Goal: Obtain resource: Download file/media

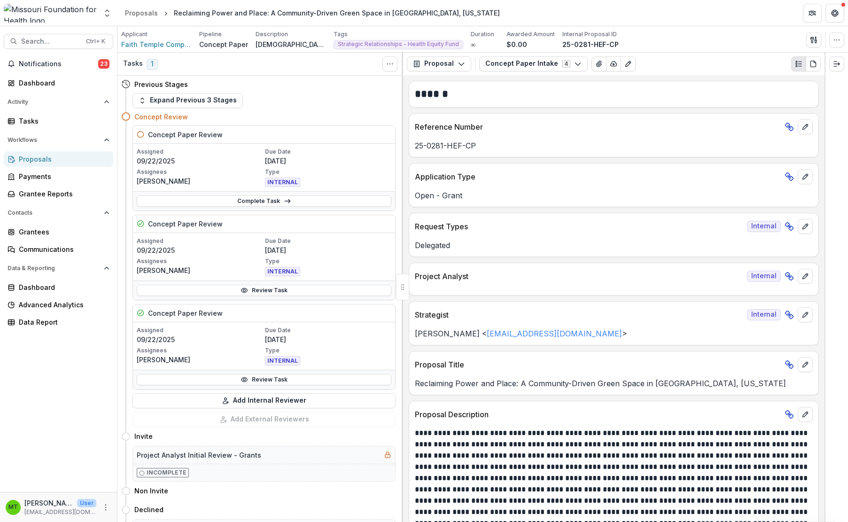
scroll to position [235, 0]
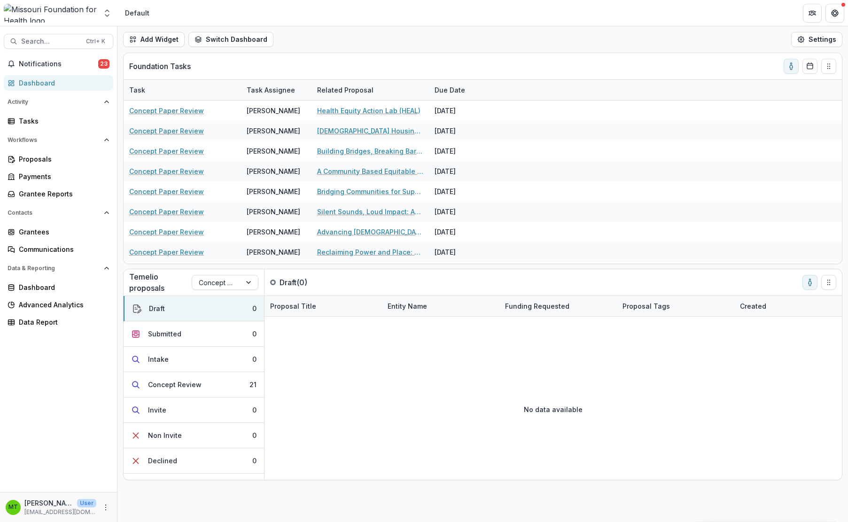
click at [56, 363] on div "Notifications 23 Dashboard Activity Tasks Workflows Proposals Payments Grantee …" at bounding box center [58, 273] width 117 height 435
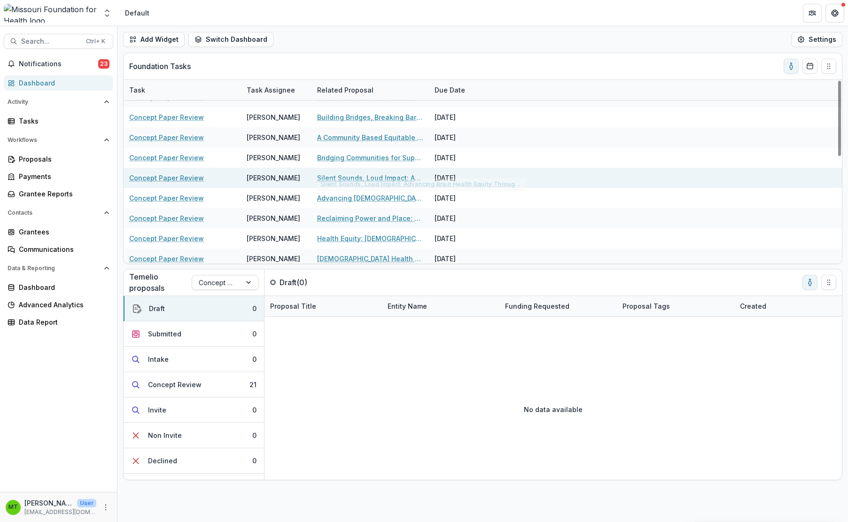
scroll to position [47, 0]
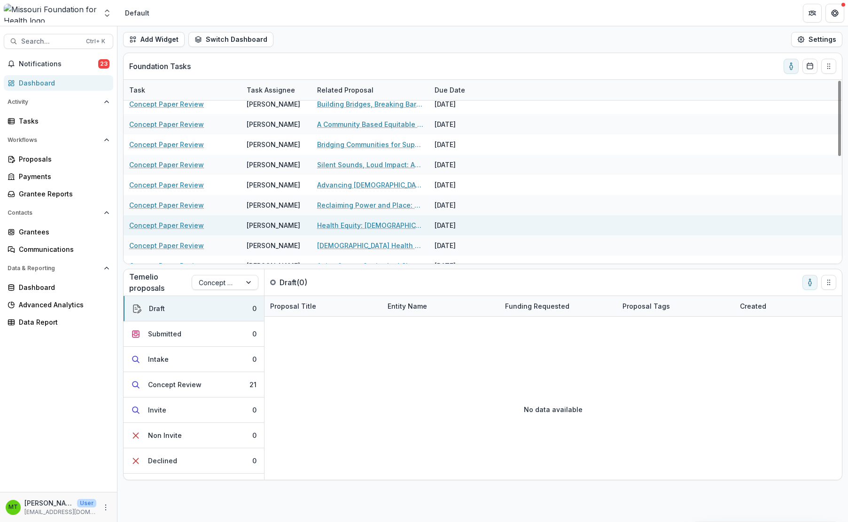
click at [322, 224] on link "Health Equity: [DEMOGRAPHIC_DATA] Youth & Transforming the Narrative" at bounding box center [370, 225] width 106 height 10
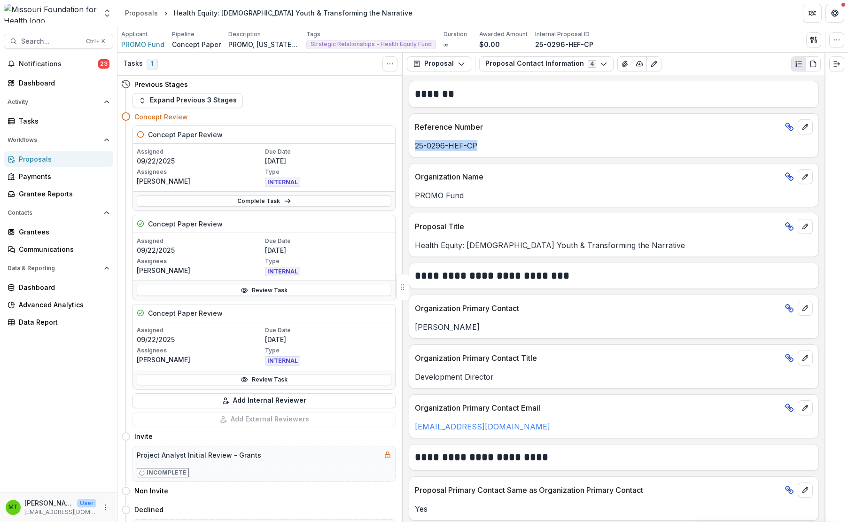
drag, startPoint x: 416, startPoint y: 144, endPoint x: 482, endPoint y: 152, distance: 66.2
click at [482, 152] on div "Reference Number 25-0296-HEF-CP" at bounding box center [614, 135] width 410 height 44
copy p "25-0296-HEF-CP"
drag, startPoint x: 70, startPoint y: 359, endPoint x: 79, endPoint y: 348, distance: 14.6
click at [70, 359] on div "Notifications 23 Dashboard Activity Tasks Workflows Proposals Payments Grantee …" at bounding box center [58, 273] width 117 height 435
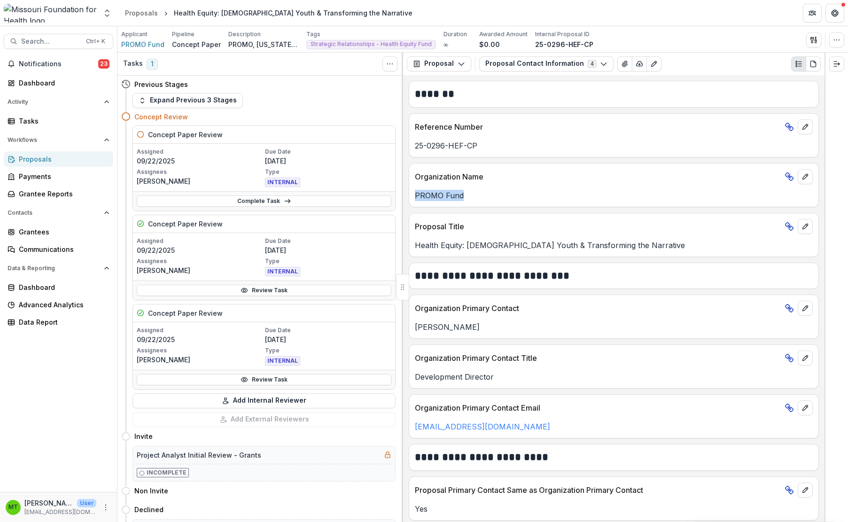
drag, startPoint x: 415, startPoint y: 196, endPoint x: 477, endPoint y: 204, distance: 63.0
click at [477, 204] on div "Organization Name PROMO Fund" at bounding box center [614, 185] width 410 height 44
copy p "PROMO Fund"
click at [70, 359] on div "Notifications 23 Dashboard Activity Tasks Workflows Proposals Payments Grantee …" at bounding box center [58, 273] width 117 height 435
click at [532, 61] on button "Proposal Contact Information 4" at bounding box center [546, 63] width 134 height 15
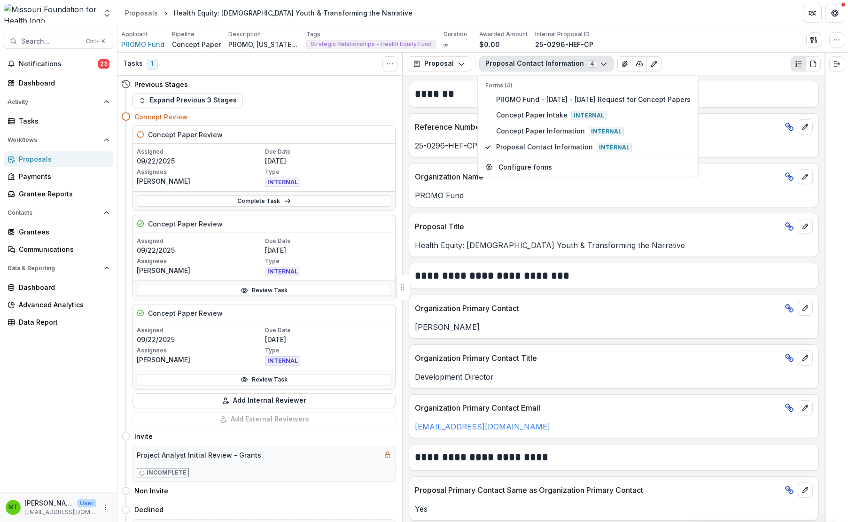
scroll to position [251, 0]
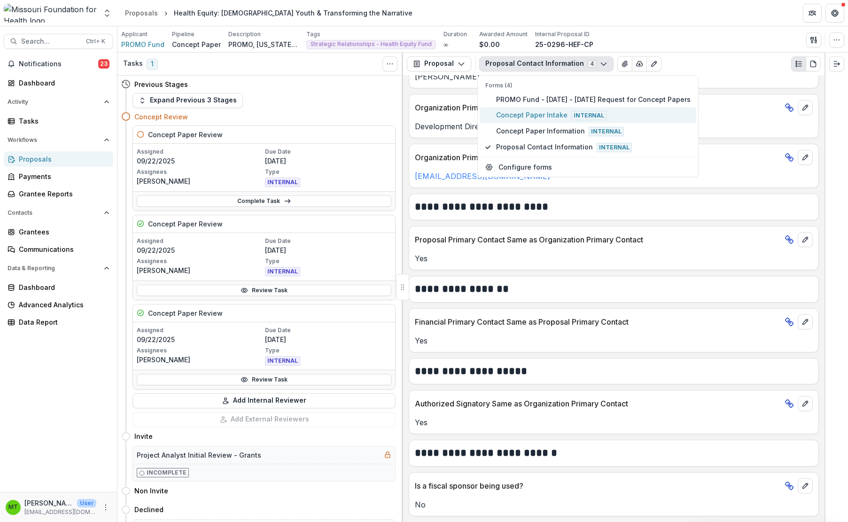
click at [524, 114] on span "Concept Paper Intake Internal" at bounding box center [593, 115] width 194 height 10
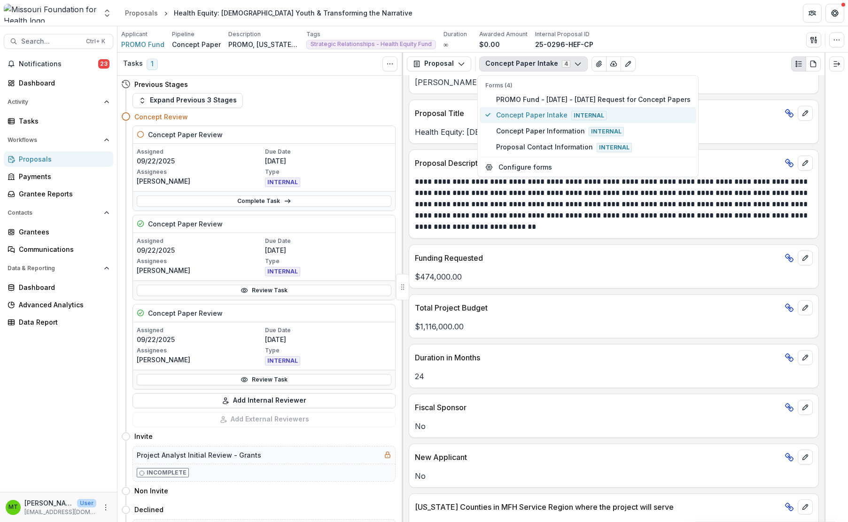
scroll to position [266, 0]
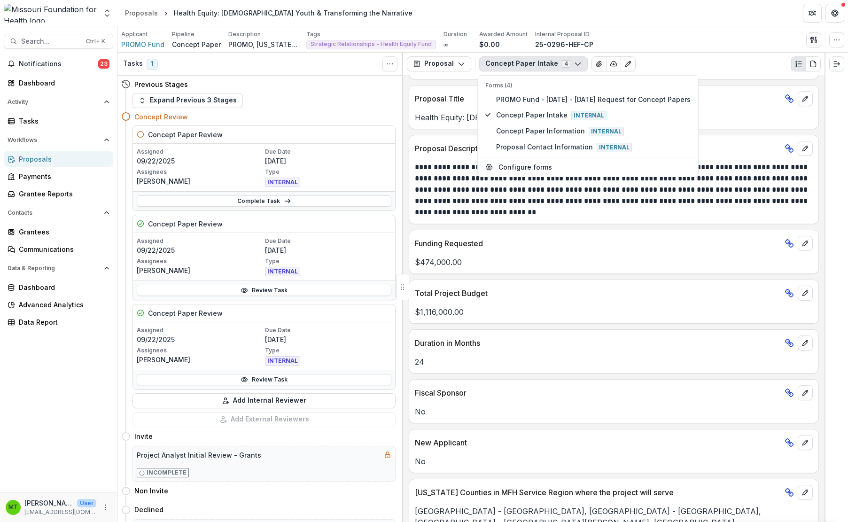
drag, startPoint x: 67, startPoint y: 357, endPoint x: 410, endPoint y: 234, distance: 363.6
click at [67, 357] on div "Notifications 23 Dashboard Activity Tasks Workflows Proposals Payments Grantee …" at bounding box center [58, 273] width 117 height 435
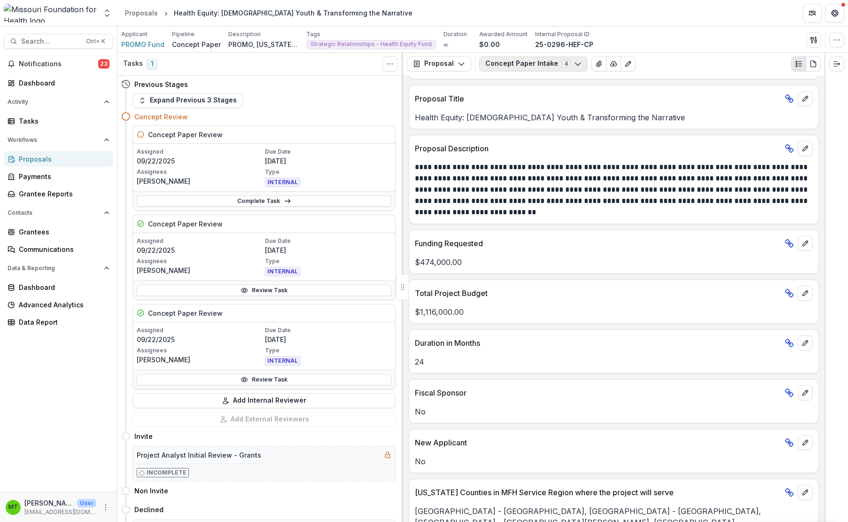
click at [535, 65] on button "Concept Paper Intake 4" at bounding box center [533, 63] width 109 height 15
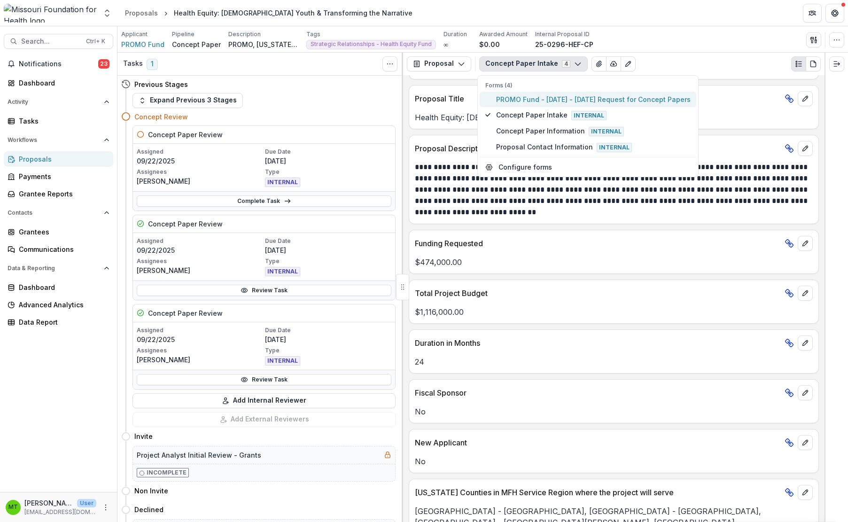
click at [527, 95] on span "PROMO Fund - [DATE] - [DATE] Request for Concept Papers" at bounding box center [593, 99] width 194 height 10
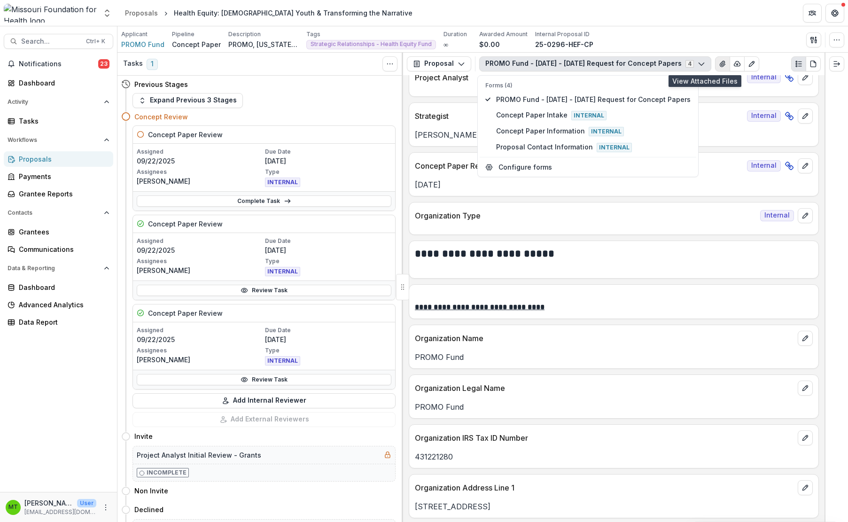
click at [720, 66] on icon "View Attached Files" at bounding box center [722, 64] width 5 height 6
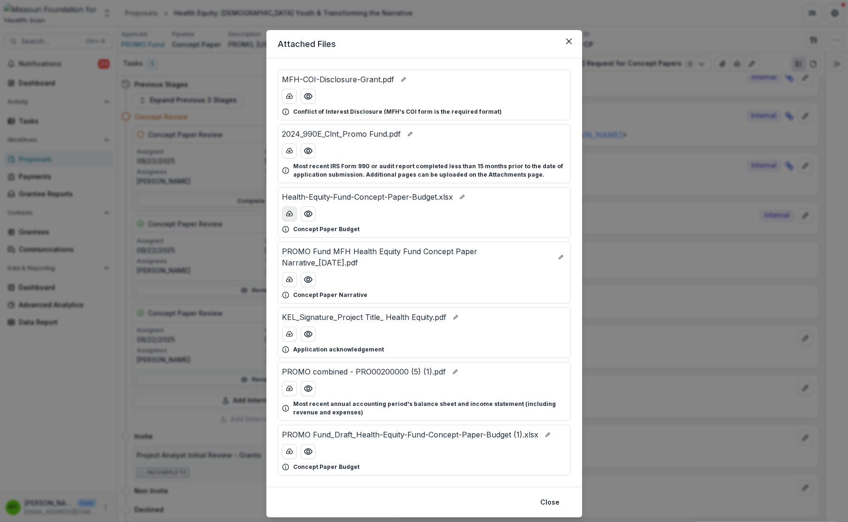
click at [291, 213] on icon "download-button" at bounding box center [290, 214] width 8 height 8
click at [286, 279] on icon "download-button" at bounding box center [289, 279] width 6 height 5
click at [569, 44] on icon "Close" at bounding box center [569, 42] width 6 height 6
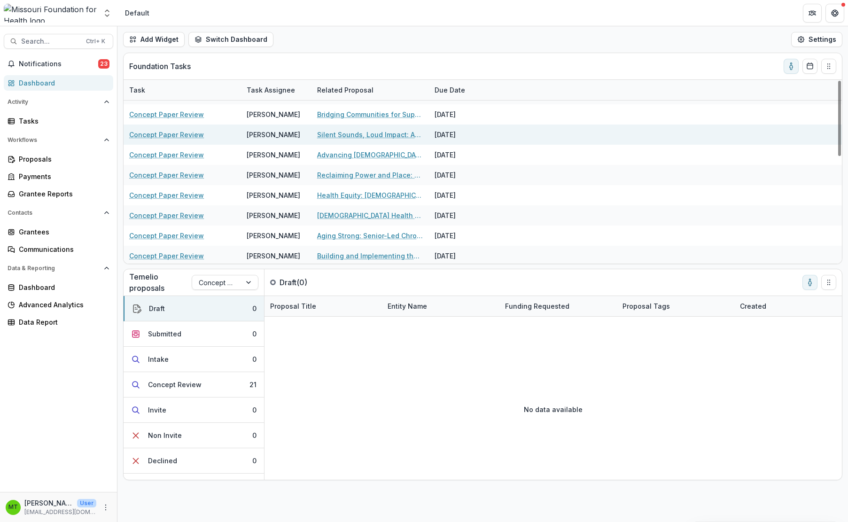
scroll to position [94, 0]
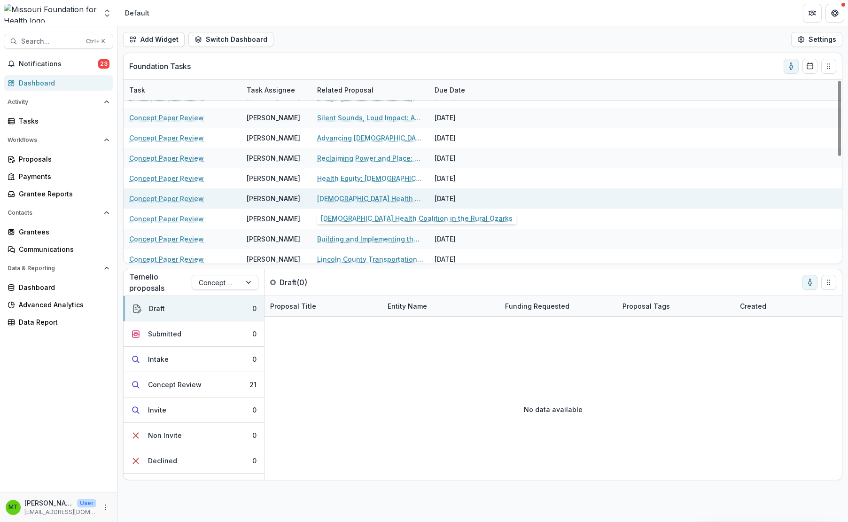
click at [343, 197] on link "[DEMOGRAPHIC_DATA] Health Coalition in the Rural Ozarks" at bounding box center [370, 199] width 106 height 10
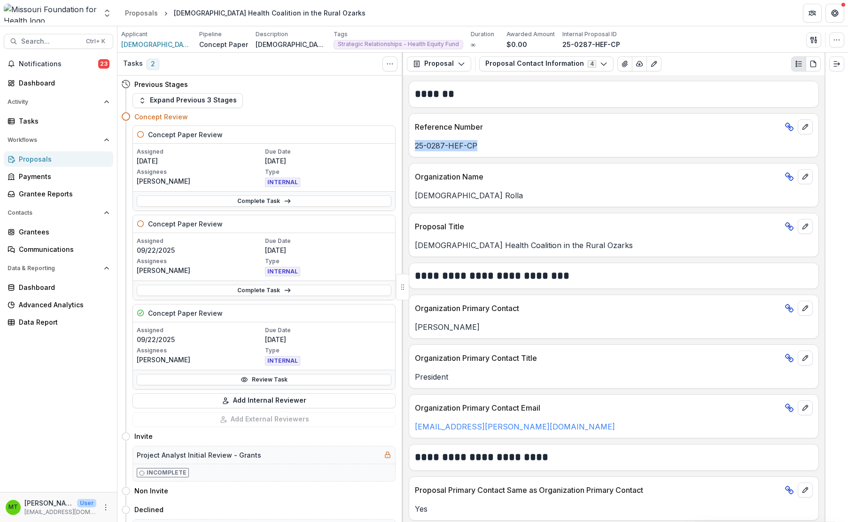
drag, startPoint x: 415, startPoint y: 147, endPoint x: 479, endPoint y: 149, distance: 63.9
click at [479, 149] on p "25-0287-HEF-CP" at bounding box center [614, 145] width 398 height 11
copy p "25-0287-HEF-CP"
drag, startPoint x: 97, startPoint y: 359, endPoint x: 280, endPoint y: 274, distance: 202.4
click at [97, 359] on div "Notifications 23 Dashboard Activity Tasks Workflows Proposals Payments Grantee …" at bounding box center [58, 273] width 117 height 435
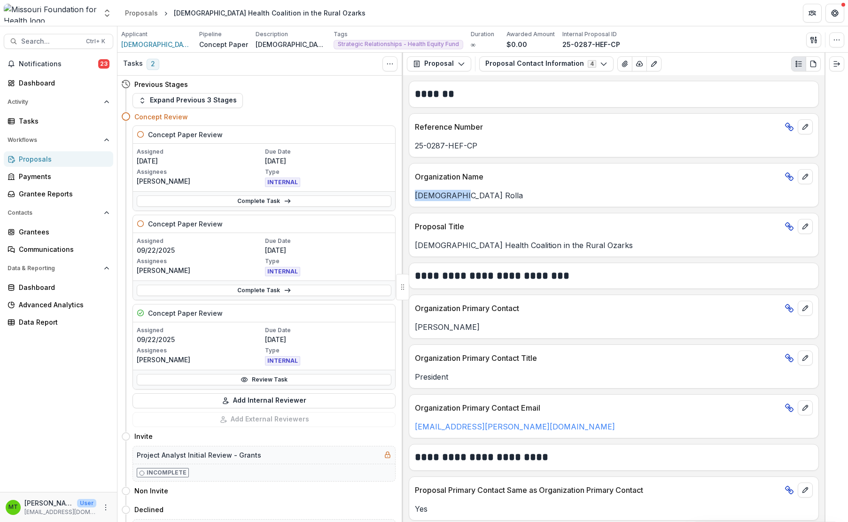
drag, startPoint x: 415, startPoint y: 195, endPoint x: 486, endPoint y: 203, distance: 71.8
click at [486, 203] on div "Organization Name [DEMOGRAPHIC_DATA] Rolla" at bounding box center [614, 185] width 410 height 44
copy p "[DEMOGRAPHIC_DATA] Rolla"
click at [537, 59] on button "Proposal Contact Information 4" at bounding box center [546, 63] width 134 height 15
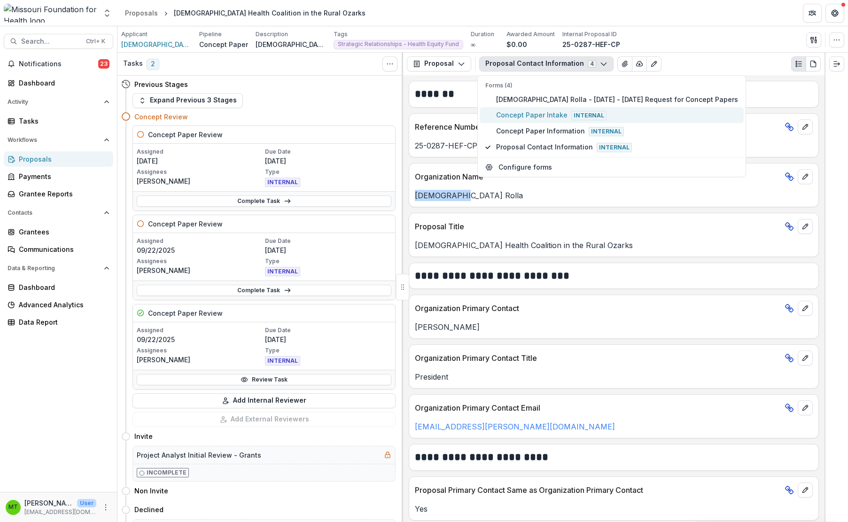
click at [533, 117] on span "Concept Paper Intake Internal" at bounding box center [617, 115] width 242 height 10
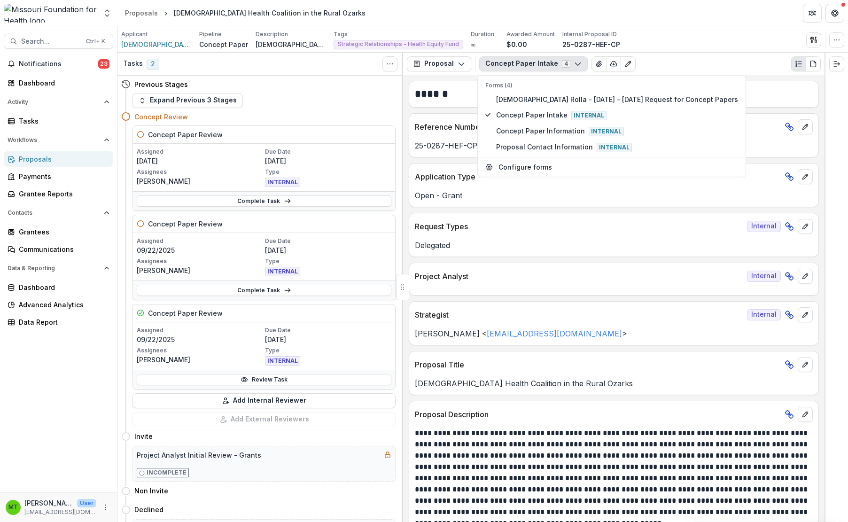
scroll to position [235, 0]
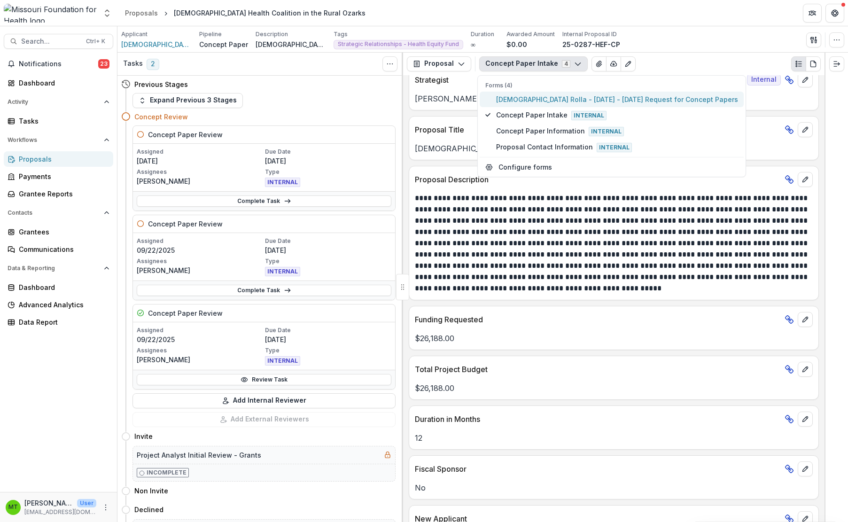
click at [520, 101] on span "[DEMOGRAPHIC_DATA] Rolla - [DATE] - [DATE] Request for Concept Papers" at bounding box center [617, 99] width 242 height 10
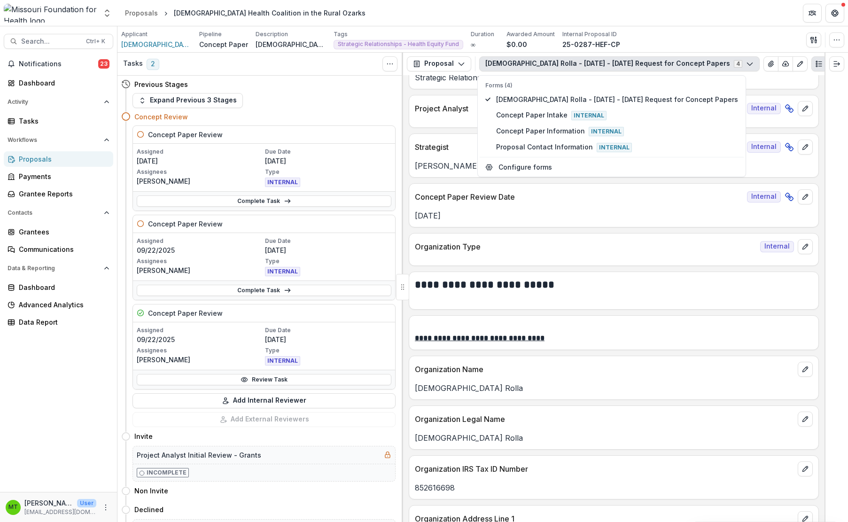
click at [745, 30] on div "Applicant [DEMOGRAPHIC_DATA] Rolla Pipeline Concept Paper Description [DEMOGRAP…" at bounding box center [482, 39] width 730 height 26
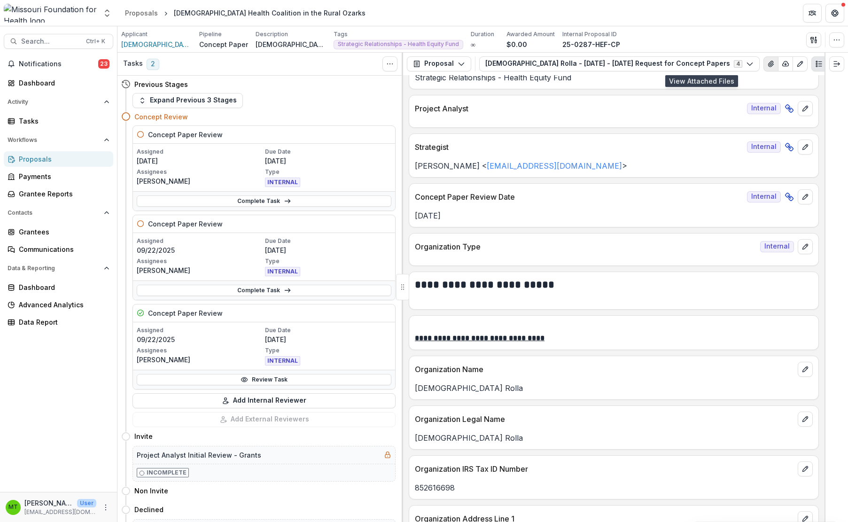
click at [768, 66] on icon "View Attached Files" at bounding box center [770, 64] width 5 height 6
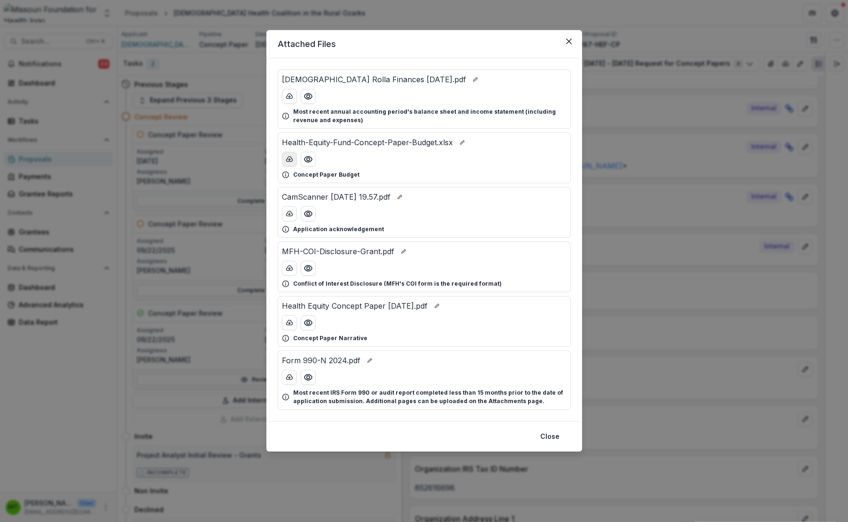
click at [292, 163] on icon "download-button" at bounding box center [290, 159] width 8 height 8
drag, startPoint x: 289, startPoint y: 322, endPoint x: 297, endPoint y: 318, distance: 9.3
click at [289, 322] on line "download-button" at bounding box center [289, 323] width 0 height 2
click at [565, 40] on button "Close" at bounding box center [568, 41] width 15 height 15
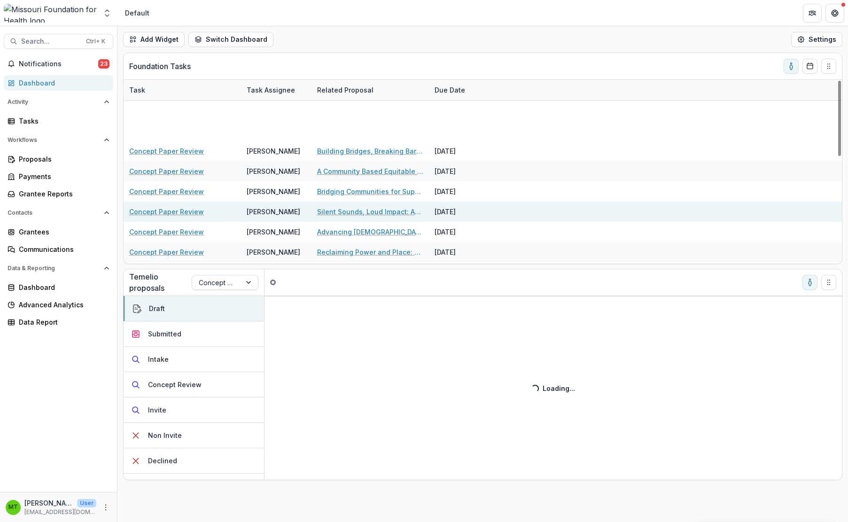
scroll to position [261, 0]
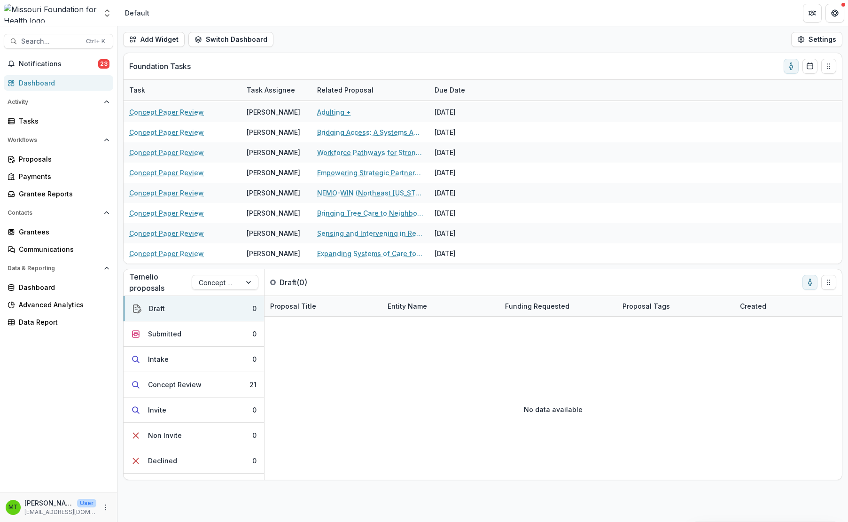
drag, startPoint x: 76, startPoint y: 361, endPoint x: 134, endPoint y: 290, distance: 91.8
click at [76, 361] on div "Notifications 23 Dashboard Activity Tasks Workflows Proposals Payments Grantee …" at bounding box center [58, 273] width 117 height 435
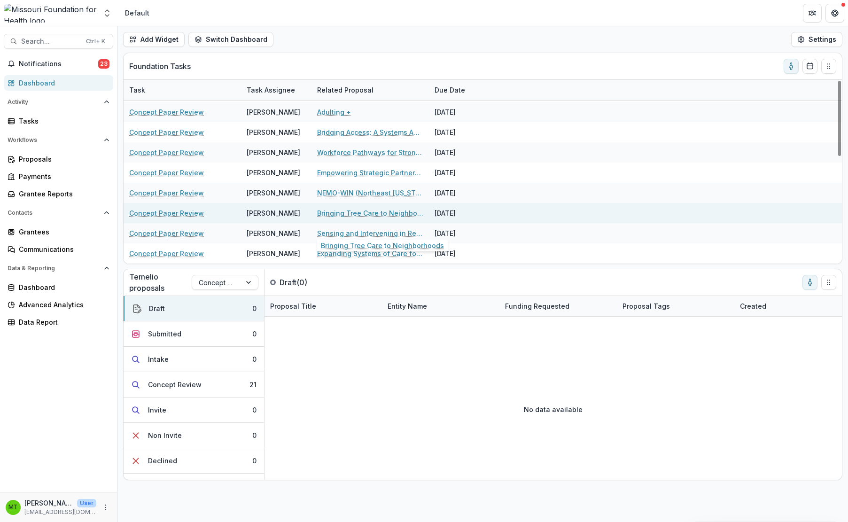
scroll to position [167, 0]
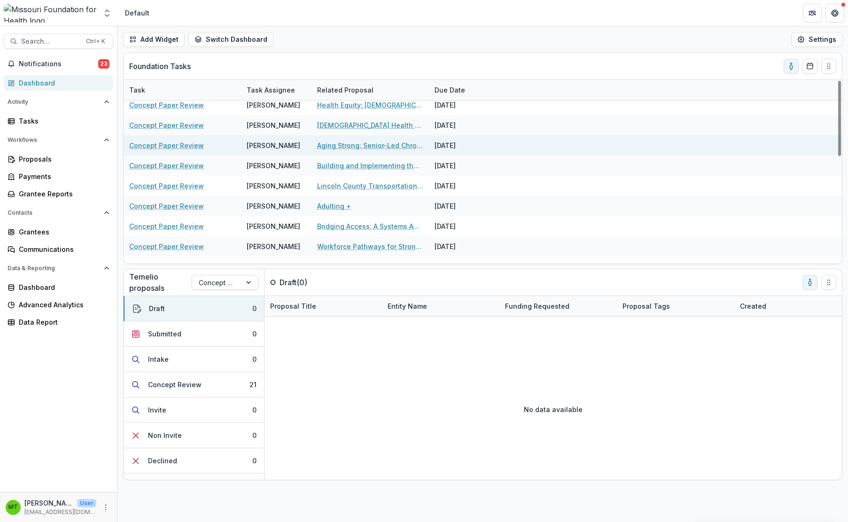
click at [350, 143] on link "Aging Strong: Senior-Led Chronic Disease Advocacy Network" at bounding box center [370, 145] width 106 height 10
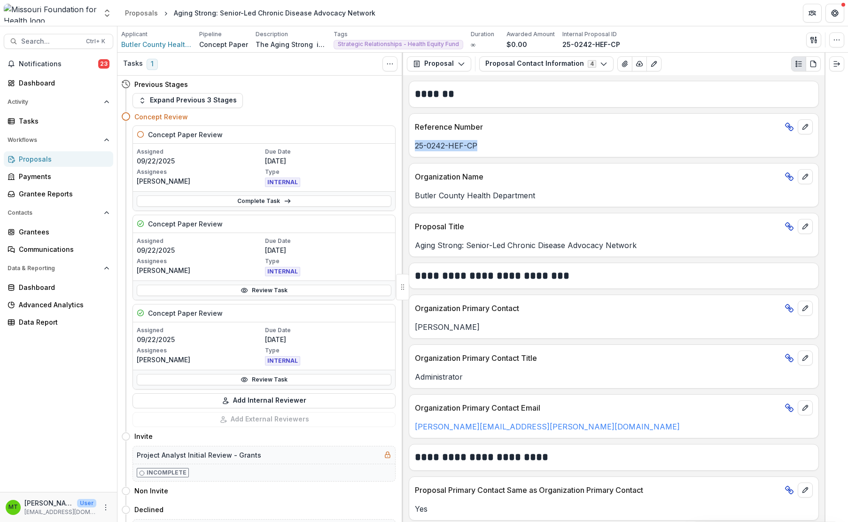
drag, startPoint x: 415, startPoint y: 145, endPoint x: 505, endPoint y: 146, distance: 90.7
click at [505, 146] on p "25-0242-HEF-CP" at bounding box center [614, 145] width 398 height 11
copy p "25-0242-HEF-CP"
drag, startPoint x: 90, startPoint y: 352, endPoint x: 154, endPoint y: 291, distance: 88.0
click at [90, 352] on div "Notifications 23 Dashboard Activity Tasks Workflows Proposals Payments Grantee …" at bounding box center [58, 273] width 117 height 435
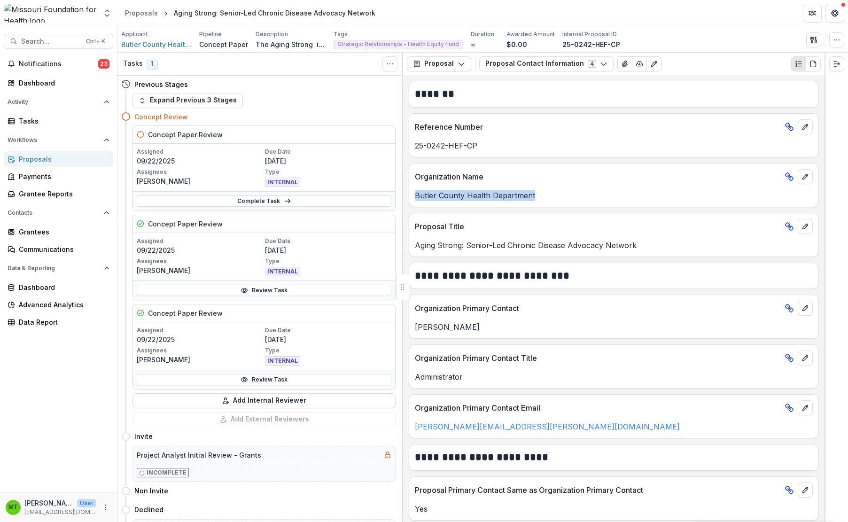
drag, startPoint x: 415, startPoint y: 194, endPoint x: 542, endPoint y: 194, distance: 126.8
click at [542, 194] on p "Butler County Health Department" at bounding box center [614, 195] width 398 height 11
copy p "Butler County Health Department"
drag, startPoint x: 72, startPoint y: 360, endPoint x: 171, endPoint y: 311, distance: 109.5
click at [72, 360] on div "Notifications 23 Dashboard Activity Tasks Workflows Proposals Payments Grantee …" at bounding box center [58, 273] width 117 height 435
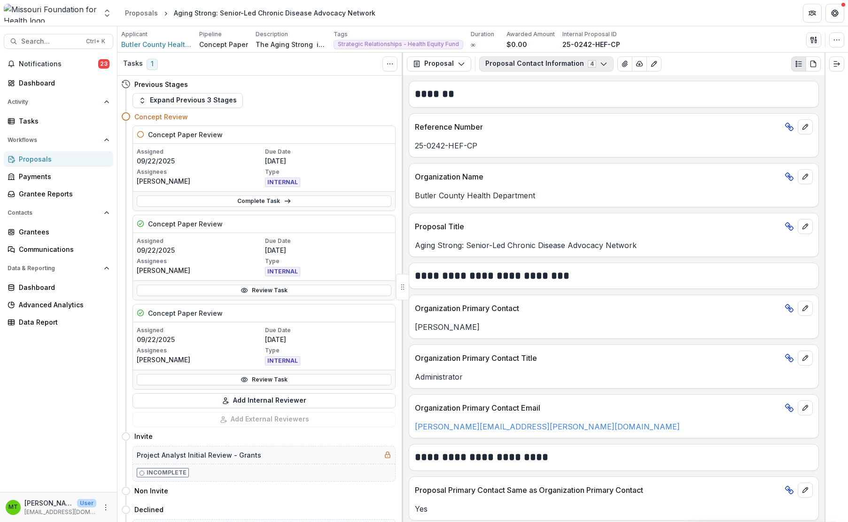
click at [505, 65] on button "Proposal Contact Information 4" at bounding box center [546, 63] width 134 height 15
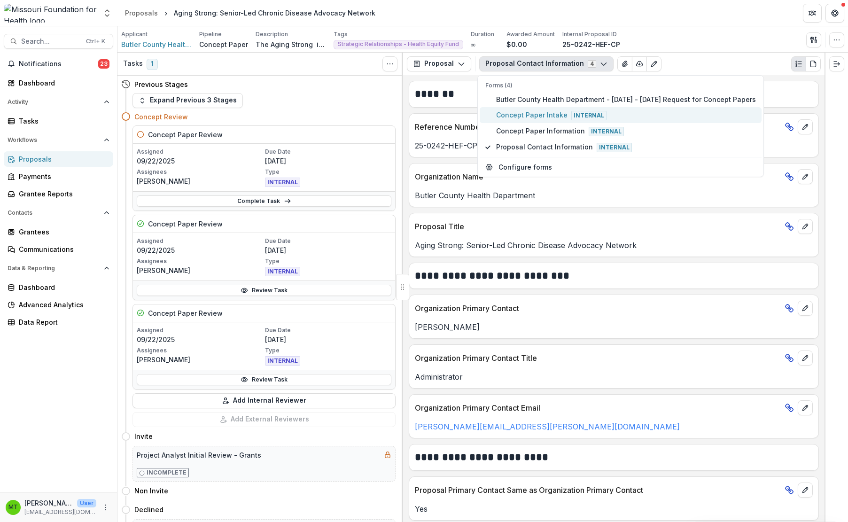
click at [514, 117] on span "Concept Paper Intake Internal" at bounding box center [626, 115] width 260 height 10
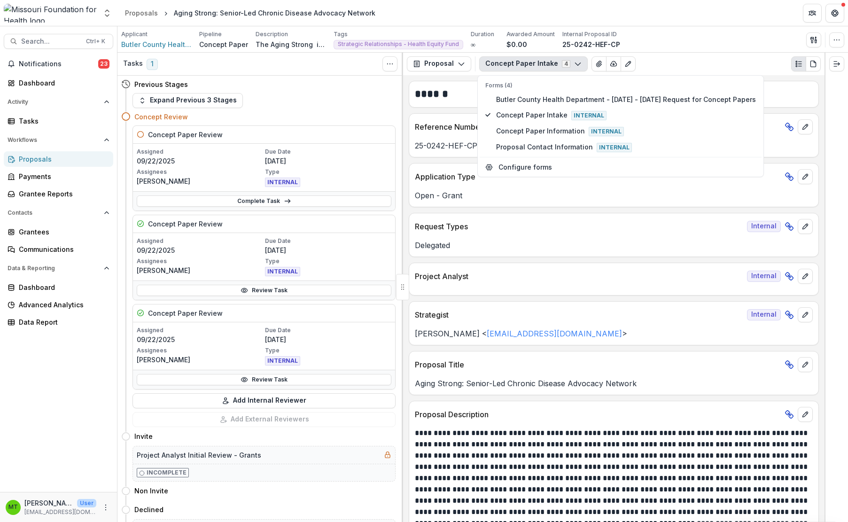
scroll to position [235, 0]
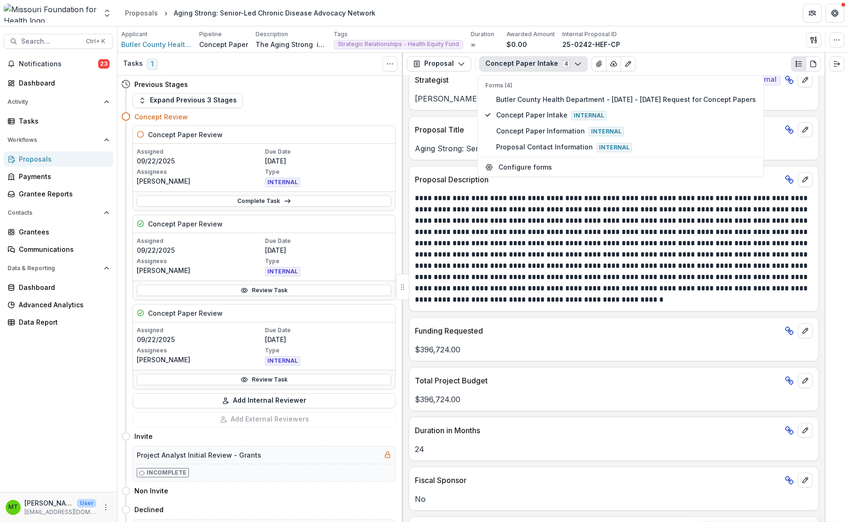
drag, startPoint x: 43, startPoint y: 379, endPoint x: 50, endPoint y: 374, distance: 9.1
click at [43, 379] on div "Notifications 23 Dashboard Activity Tasks Workflows Proposals Payments Grantee …" at bounding box center [58, 273] width 117 height 435
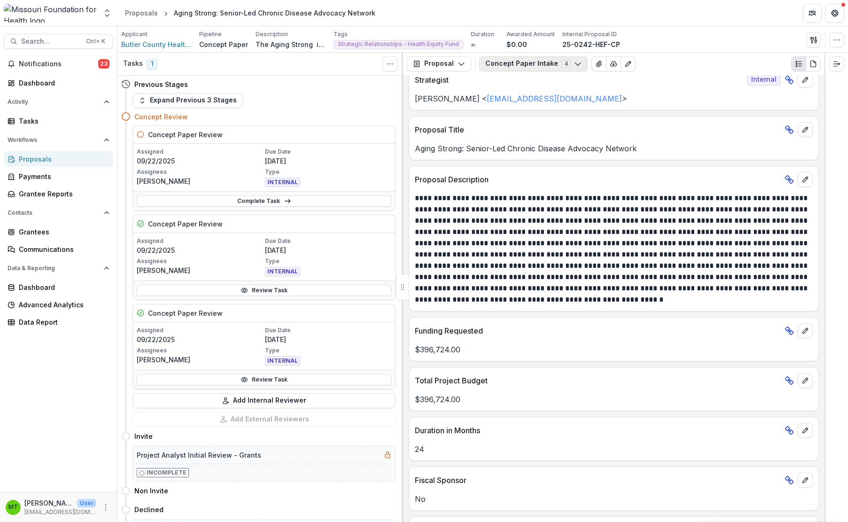
click at [525, 61] on button "Concept Paper Intake 4" at bounding box center [533, 63] width 109 height 15
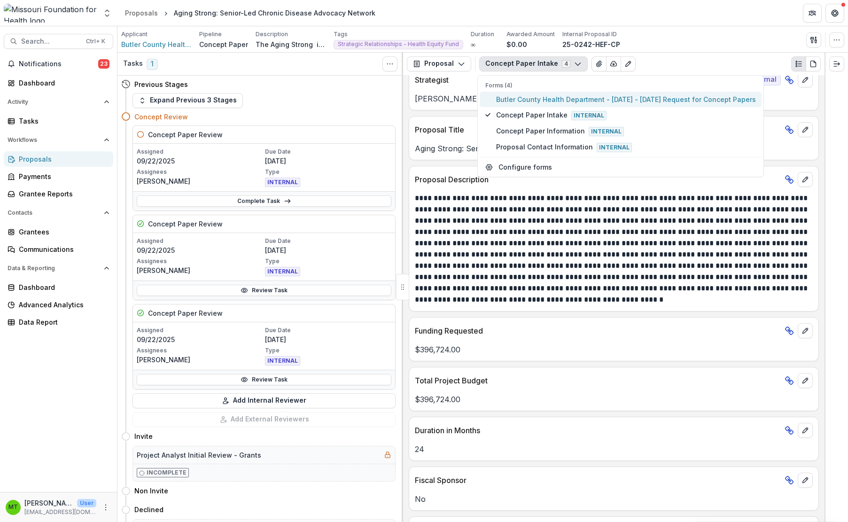
click at [507, 99] on span "Butler County Health Department - [DATE] - [DATE] Request for Concept Papers" at bounding box center [626, 99] width 260 height 10
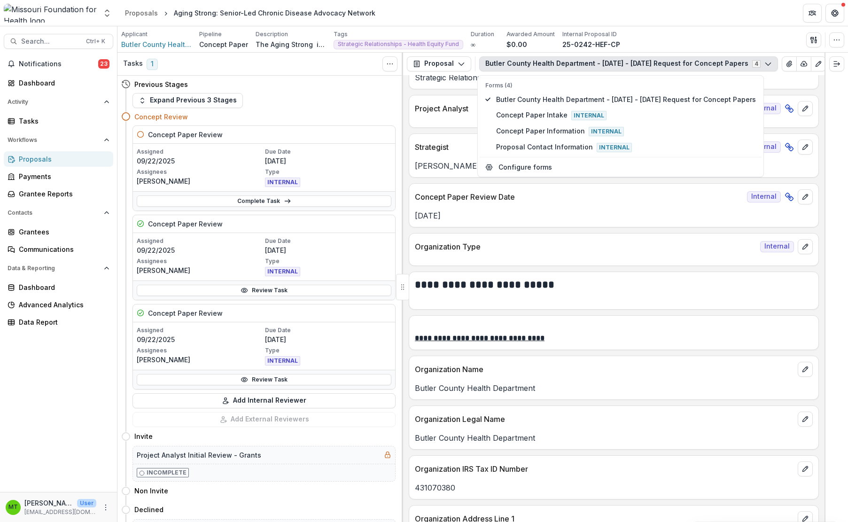
click at [724, 35] on div "Applicant Butler County Health Department Pipeline Concept Paper Description De…" at bounding box center [482, 39] width 723 height 19
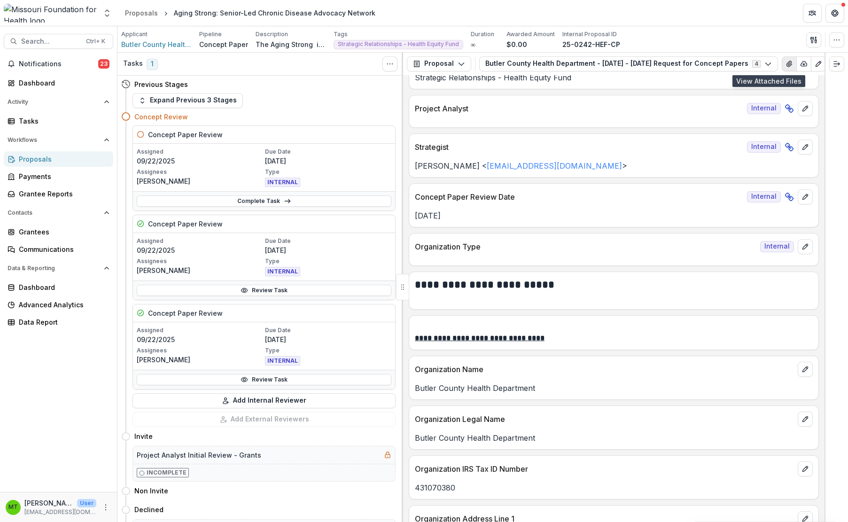
click at [786, 64] on icon "View Attached Files" at bounding box center [788, 64] width 5 height 6
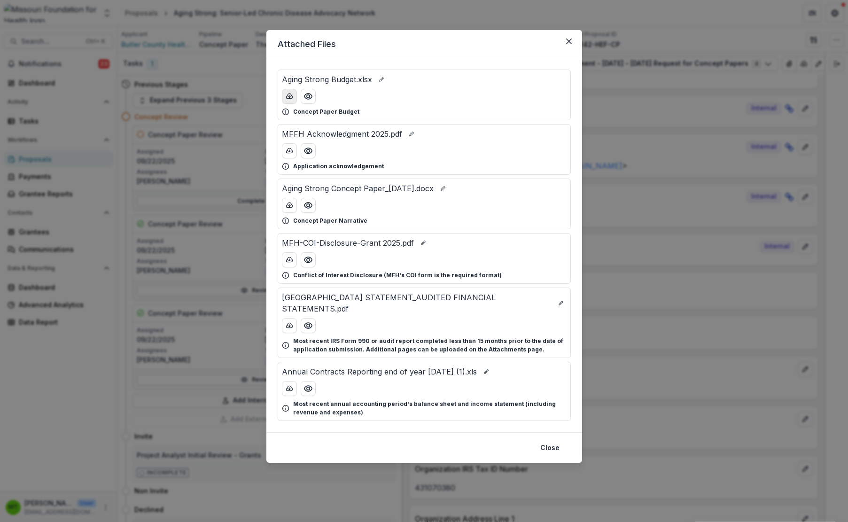
click at [289, 100] on icon "download-button" at bounding box center [290, 97] width 8 height 8
click at [287, 206] on icon "download-button" at bounding box center [290, 206] width 8 height 8
click at [571, 42] on icon "Close" at bounding box center [569, 42] width 6 height 6
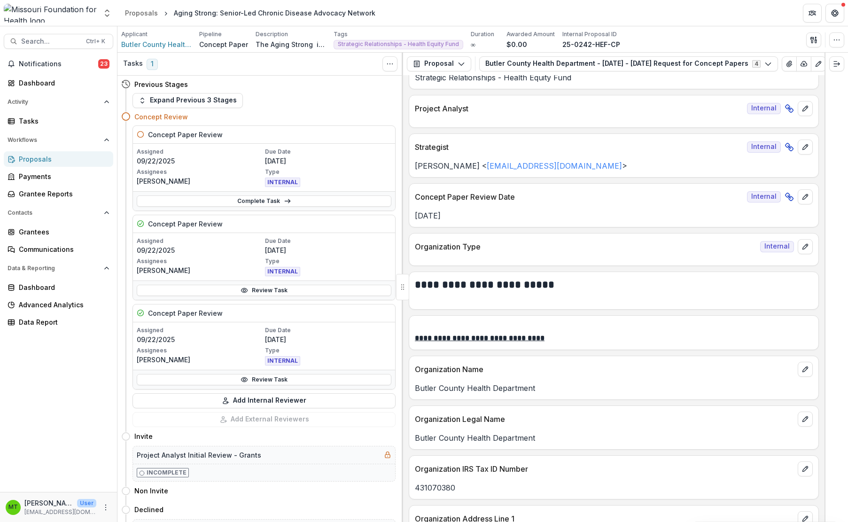
click at [46, 352] on div "Notifications 23 Dashboard Activity Tasks Workflows Proposals Payments Grantee …" at bounding box center [58, 273] width 117 height 435
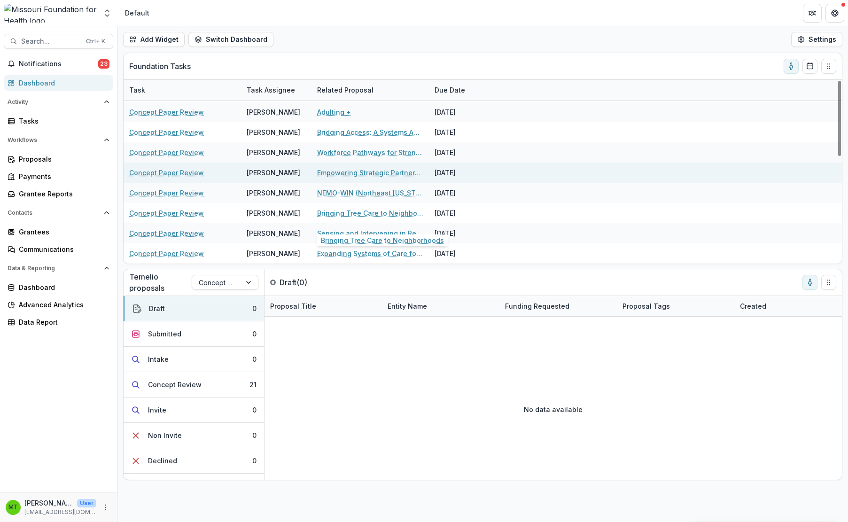
scroll to position [167, 0]
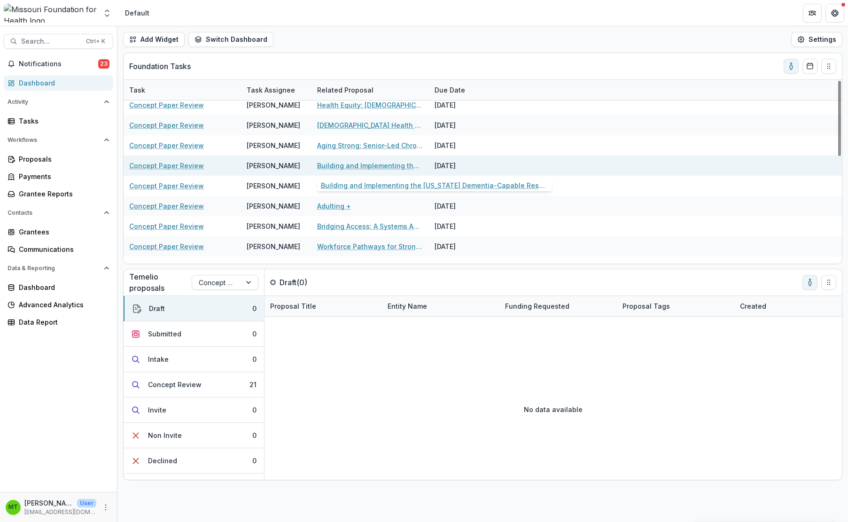
click at [323, 169] on link "Building and Implementing the [US_STATE] Dementia-Capable Respite Network ([GEO…" at bounding box center [370, 166] width 106 height 10
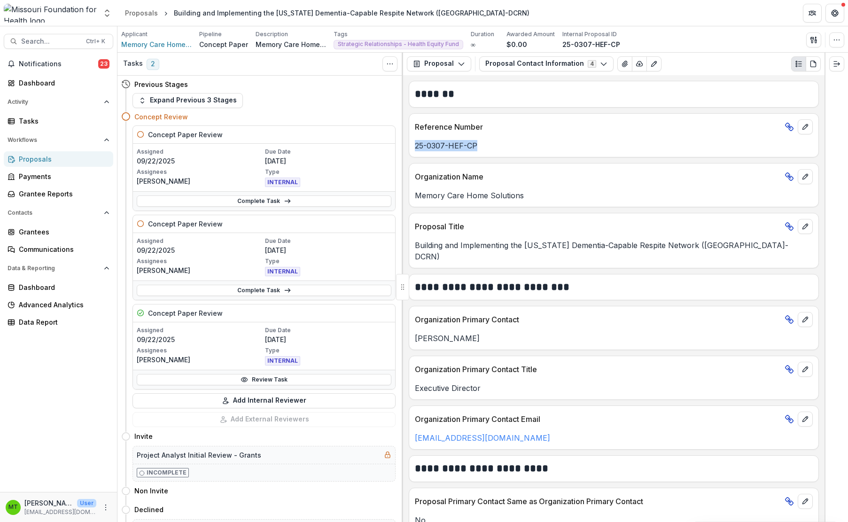
drag, startPoint x: 416, startPoint y: 145, endPoint x: 492, endPoint y: 144, distance: 76.6
click at [492, 144] on p "25-0307-HEF-CP" at bounding box center [614, 145] width 398 height 11
copy p "25-0307-HEF-CP"
drag, startPoint x: 58, startPoint y: 368, endPoint x: 209, endPoint y: 240, distance: 198.0
click at [58, 368] on div "Notifications 23 Dashboard Activity Tasks Workflows Proposals Payments Grantee …" at bounding box center [58, 273] width 117 height 435
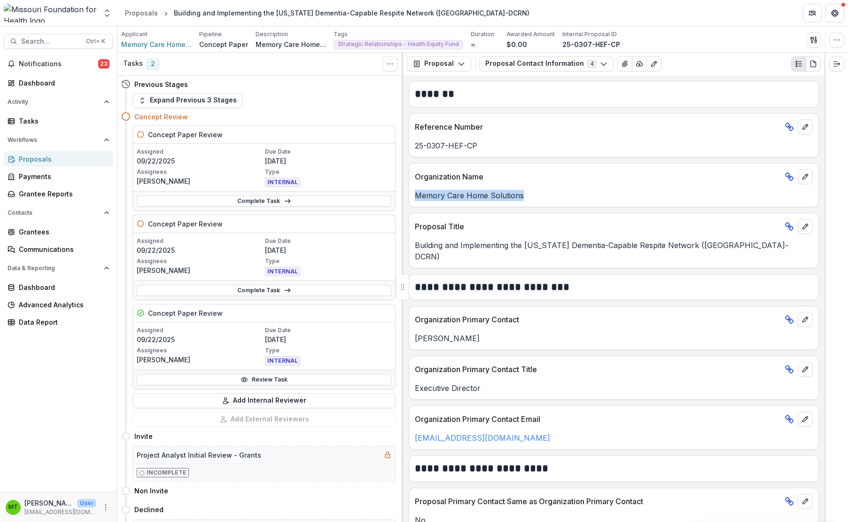
drag, startPoint x: 415, startPoint y: 195, endPoint x: 536, endPoint y: 192, distance: 121.7
click at [536, 192] on p "Memory Care Home Solutions" at bounding box center [614, 195] width 398 height 11
copy p "Memory Care Home Solutions"
click at [846, 210] on div at bounding box center [835, 287] width 23 height 469
drag, startPoint x: 73, startPoint y: 356, endPoint x: 288, endPoint y: 288, distance: 226.0
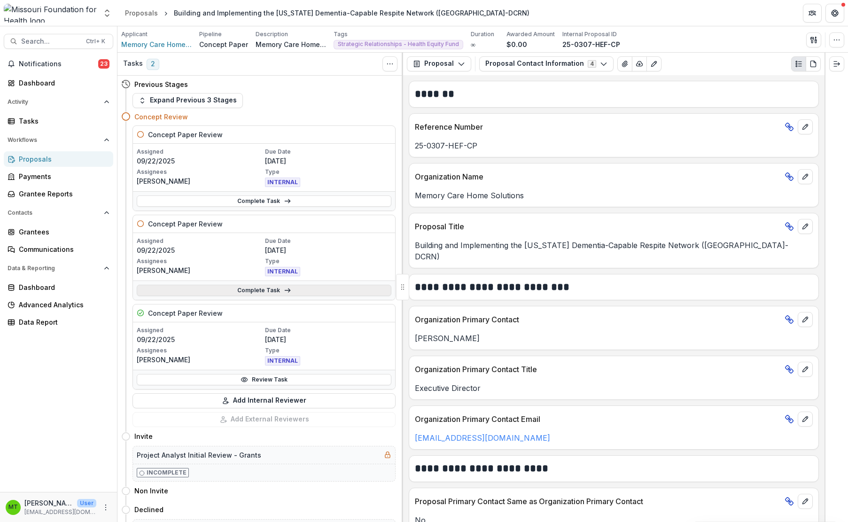
click at [73, 356] on div "Notifications 23 Dashboard Activity Tasks Workflows Proposals Payments Grantee …" at bounding box center [58, 273] width 117 height 435
click at [530, 57] on button "Proposal Contact Information 4" at bounding box center [546, 63] width 134 height 15
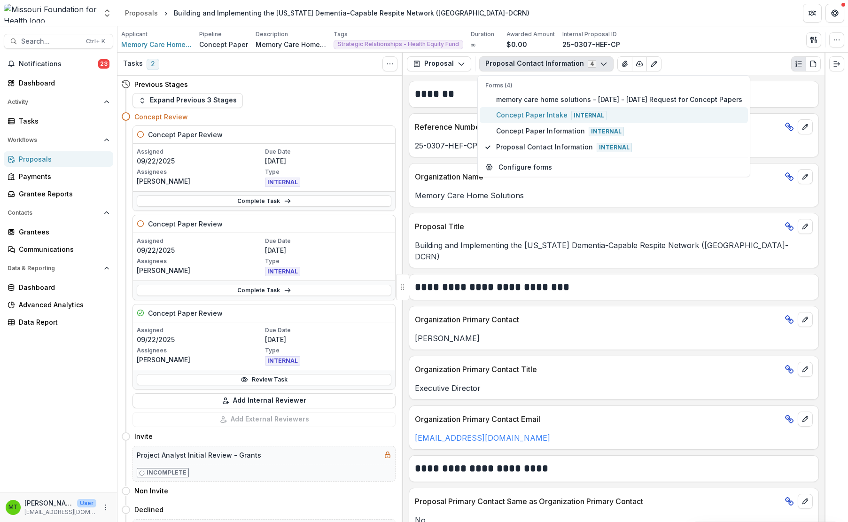
click at [538, 113] on span "Concept Paper Intake Internal" at bounding box center [619, 115] width 246 height 10
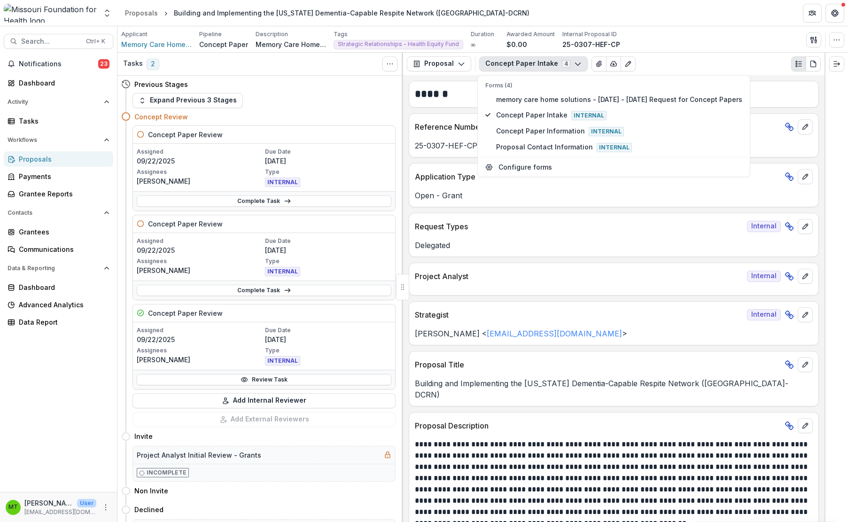
click at [445, 420] on p "Proposal Description" at bounding box center [598, 425] width 366 height 11
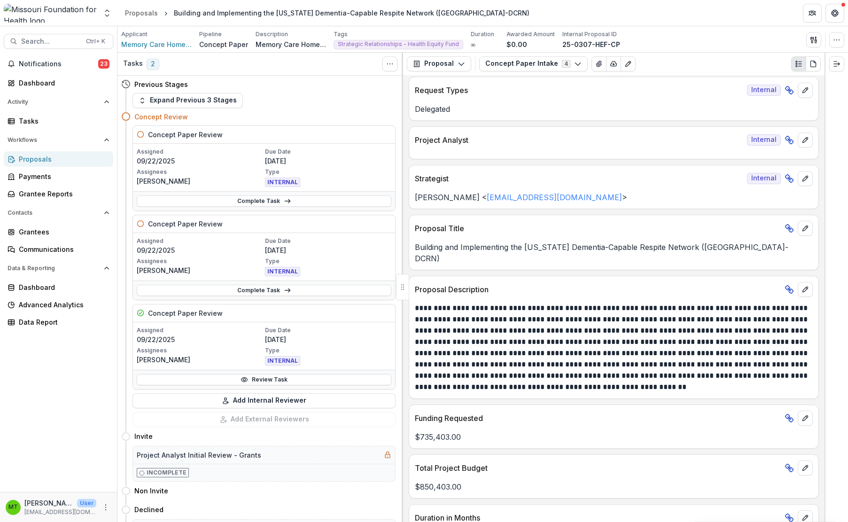
scroll to position [282, 0]
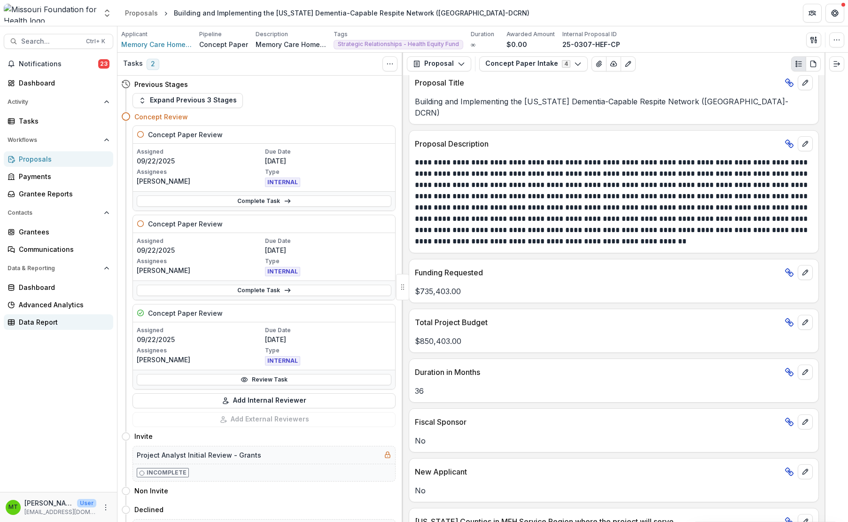
drag, startPoint x: 70, startPoint y: 353, endPoint x: 109, endPoint y: 315, distance: 54.5
click at [70, 353] on div "Notifications 23 Dashboard Activity Tasks Workflows Proposals Payments Grantee …" at bounding box center [58, 273] width 117 height 435
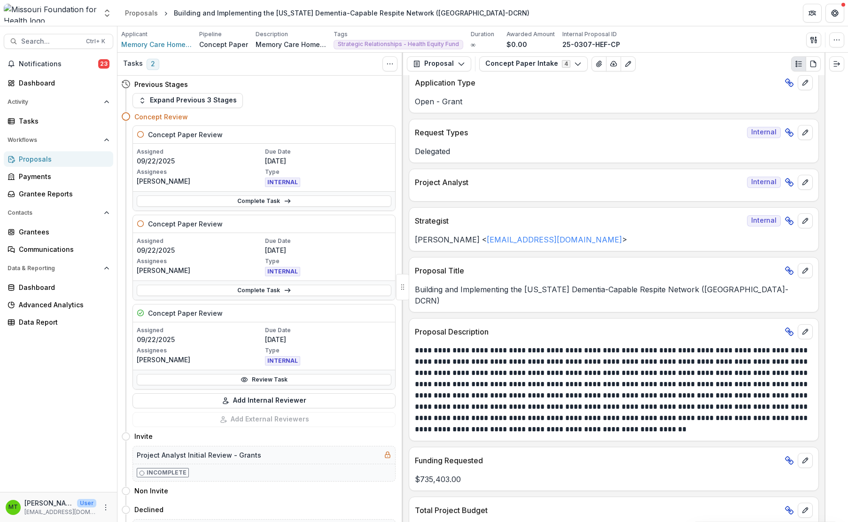
scroll to position [0, 0]
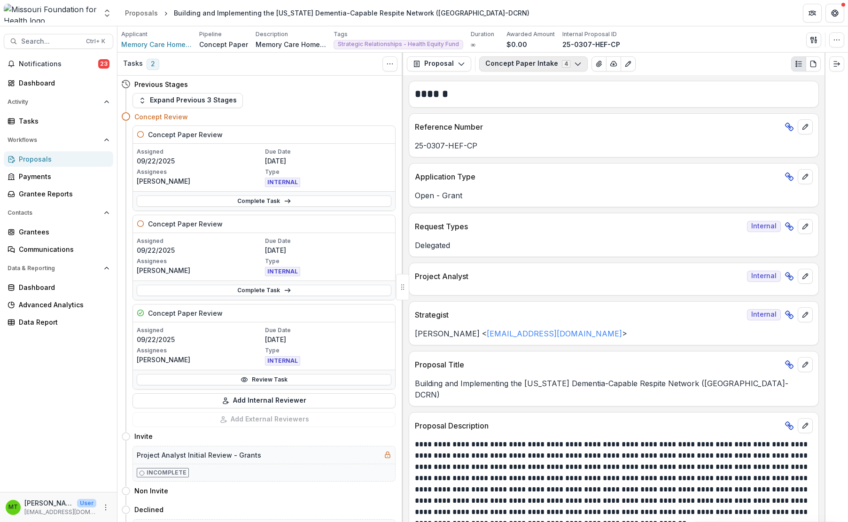
click at [512, 62] on button "Concept Paper Intake 4" at bounding box center [533, 63] width 109 height 15
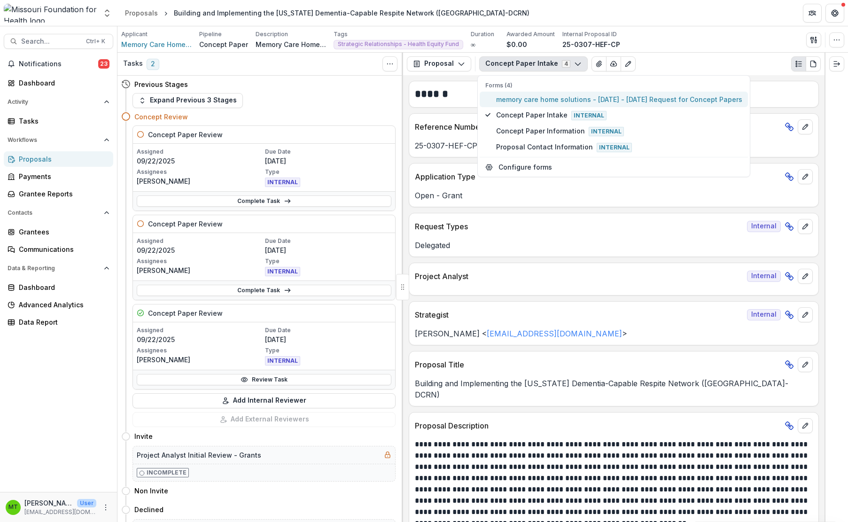
click at [528, 99] on span "memory care home solutions - [DATE] - [DATE] Request for Concept Papers" at bounding box center [619, 99] width 246 height 10
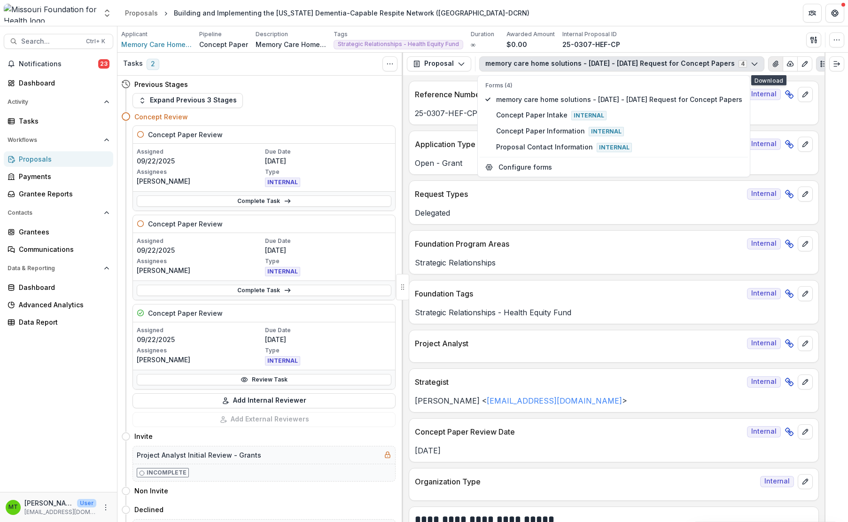
click at [772, 64] on icon "View Attached Files" at bounding box center [776, 64] width 8 height 8
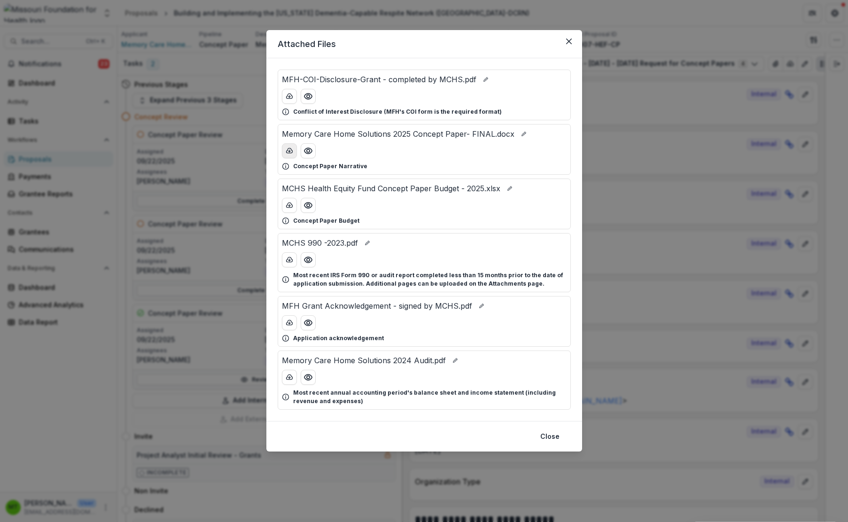
click at [292, 152] on icon "download-button" at bounding box center [290, 151] width 8 height 8
click at [289, 205] on line "download-button" at bounding box center [289, 205] width 0 height 2
click at [568, 39] on icon "Close" at bounding box center [569, 42] width 6 height 6
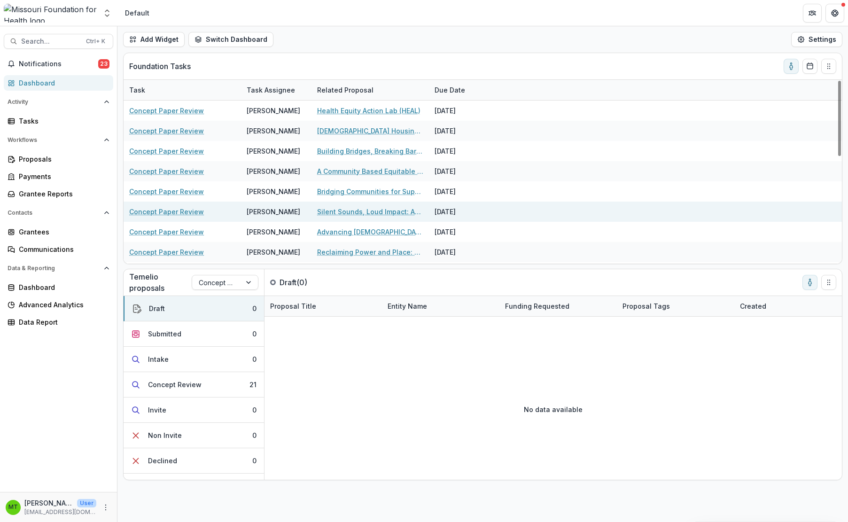
scroll to position [141, 0]
drag, startPoint x: 327, startPoint y: 212, endPoint x: 356, endPoint y: 209, distance: 28.9
click at [327, 212] on link "Lincoln County Transportation Access and Mobility Project" at bounding box center [370, 212] width 106 height 10
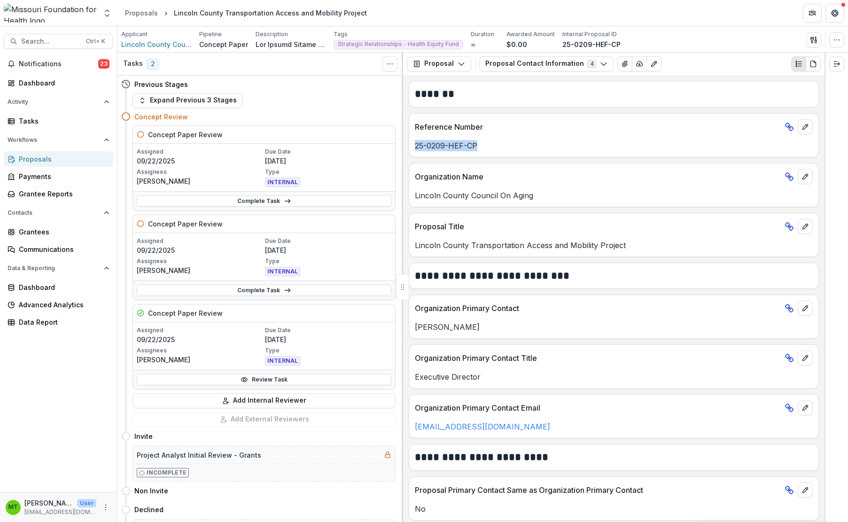
drag, startPoint x: 415, startPoint y: 148, endPoint x: 480, endPoint y: 147, distance: 64.4
click at [480, 147] on p "25-0209-HEF-CP" at bounding box center [614, 145] width 398 height 11
copy p "25-0209-HEF-CP"
drag, startPoint x: 60, startPoint y: 343, endPoint x: 166, endPoint y: 235, distance: 151.1
click at [60, 343] on div "Notifications 23 Dashboard Activity Tasks Workflows Proposals Payments Grantee …" at bounding box center [58, 273] width 117 height 435
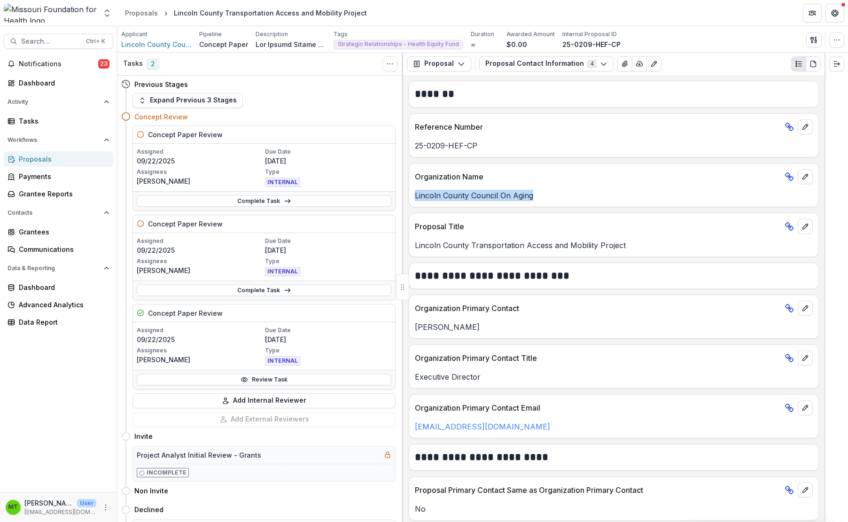
drag, startPoint x: 415, startPoint y: 197, endPoint x: 561, endPoint y: 208, distance: 146.0
click at [561, 208] on div "**********" at bounding box center [613, 298] width 421 height 447
copy p "Lincoln County Council On Aging"
drag, startPoint x: 52, startPoint y: 373, endPoint x: 62, endPoint y: 364, distance: 14.3
click at [52, 373] on div "Notifications 23 Dashboard Activity Tasks Workflows Proposals Payments Grantee …" at bounding box center [58, 273] width 117 height 435
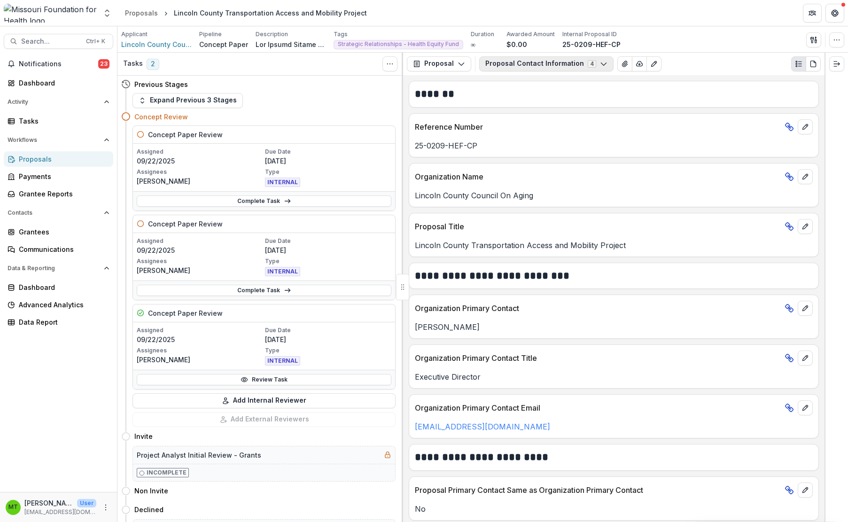
click at [537, 60] on button "Proposal Contact Information 4" at bounding box center [546, 63] width 134 height 15
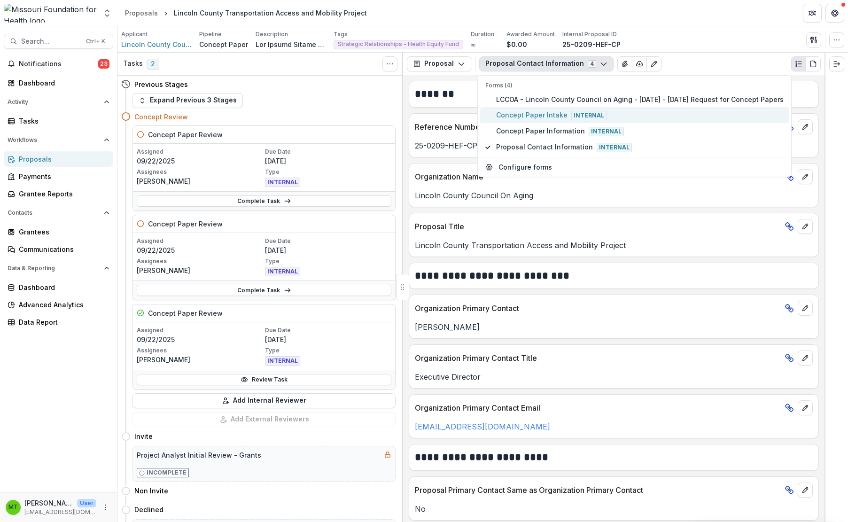
click at [530, 110] on span "Concept Paper Intake Internal" at bounding box center [639, 115] width 287 height 10
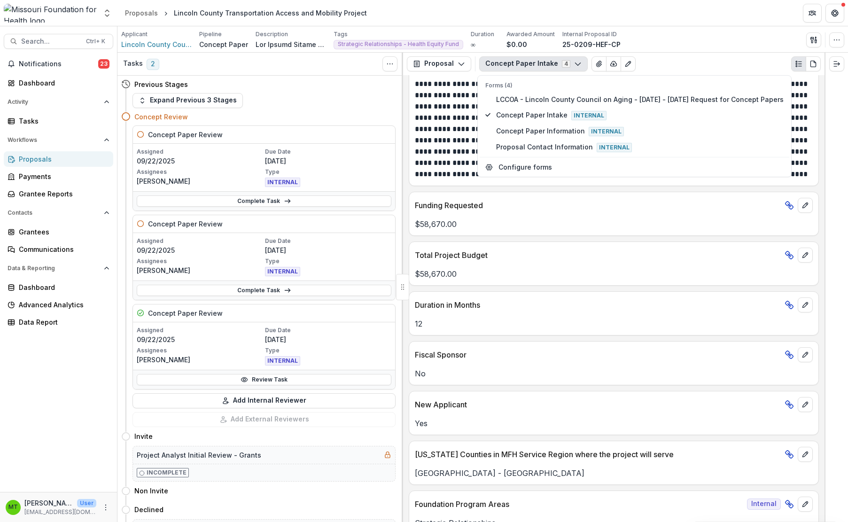
scroll to position [470, 0]
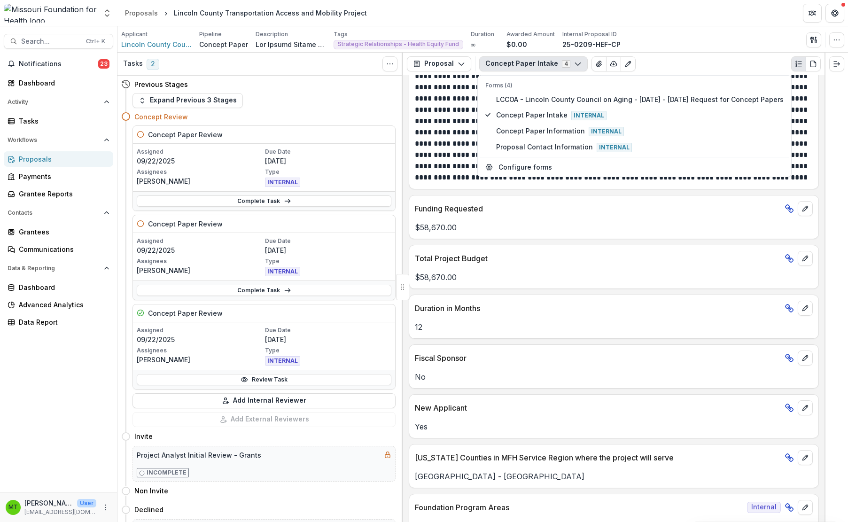
click at [532, 60] on button "Concept Paper Intake 4" at bounding box center [533, 63] width 109 height 15
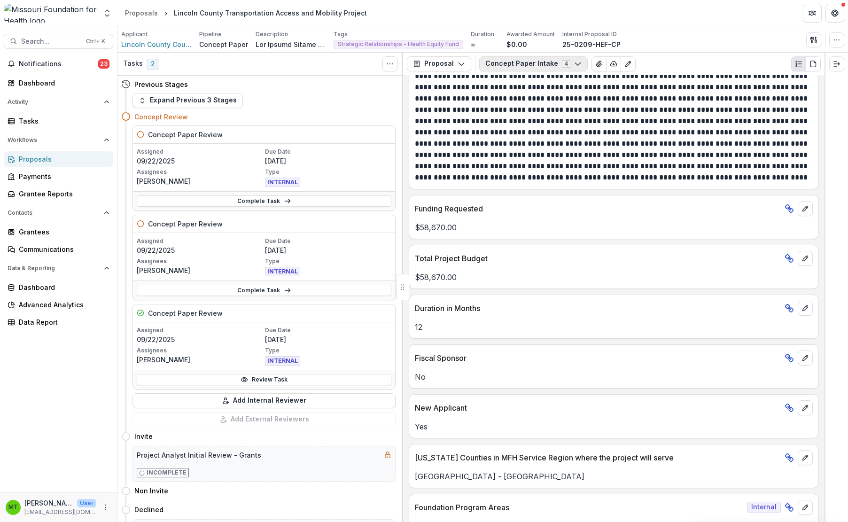
click at [525, 64] on button "Concept Paper Intake 4" at bounding box center [533, 63] width 109 height 15
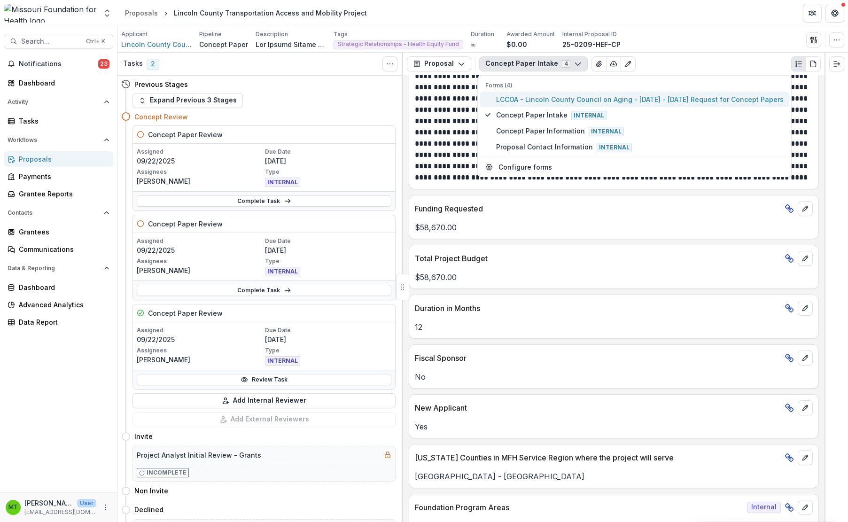
click at [524, 95] on span "LCCOA - Lincoln County Council on Aging - [DATE] - [DATE] Request for Concept P…" at bounding box center [639, 99] width 287 height 10
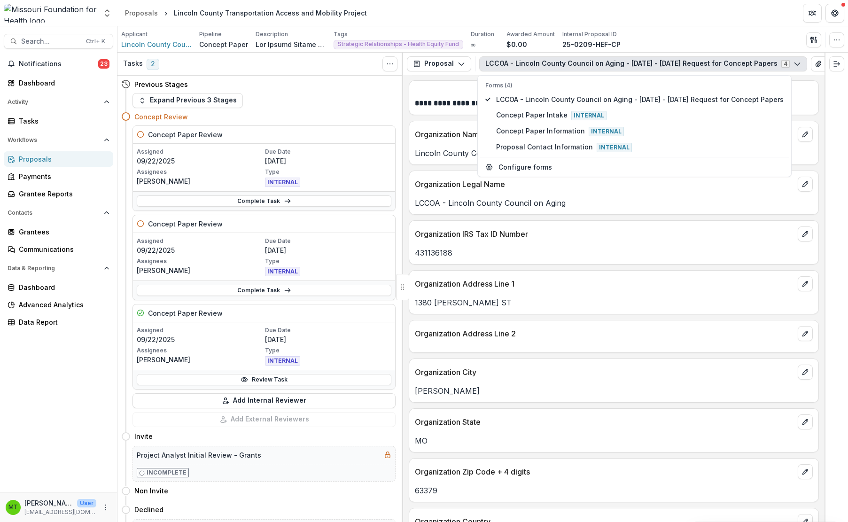
scroll to position [518, 0]
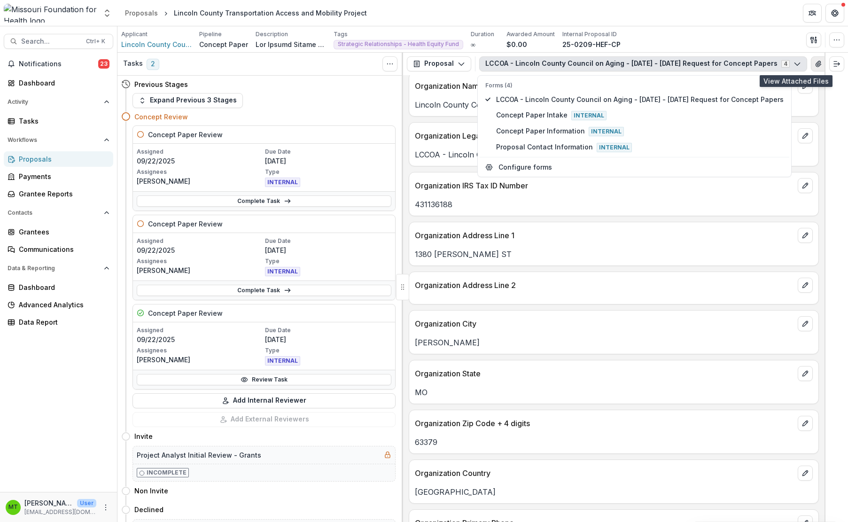
click at [816, 64] on icon "View Attached Files" at bounding box center [818, 64] width 5 height 6
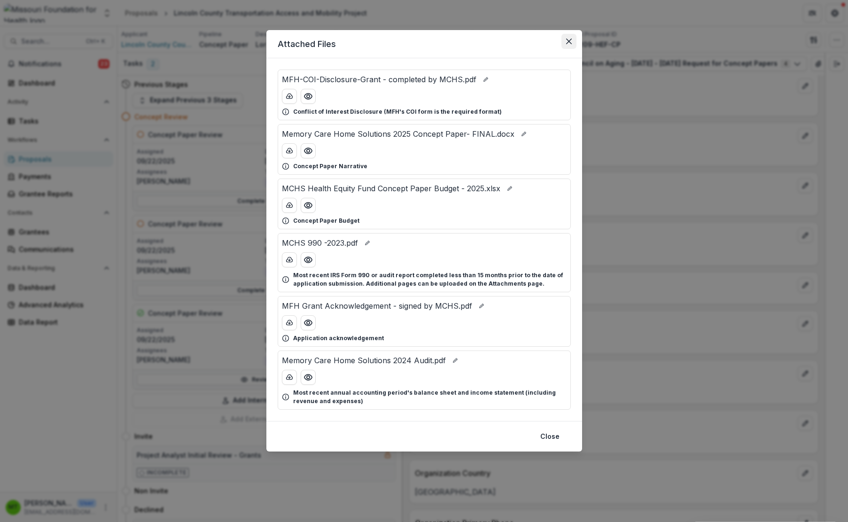
click at [569, 44] on button "Close" at bounding box center [568, 41] width 15 height 15
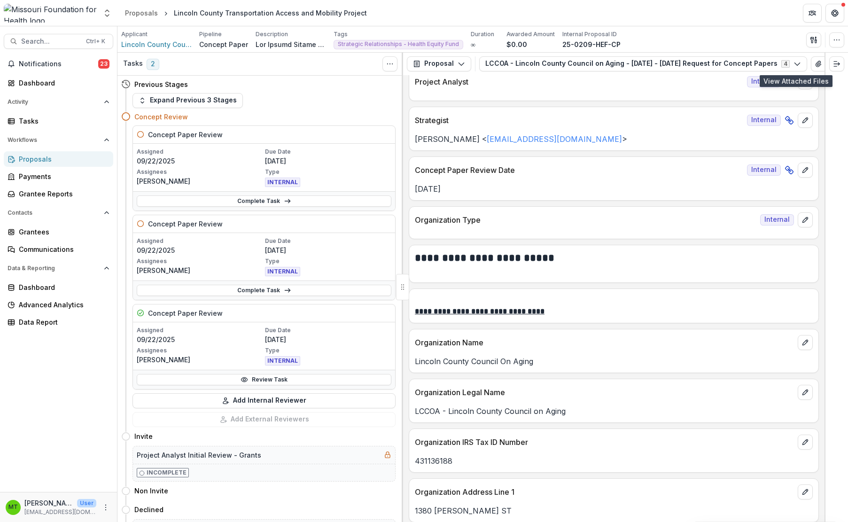
scroll to position [0, 0]
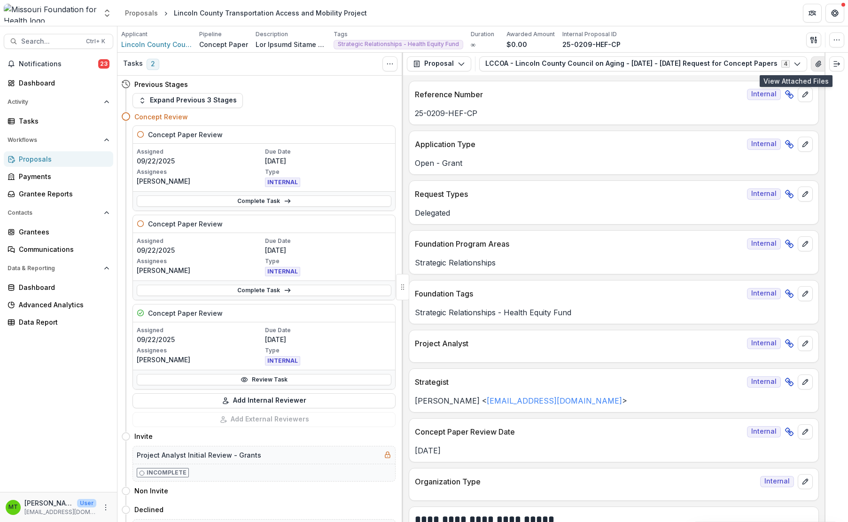
click at [815, 66] on icon "View Attached Files" at bounding box center [819, 64] width 8 height 8
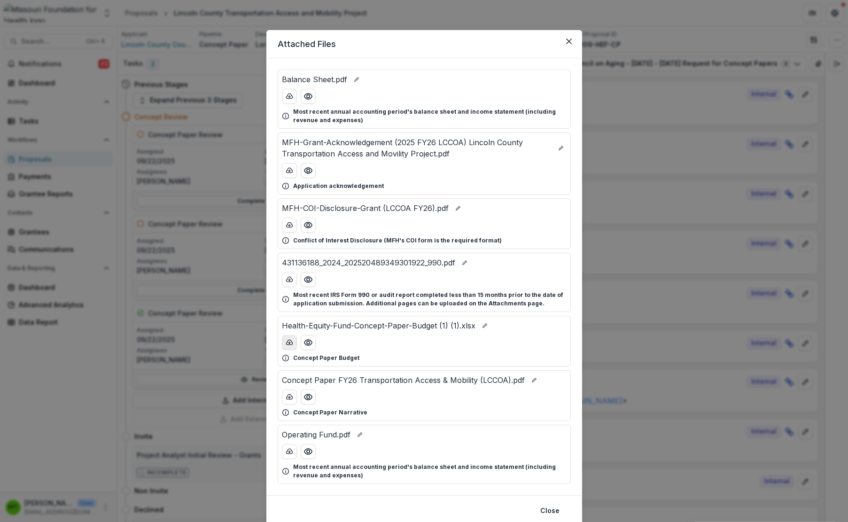
click at [286, 343] on icon "download-button" at bounding box center [290, 343] width 8 height 8
click at [290, 398] on icon "download-button" at bounding box center [290, 397] width 8 height 8
click at [675, 201] on div "Attached Files Balance Sheet.pdf Most recent annual accounting period's balance…" at bounding box center [424, 261] width 848 height 522
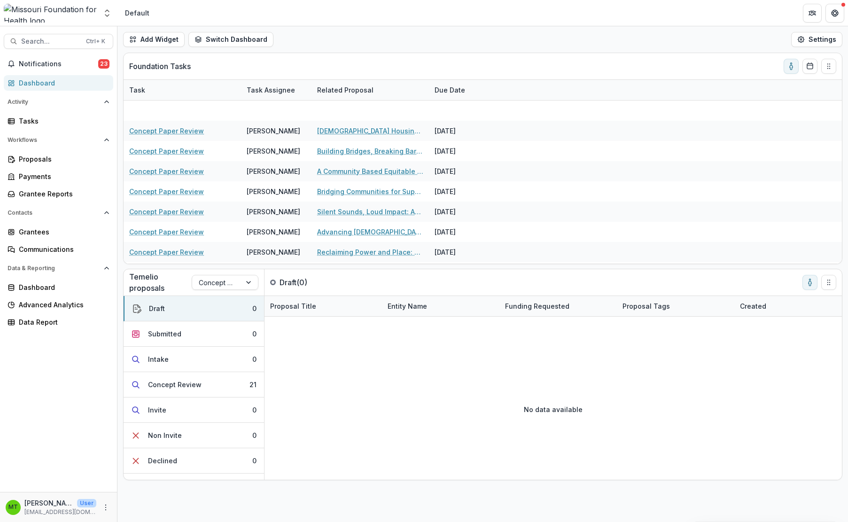
scroll to position [235, 0]
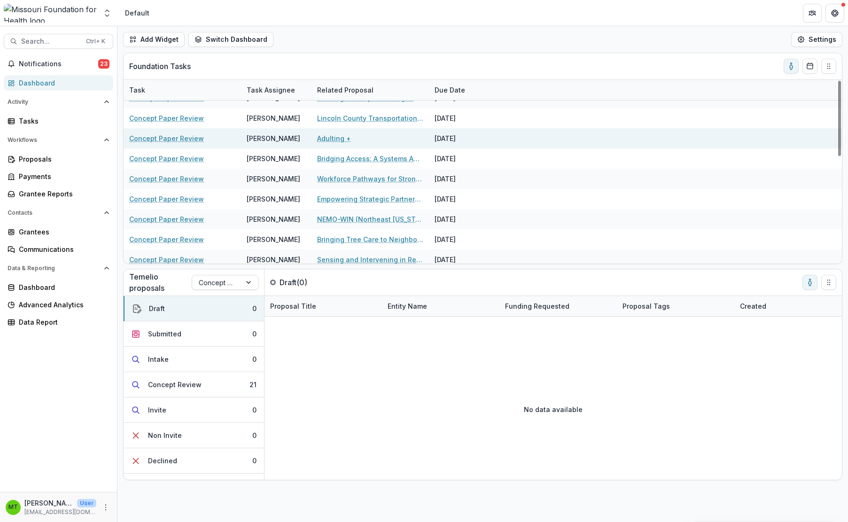
click at [330, 139] on link "Adulting +" at bounding box center [334, 138] width 34 height 10
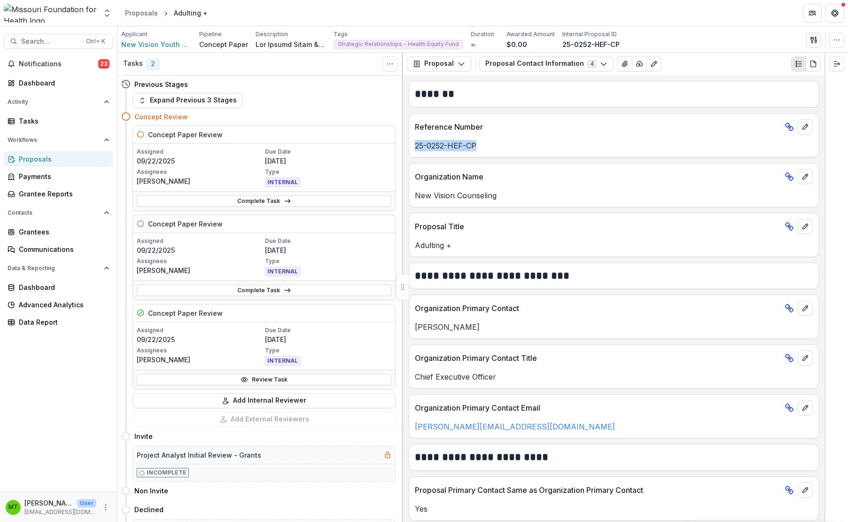
drag, startPoint x: 415, startPoint y: 149, endPoint x: 499, endPoint y: 156, distance: 84.4
click at [499, 156] on div "Reference Number 25-0252-HEF-CP" at bounding box center [614, 135] width 410 height 44
drag, startPoint x: 63, startPoint y: 354, endPoint x: 83, endPoint y: 345, distance: 21.5
click at [63, 354] on div "Notifications 23 Dashboard Activity Tasks Workflows Proposals Payments Grantee …" at bounding box center [58, 273] width 117 height 435
drag, startPoint x: 416, startPoint y: 198, endPoint x: 496, endPoint y: 201, distance: 80.4
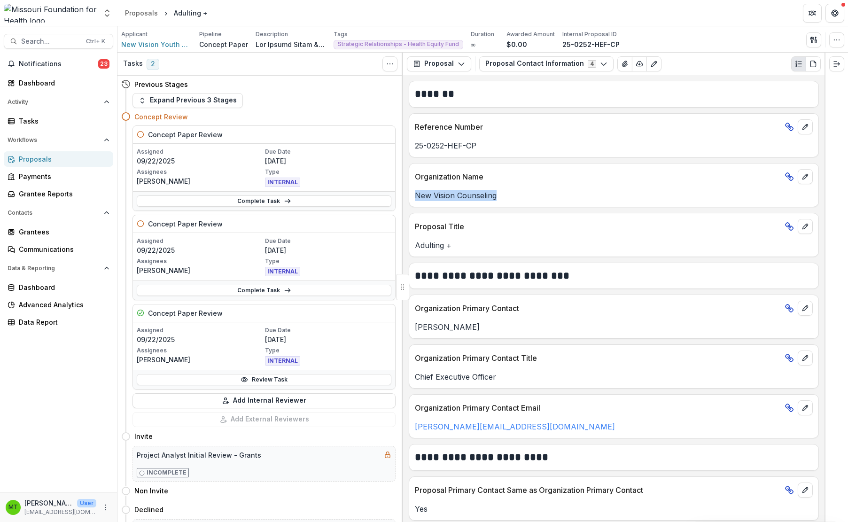
click at [496, 201] on p "New Vision Counseling" at bounding box center [614, 195] width 398 height 11
drag, startPoint x: 75, startPoint y: 358, endPoint x: 499, endPoint y: 124, distance: 484.9
click at [75, 358] on div "Notifications 23 Dashboard Activity Tasks Workflows Proposals Payments Grantee …" at bounding box center [58, 273] width 117 height 435
click at [539, 68] on button "Proposal Contact Information 4" at bounding box center [546, 63] width 134 height 15
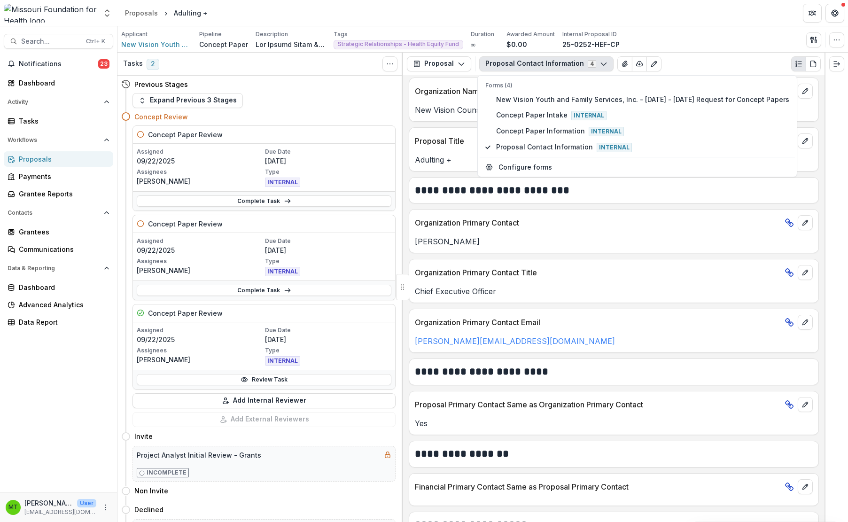
scroll to position [229, 0]
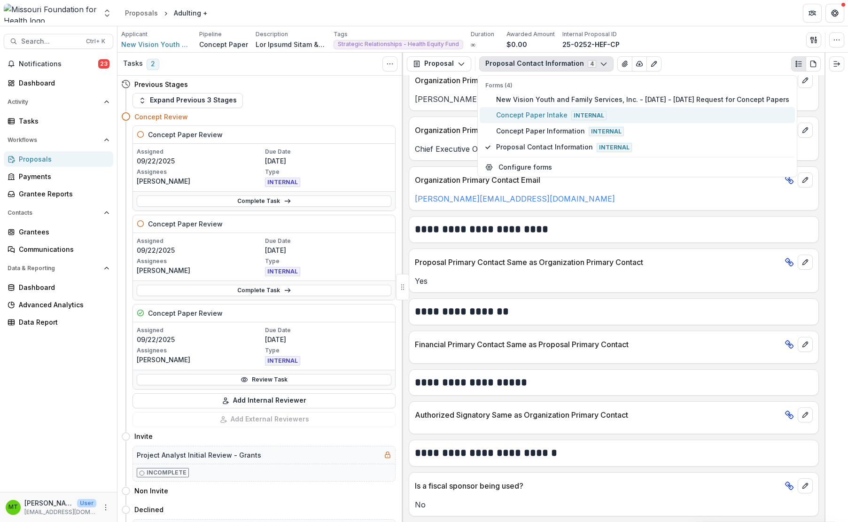
click at [530, 114] on span "Concept Paper Intake Internal" at bounding box center [642, 115] width 293 height 10
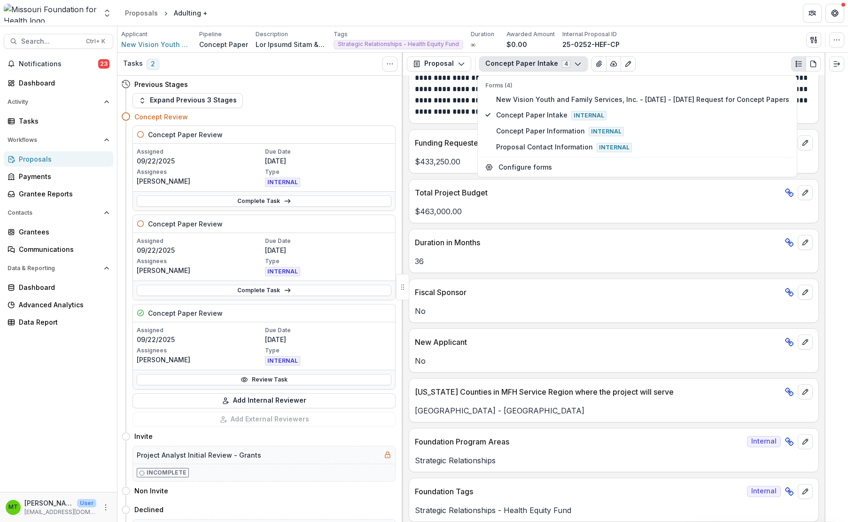
scroll to position [384, 0]
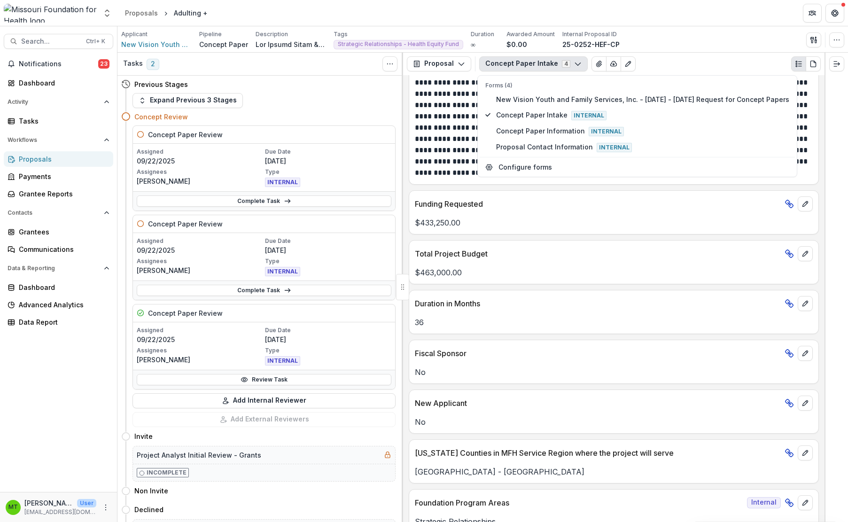
drag, startPoint x: 55, startPoint y: 365, endPoint x: 257, endPoint y: 280, distance: 218.5
click at [55, 365] on div "Notifications 23 Dashboard Activity Tasks Workflows Proposals Payments Grantee …" at bounding box center [58, 273] width 117 height 435
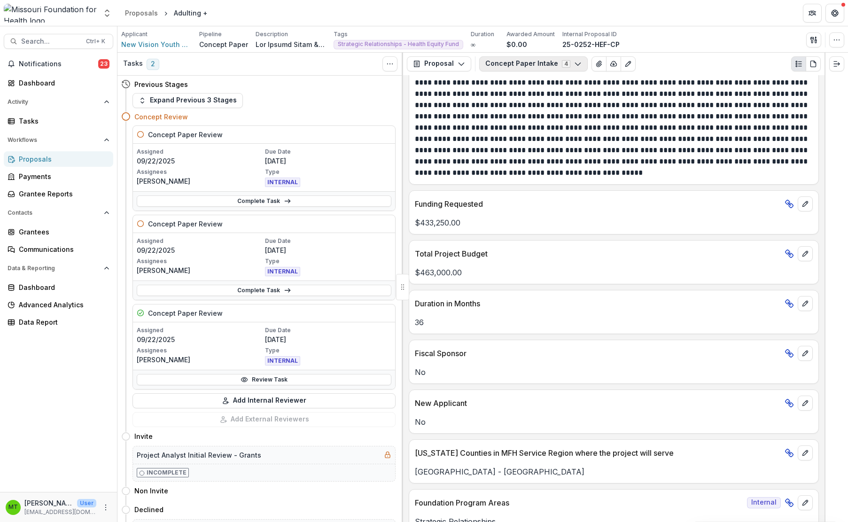
click at [506, 59] on button "Concept Paper Intake 4" at bounding box center [533, 63] width 109 height 15
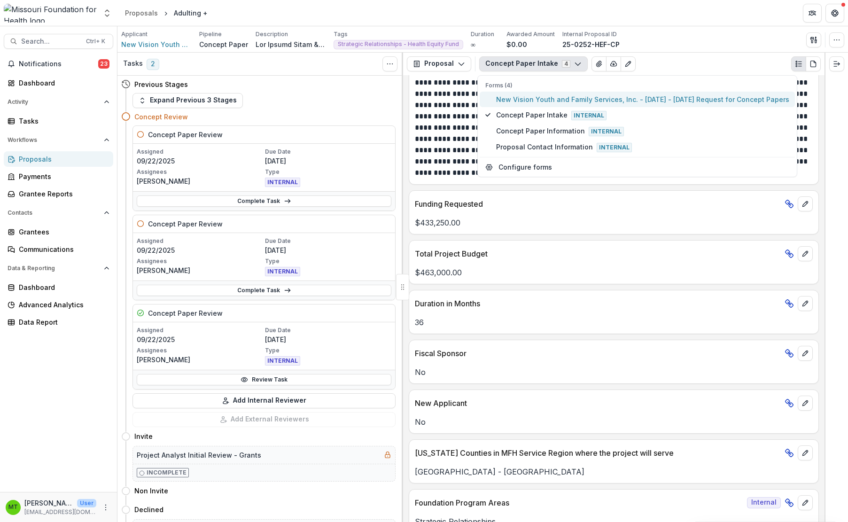
click at [505, 99] on span "New Vision Youth and Family Services, Inc. - [DATE] - [DATE] Request for Concep…" at bounding box center [642, 99] width 293 height 10
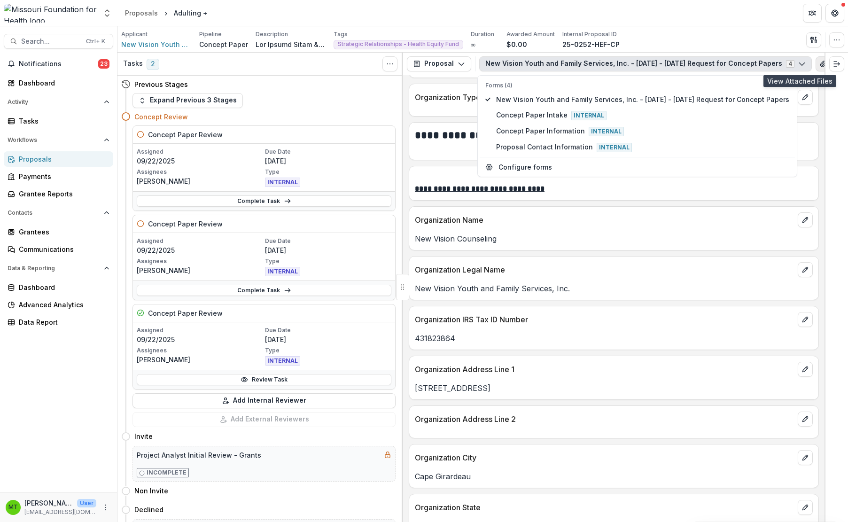
click at [819, 65] on icon "View Attached Files" at bounding box center [823, 64] width 8 height 8
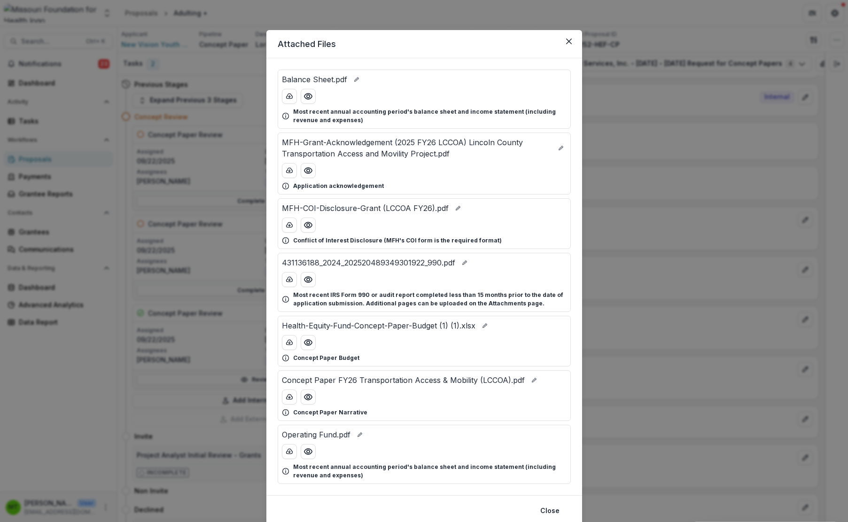
click at [716, 263] on div "Attached Files Balance Sheet.pdf Most recent annual accounting period's balance…" at bounding box center [424, 261] width 848 height 522
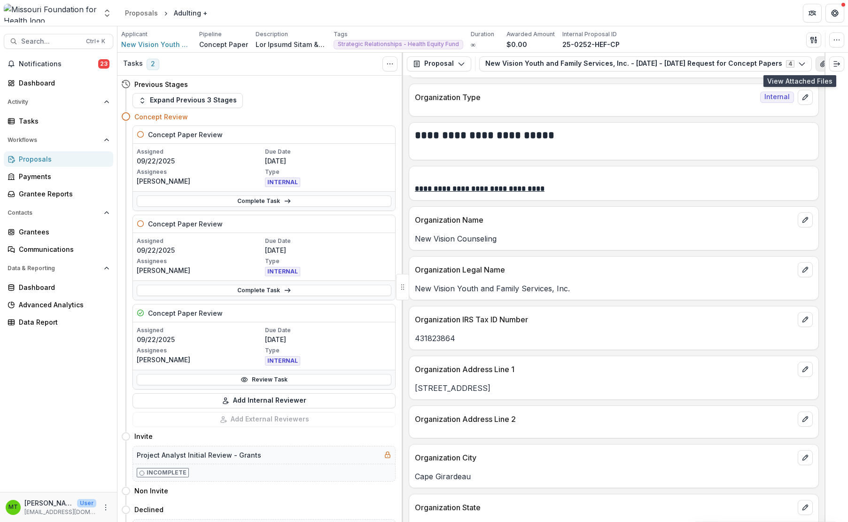
click at [820, 61] on icon "View Attached Files" at bounding box center [822, 64] width 5 height 6
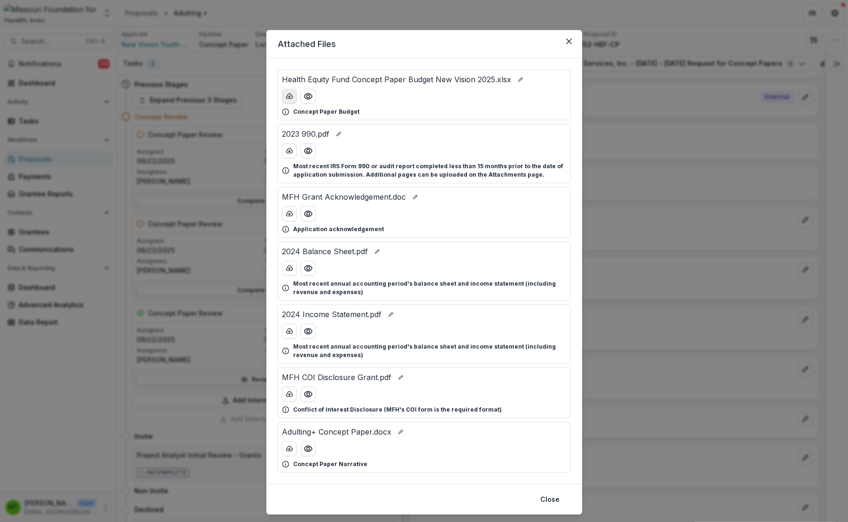
click at [286, 98] on icon "download-button" at bounding box center [290, 97] width 8 height 8
drag, startPoint x: 286, startPoint y: 448, endPoint x: 296, endPoint y: 443, distance: 12.0
click at [286, 448] on icon "download-button" at bounding box center [289, 448] width 6 height 5
click at [551, 502] on button "Close" at bounding box center [550, 499] width 31 height 15
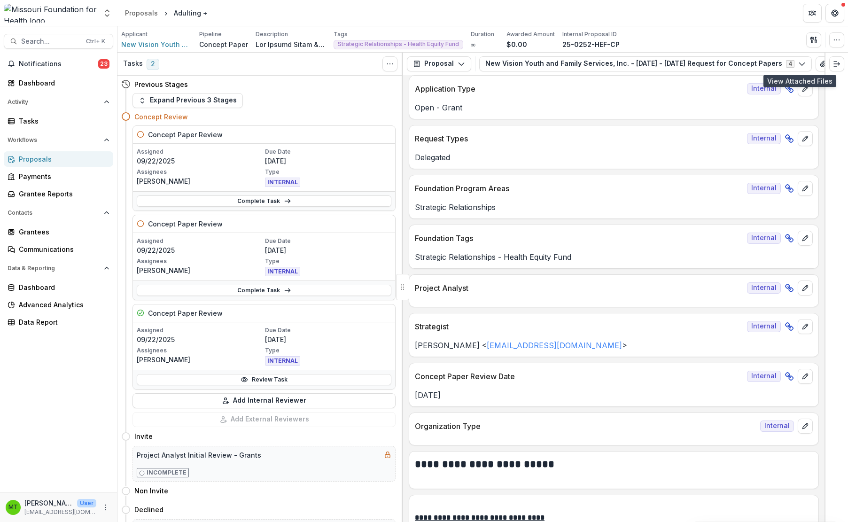
scroll to position [0, 0]
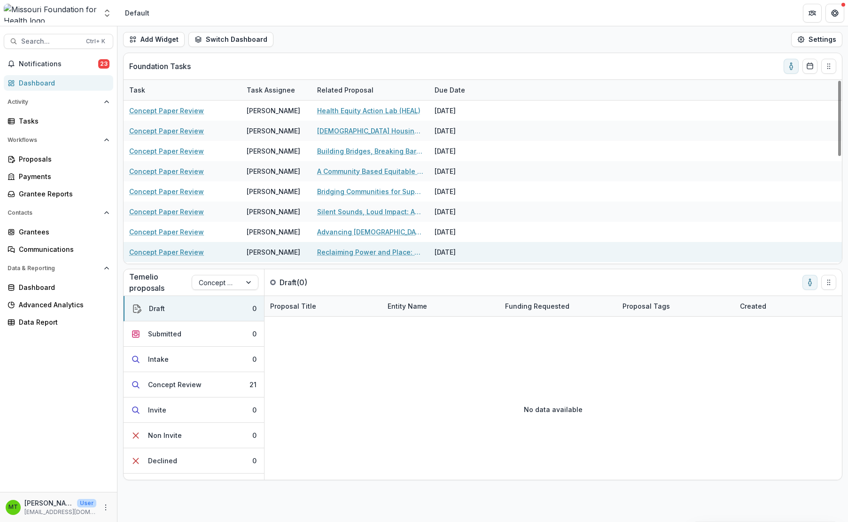
scroll to position [188, 0]
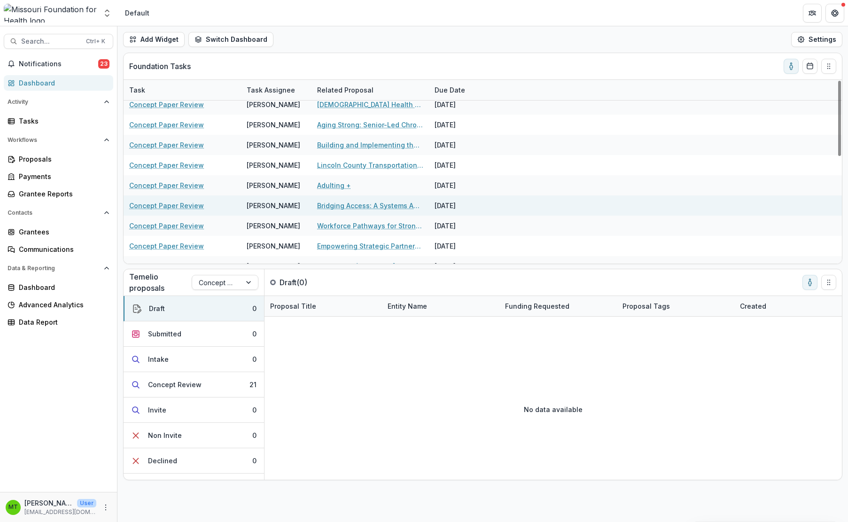
click at [343, 205] on link "Bridging Access: A Systems Approach to Ending Service Deserts for People with D…" at bounding box center [370, 206] width 106 height 10
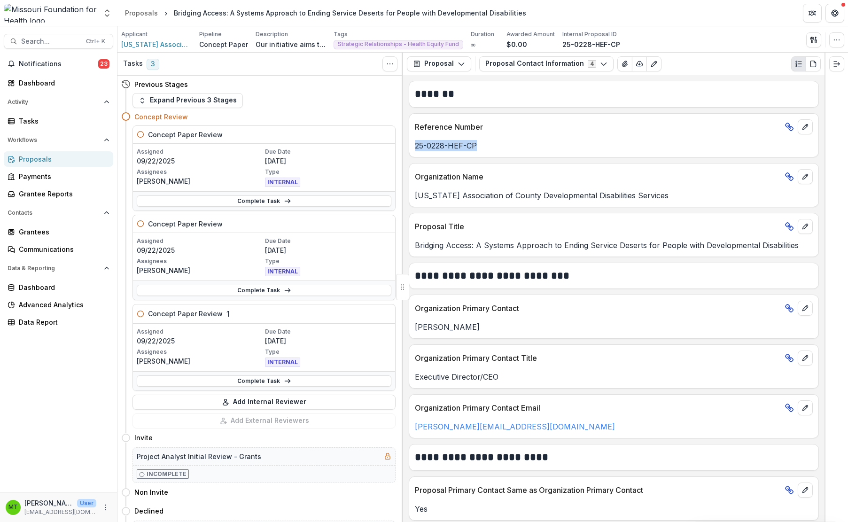
drag, startPoint x: 416, startPoint y: 147, endPoint x: 492, endPoint y: 146, distance: 76.1
click at [492, 146] on p "25-0228-HEF-CP" at bounding box center [614, 145] width 398 height 11
drag, startPoint x: 43, startPoint y: 364, endPoint x: 46, endPoint y: 359, distance: 6.1
click at [43, 364] on div "Notifications 23 Dashboard Activity Tasks Workflows Proposals Payments Grantee …" at bounding box center [58, 273] width 117 height 435
drag, startPoint x: 416, startPoint y: 199, endPoint x: 656, endPoint y: 196, distance: 240.5
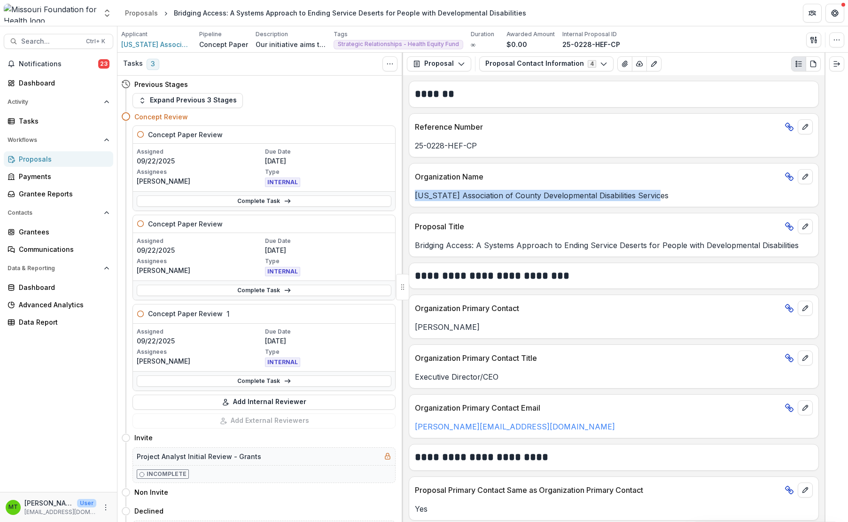
click at [656, 196] on p "[US_STATE] Association of County Developmental Disabilities Services" at bounding box center [614, 195] width 398 height 11
drag, startPoint x: 74, startPoint y: 367, endPoint x: 352, endPoint y: 288, distance: 288.6
click at [74, 367] on div "Notifications 23 Dashboard Activity Tasks Workflows Proposals Payments Grantee …" at bounding box center [58, 273] width 117 height 435
click at [512, 66] on button "Proposal Contact Information 4" at bounding box center [546, 63] width 134 height 15
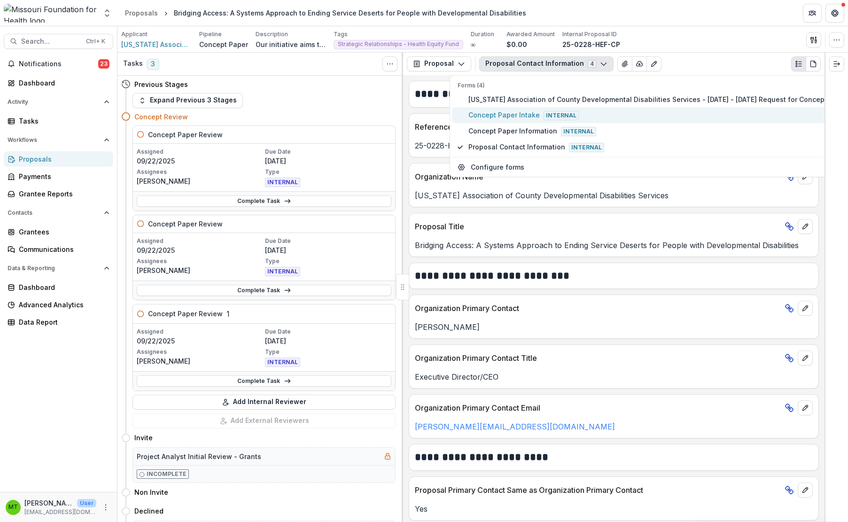
click at [502, 113] on span "Concept Paper Intake Internal" at bounding box center [659, 115] width 383 height 10
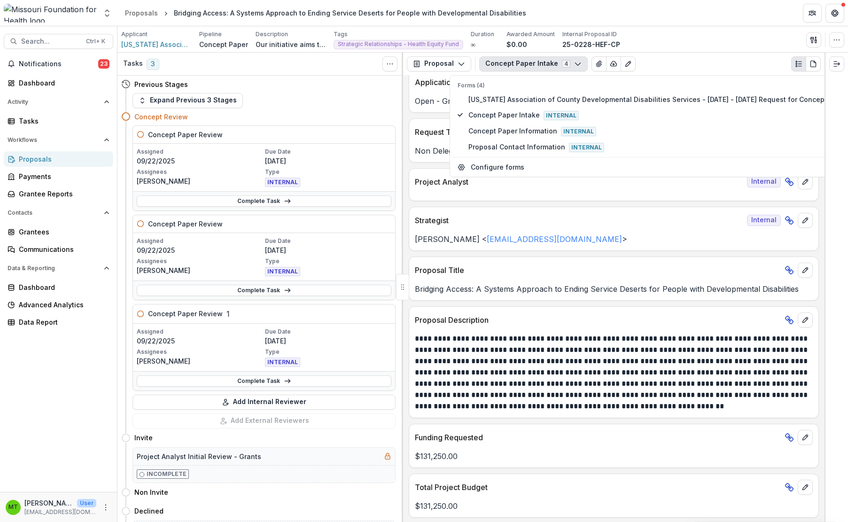
scroll to position [235, 0]
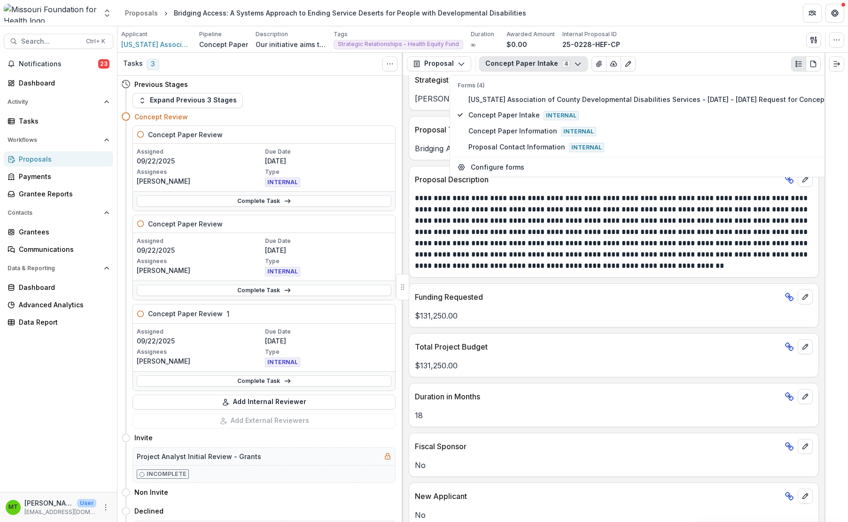
click at [58, 360] on div "Notifications 23 Dashboard Activity Tasks Workflows Proposals Payments Grantee …" at bounding box center [58, 273] width 117 height 435
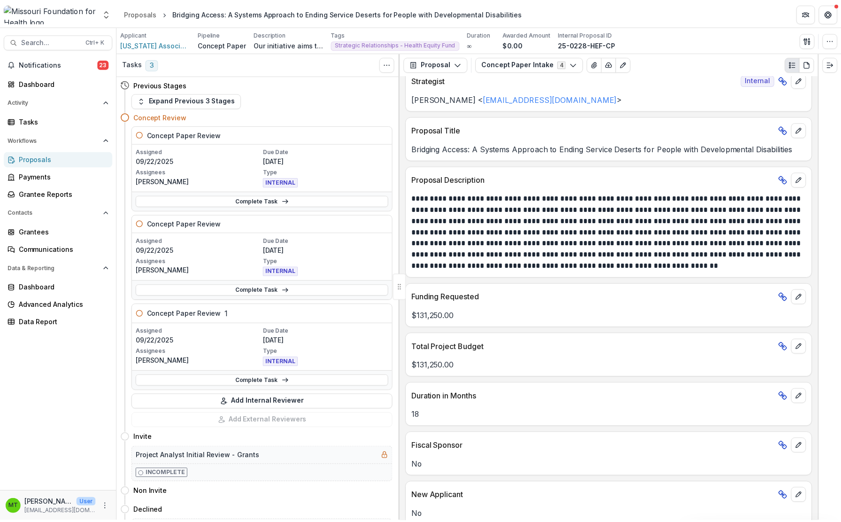
scroll to position [0, 0]
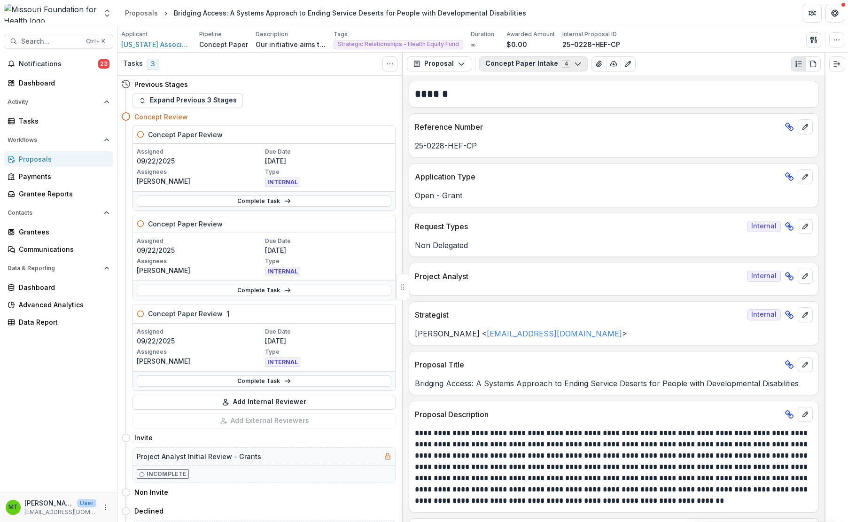
click at [529, 59] on button "Concept Paper Intake 4" at bounding box center [533, 63] width 109 height 15
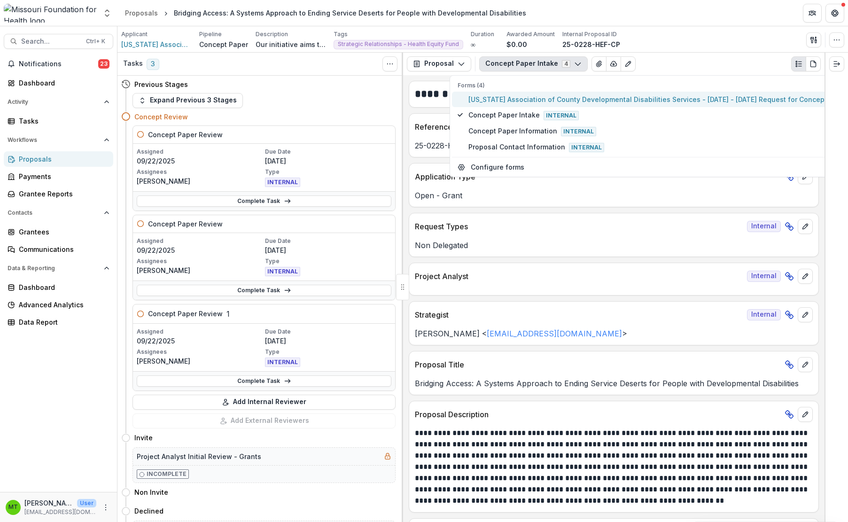
click at [521, 97] on span "[US_STATE] Association of County Developmental Disabilities Services - [DATE] -…" at bounding box center [659, 99] width 383 height 10
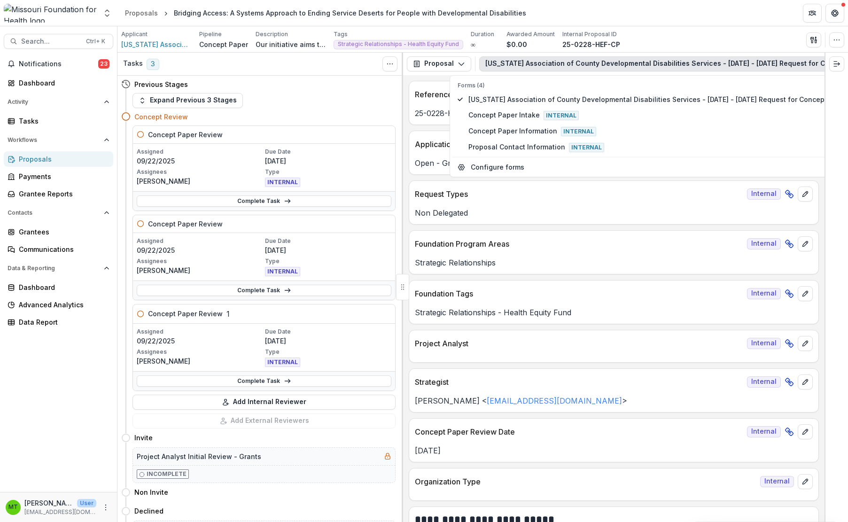
click at [734, 44] on div "Applicant [US_STATE] Association of County Developmental Disabilities Services …" at bounding box center [482, 39] width 723 height 19
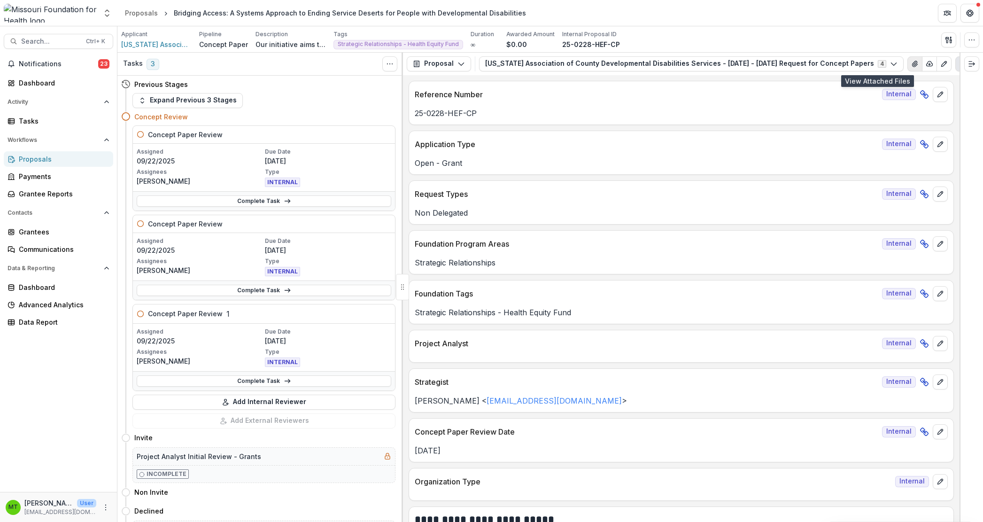
click at [847, 62] on icon "View Attached Files" at bounding box center [915, 64] width 8 height 8
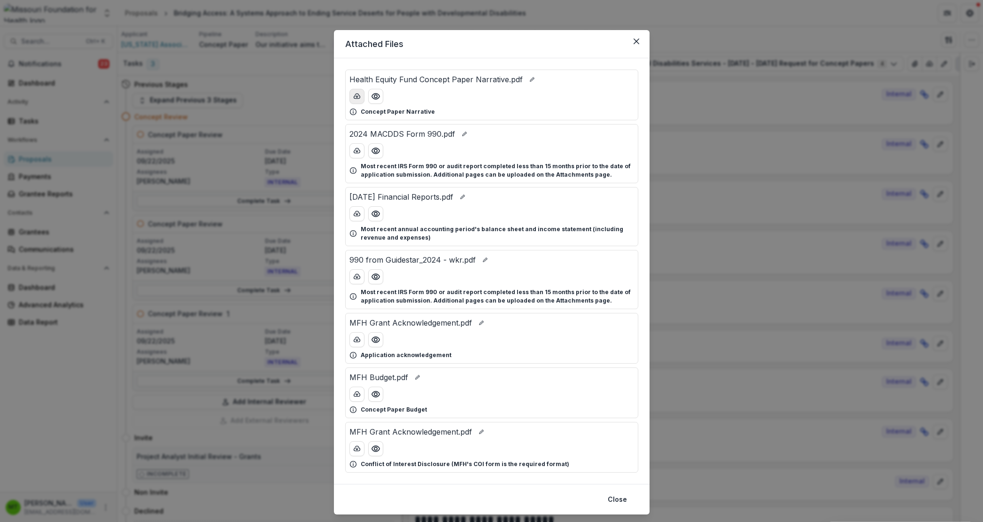
click at [357, 96] on line "download-button" at bounding box center [357, 96] width 0 height 2
click at [356, 399] on button "download-button" at bounding box center [357, 394] width 15 height 15
click at [634, 40] on icon "Close" at bounding box center [636, 42] width 6 height 6
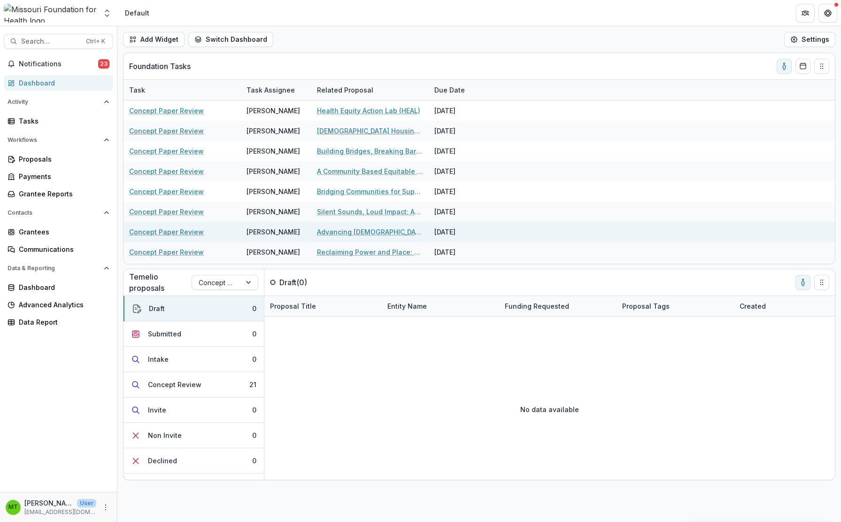
scroll to position [235, 0]
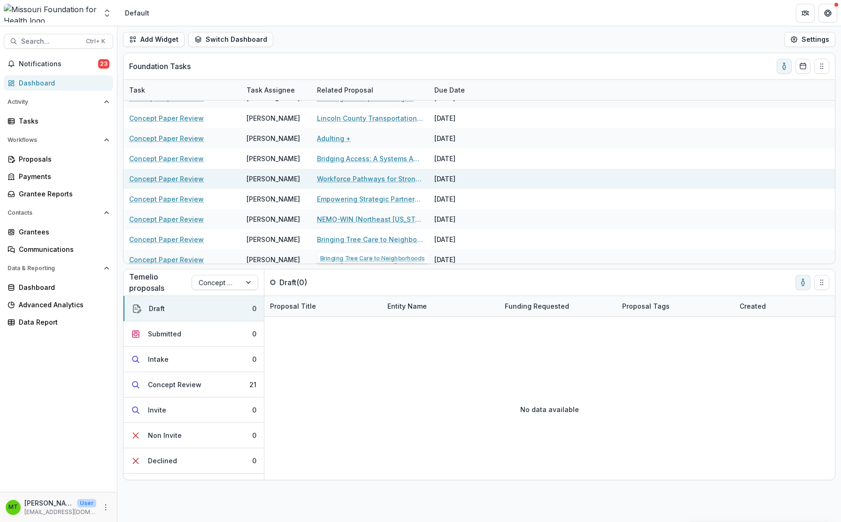
click at [338, 179] on link "Workforce Pathways for Stronger Nonprofits and Healthier Communities: Three Yea…" at bounding box center [370, 179] width 106 height 10
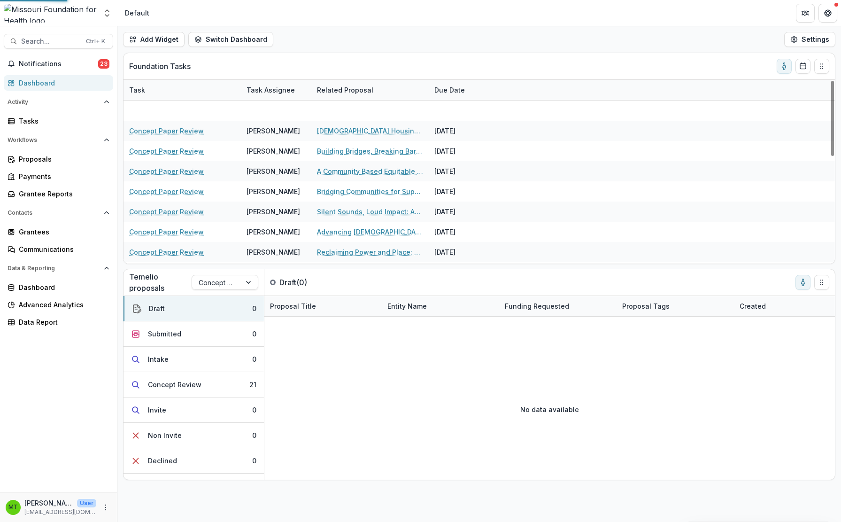
scroll to position [235, 0]
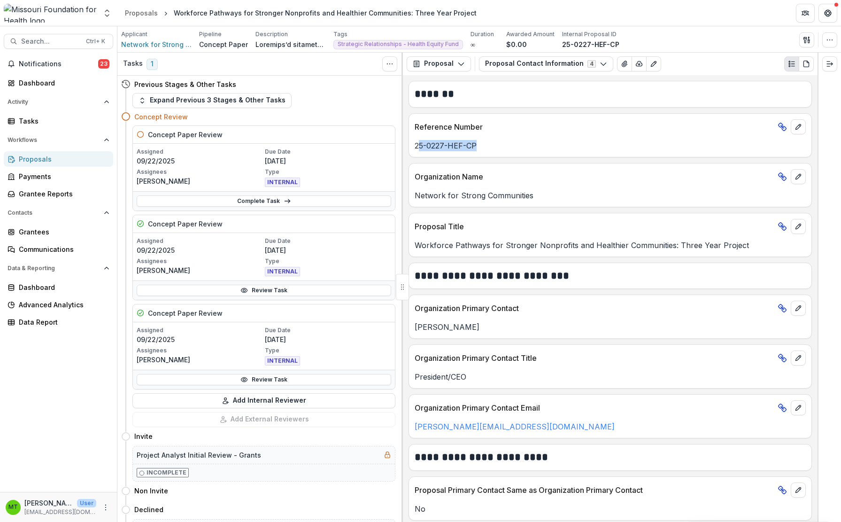
drag, startPoint x: 418, startPoint y: 147, endPoint x: 517, endPoint y: 146, distance: 99.1
click at [517, 146] on p "25-0227-HEF-CP" at bounding box center [610, 145] width 391 height 11
drag, startPoint x: 416, startPoint y: 147, endPoint x: 500, endPoint y: 147, distance: 84.6
click at [500, 147] on p "25-0227-HEF-CP" at bounding box center [610, 145] width 391 height 11
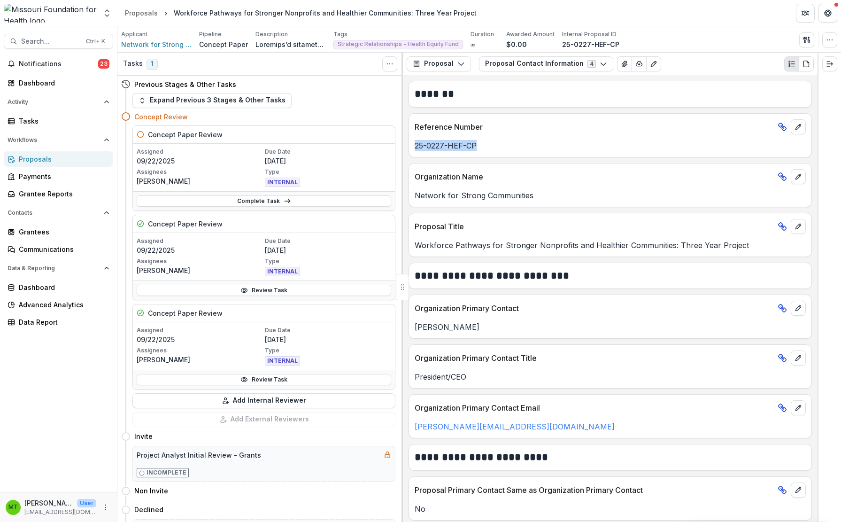
drag, startPoint x: 70, startPoint y: 367, endPoint x: 196, endPoint y: 228, distance: 187.6
click at [70, 367] on div "Notifications 23 Dashboard Activity Tasks Workflows Proposals Payments Grantee …" at bounding box center [58, 273] width 117 height 435
drag, startPoint x: 414, startPoint y: 195, endPoint x: 555, endPoint y: 195, distance: 140.5
click at [555, 195] on div "Network for Strong Communities" at bounding box center [610, 195] width 403 height 11
drag, startPoint x: 77, startPoint y: 369, endPoint x: 347, endPoint y: 218, distance: 309.4
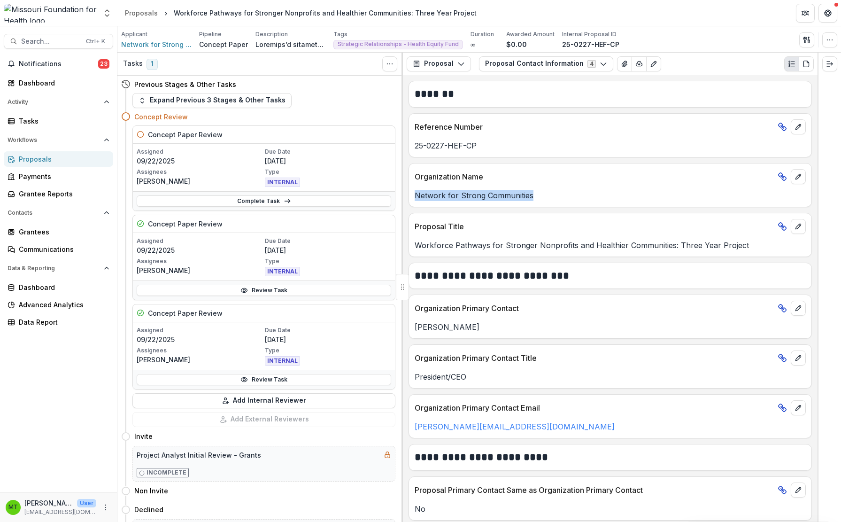
click at [77, 369] on div "Notifications 23 Dashboard Activity Tasks Workflows Proposals Payments Grantee …" at bounding box center [58, 273] width 117 height 435
click at [507, 62] on button "Proposal Contact Information 4" at bounding box center [546, 63] width 134 height 15
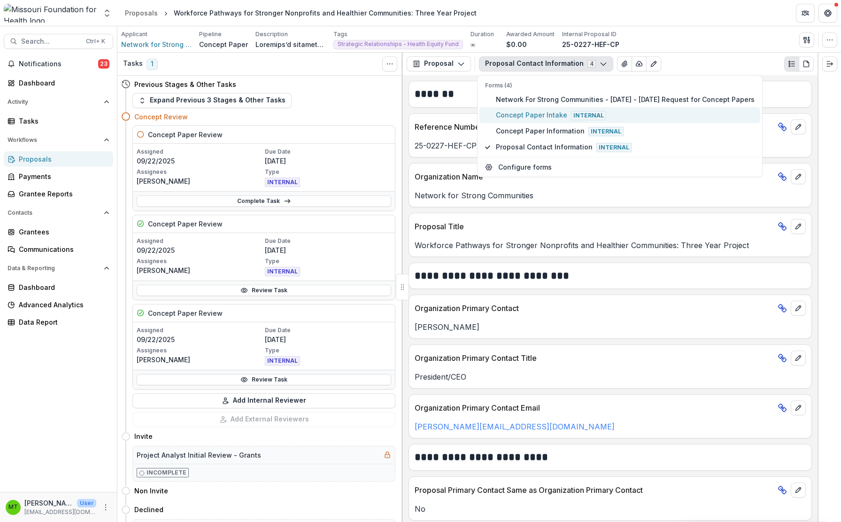
click at [506, 115] on span "Concept Paper Intake Internal" at bounding box center [625, 115] width 259 height 10
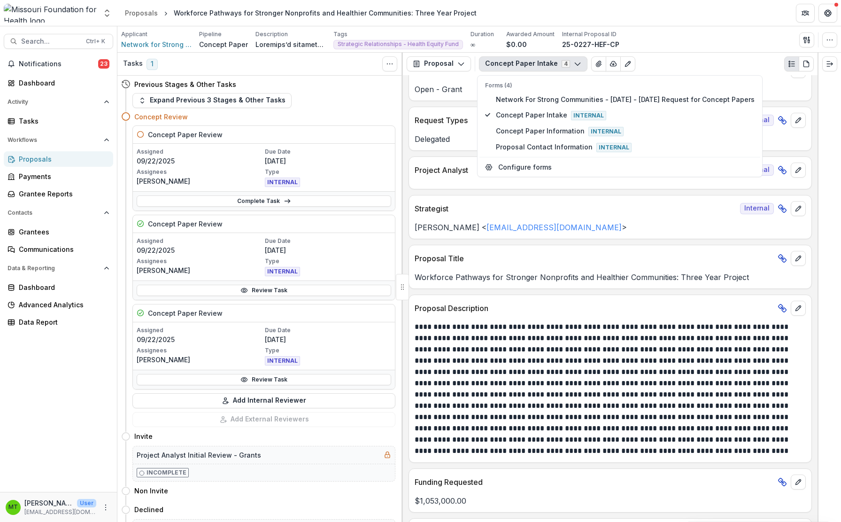
scroll to position [282, 0]
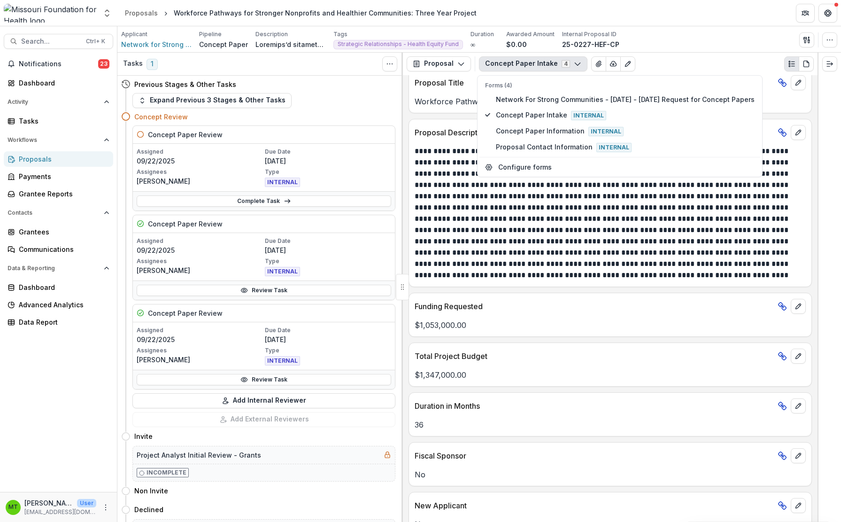
drag, startPoint x: 33, startPoint y: 396, endPoint x: 76, endPoint y: 378, distance: 46.3
click at [33, 396] on div "Notifications 23 Dashboard Activity Tasks Workflows Proposals Payments Grantee …" at bounding box center [58, 273] width 117 height 435
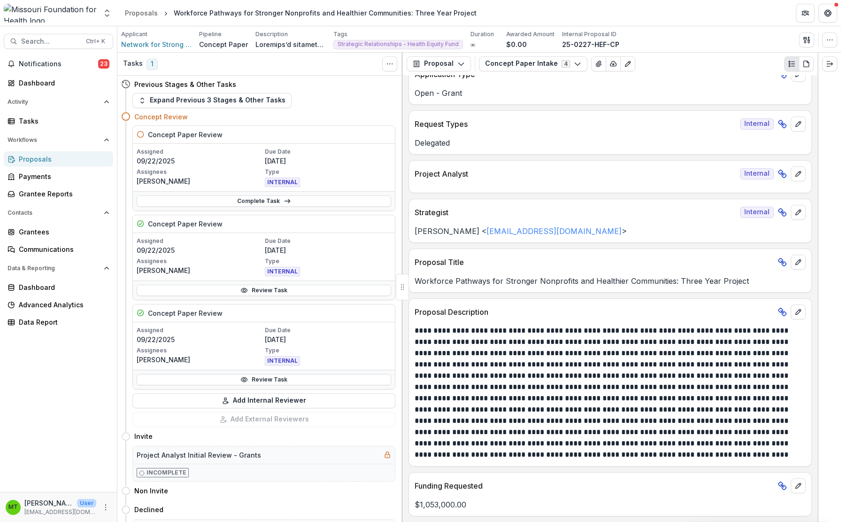
scroll to position [0, 0]
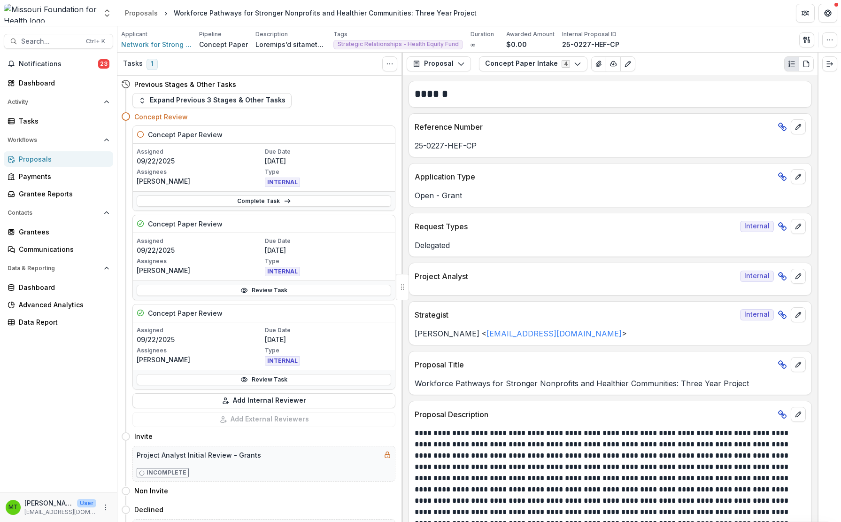
drag, startPoint x: 50, startPoint y: 363, endPoint x: 558, endPoint y: 110, distance: 567.4
click at [50, 363] on div "Notifications 23 Dashboard Activity Tasks Workflows Proposals Payments Grantee …" at bounding box center [58, 273] width 117 height 435
click at [538, 63] on button "Concept Paper Intake 4" at bounding box center [533, 63] width 109 height 15
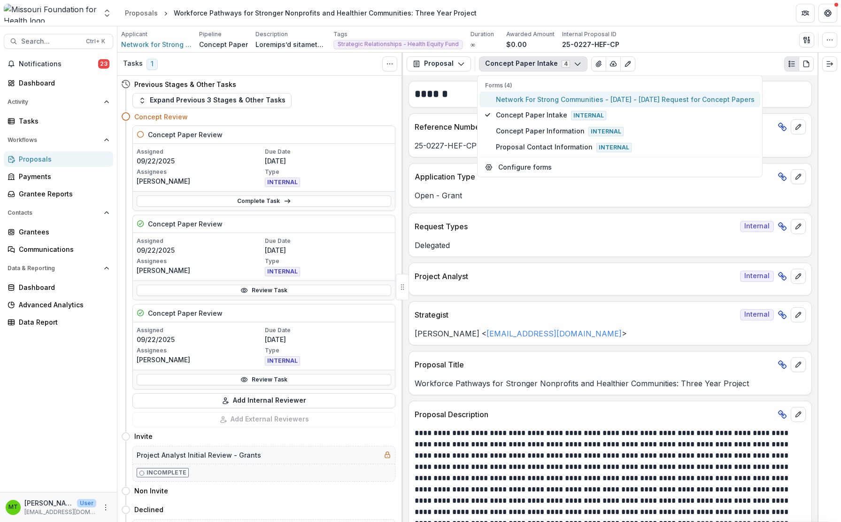
click at [515, 100] on span "Network For Strong Communities - [DATE] - [DATE] Request for Concept Papers" at bounding box center [625, 99] width 259 height 10
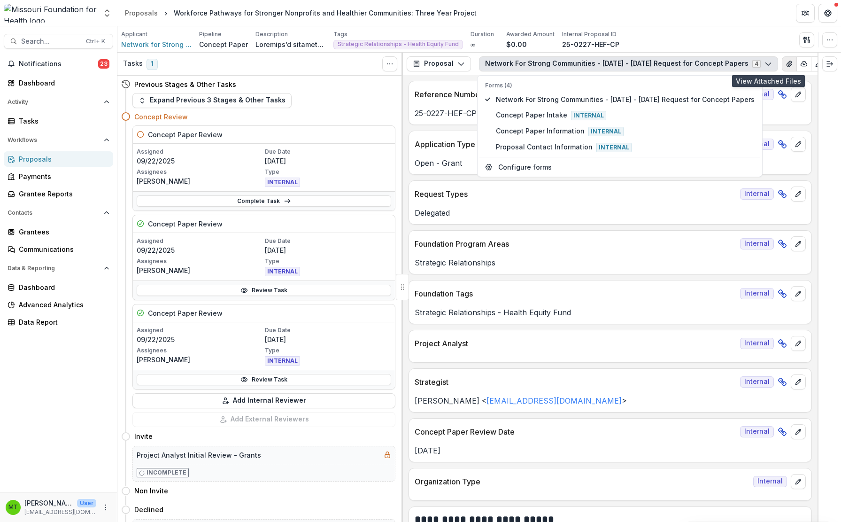
click at [782, 62] on button "View Attached Files" at bounding box center [789, 63] width 15 height 15
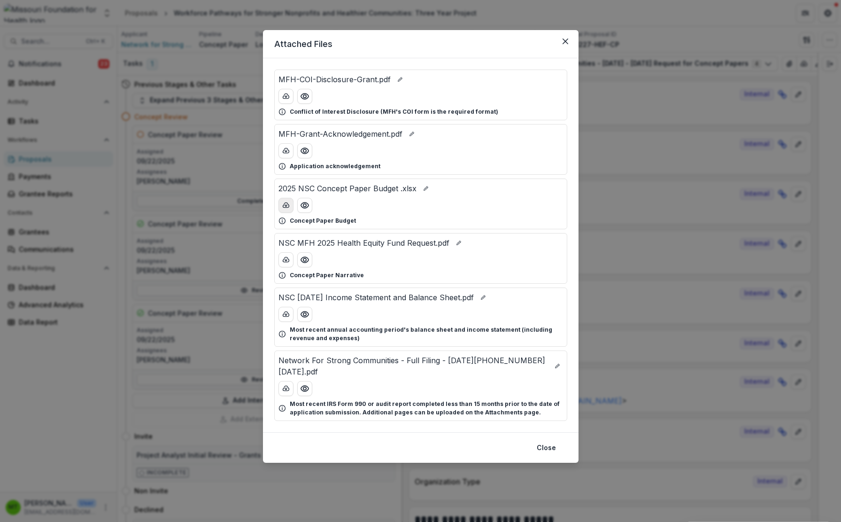
click at [288, 205] on icon "download-button" at bounding box center [286, 206] width 8 height 8
click at [285, 258] on icon "download-button" at bounding box center [286, 260] width 8 height 8
click at [549, 440] on button "Close" at bounding box center [546, 447] width 31 height 15
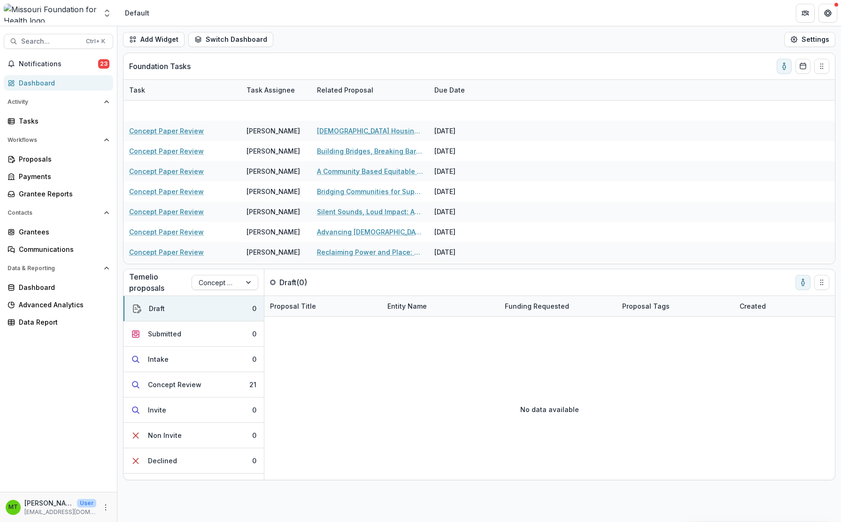
scroll to position [229, 0]
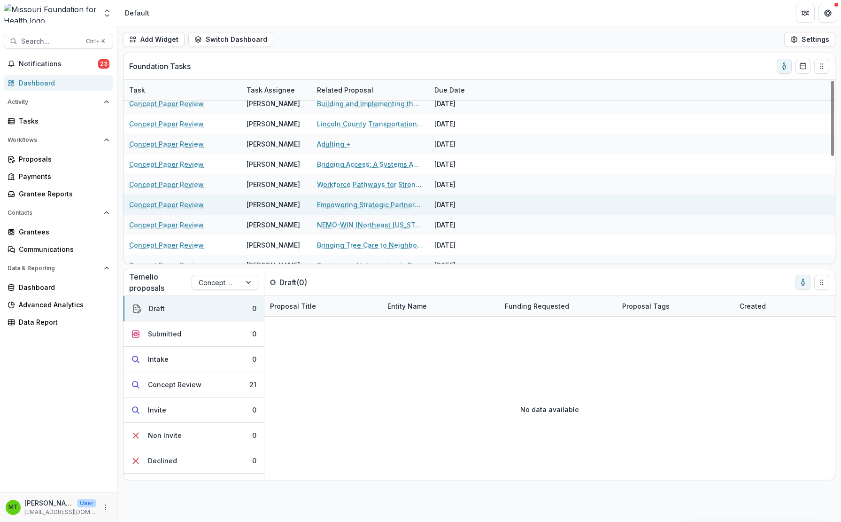
click at [332, 205] on link "Empowering Strategic Partnerships to Advocate for Common Issues of Concern" at bounding box center [370, 205] width 106 height 10
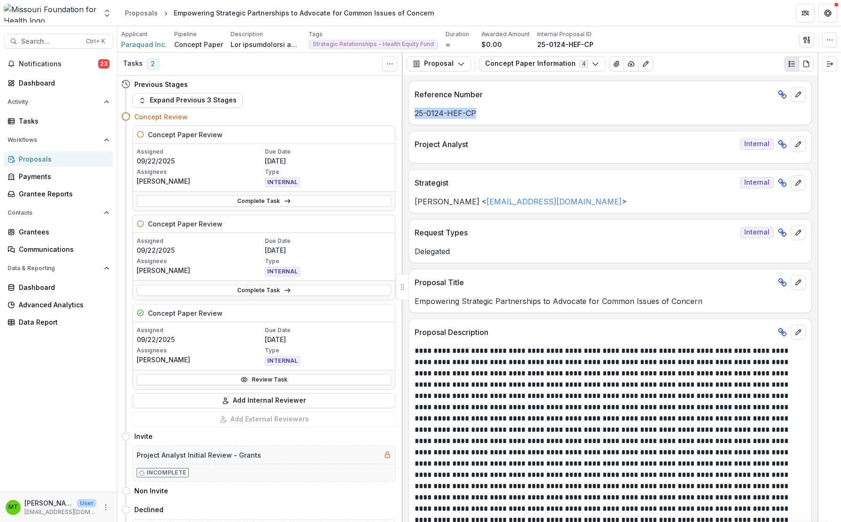
drag, startPoint x: 416, startPoint y: 115, endPoint x: 512, endPoint y: 118, distance: 96.4
click at [512, 118] on p "25-0124-HEF-CP" at bounding box center [610, 113] width 391 height 11
drag, startPoint x: 71, startPoint y: 354, endPoint x: 194, endPoint y: 239, distance: 168.8
click at [71, 354] on div "Notifications 23 Dashboard Activity Tasks Workflows Proposals Payments Grantee …" at bounding box center [58, 273] width 117 height 435
click at [528, 61] on button "Concept Paper Information 4" at bounding box center [542, 63] width 126 height 15
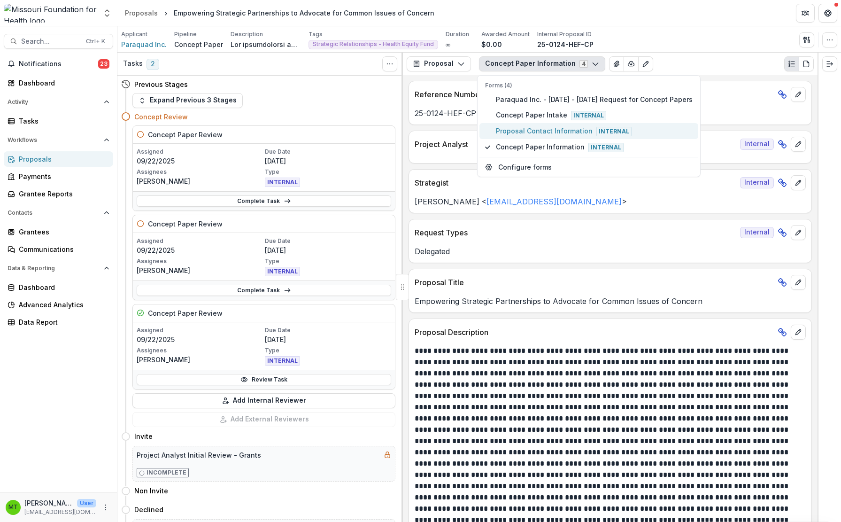
click at [520, 130] on span "Proposal Contact Information Internal" at bounding box center [594, 131] width 197 height 10
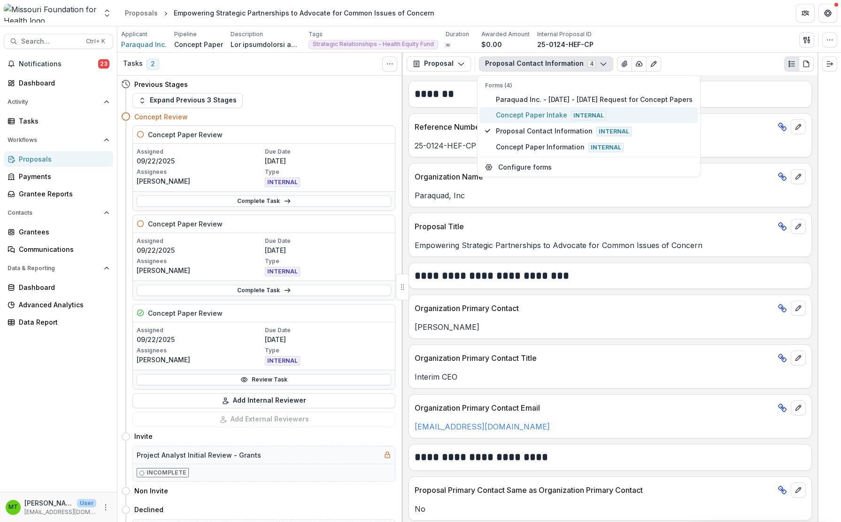
click at [507, 115] on span "Concept Paper Intake Internal" at bounding box center [594, 115] width 197 height 10
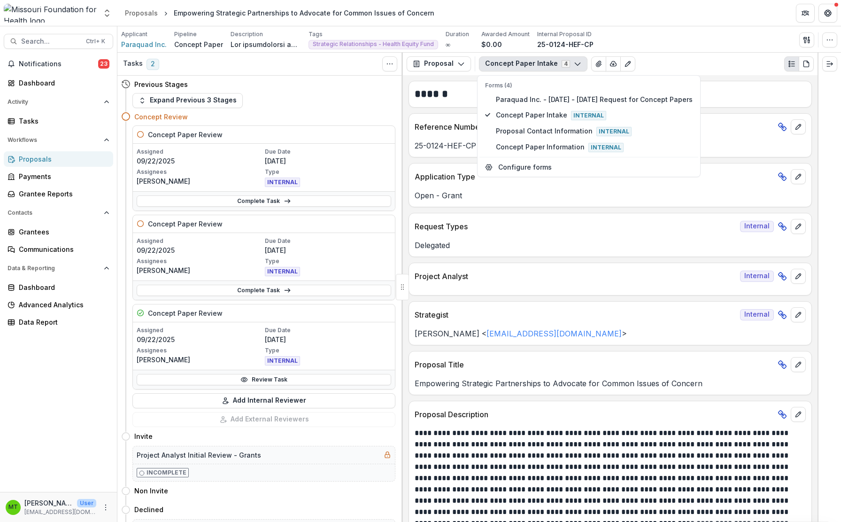
click at [505, 431] on p at bounding box center [609, 523] width 388 height 192
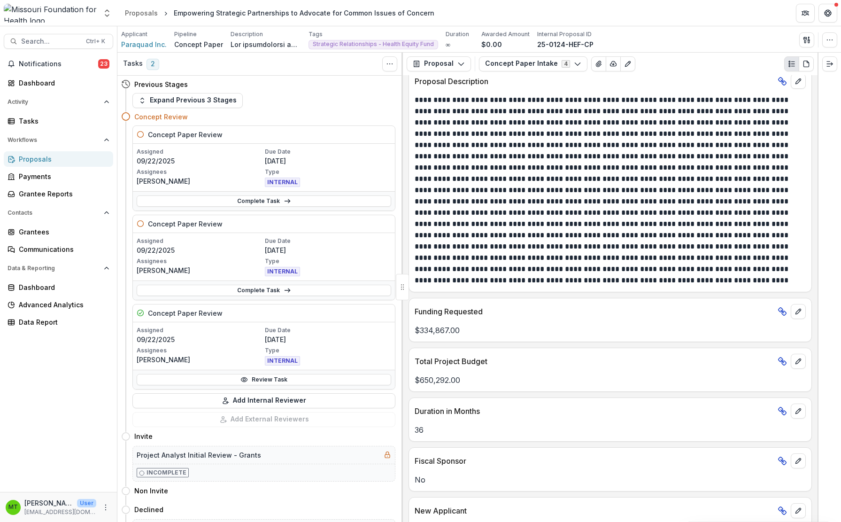
scroll to position [376, 0]
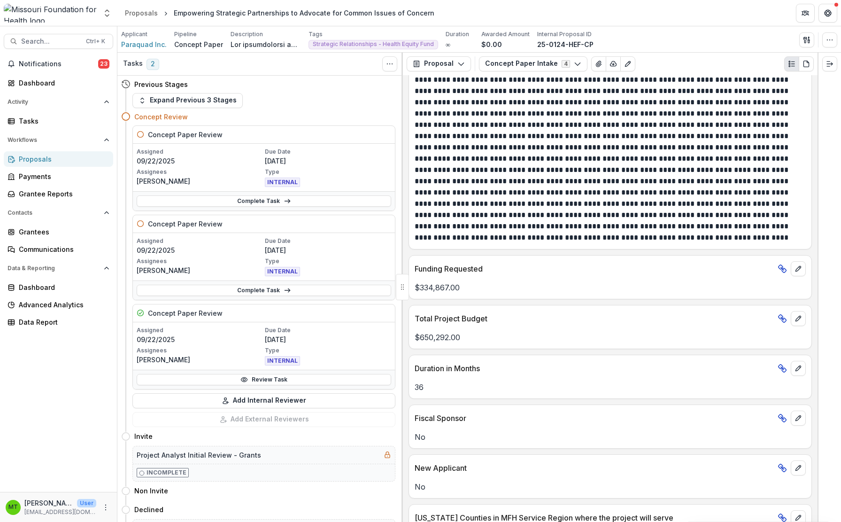
drag, startPoint x: 75, startPoint y: 357, endPoint x: 194, endPoint y: 307, distance: 128.4
click at [75, 357] on div "Notifications 23 Dashboard Activity Tasks Workflows Proposals Payments Grantee …" at bounding box center [58, 273] width 117 height 435
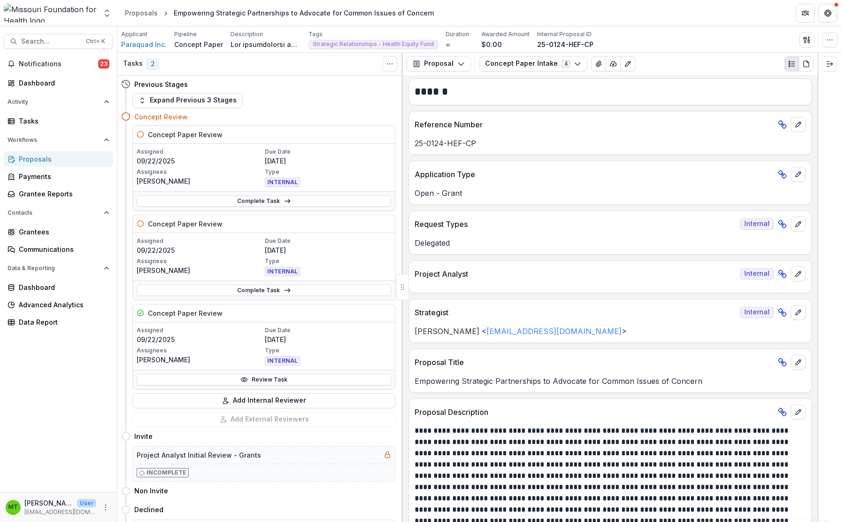
scroll to position [0, 0]
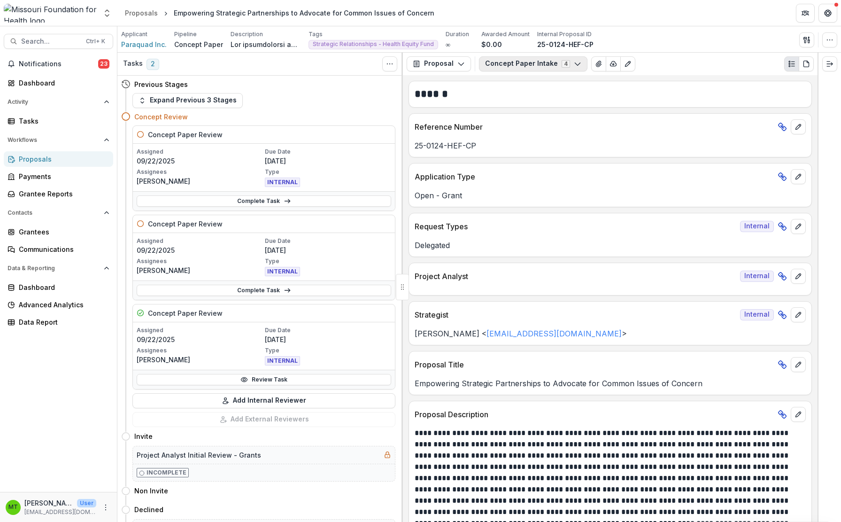
click at [539, 61] on button "Concept Paper Intake 4" at bounding box center [533, 63] width 109 height 15
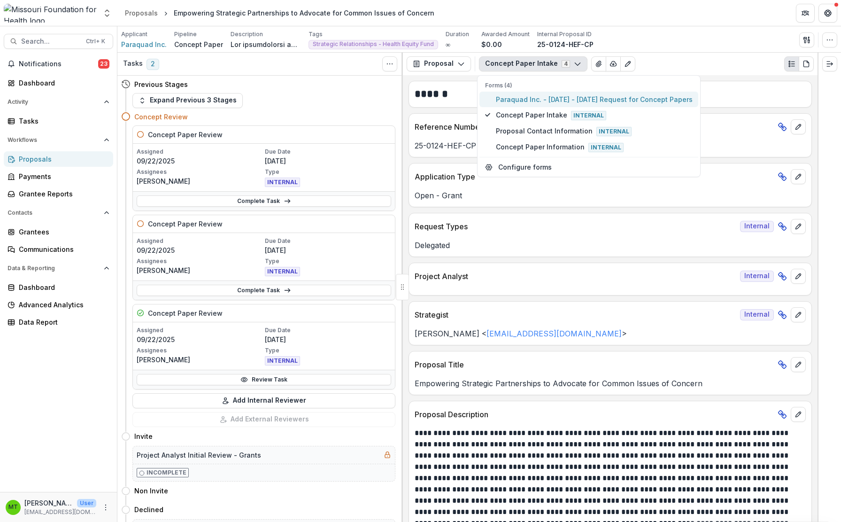
click at [520, 96] on span "Paraquad Inc. - [DATE] - [DATE] Request for Concept Papers" at bounding box center [594, 99] width 197 height 10
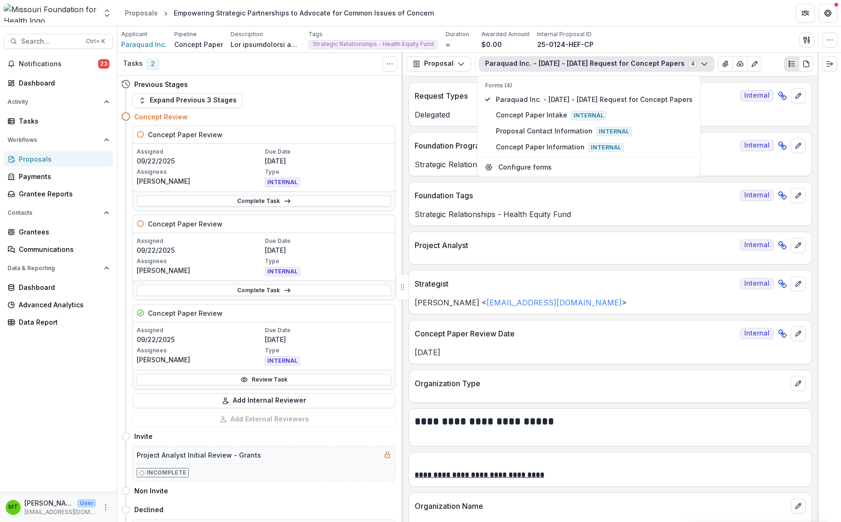
scroll to position [235, 0]
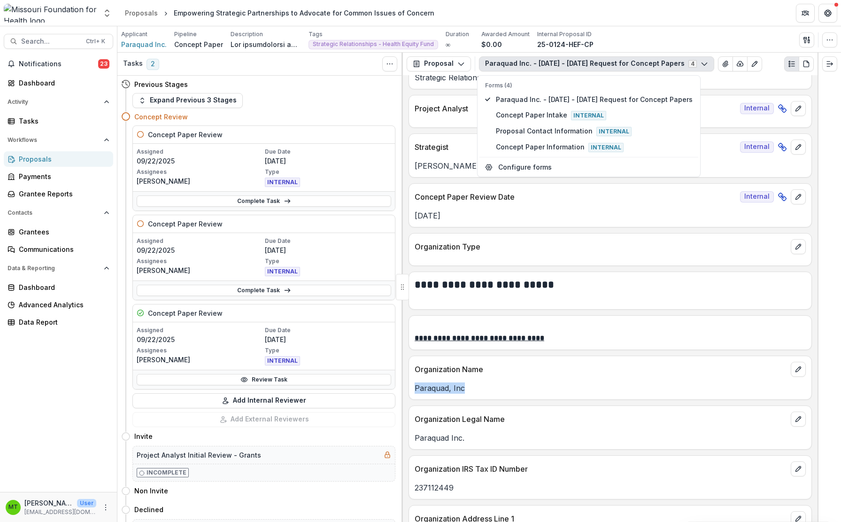
drag, startPoint x: 414, startPoint y: 388, endPoint x: 473, endPoint y: 387, distance: 58.3
click at [473, 387] on div "Paraquad, Inc" at bounding box center [610, 387] width 403 height 11
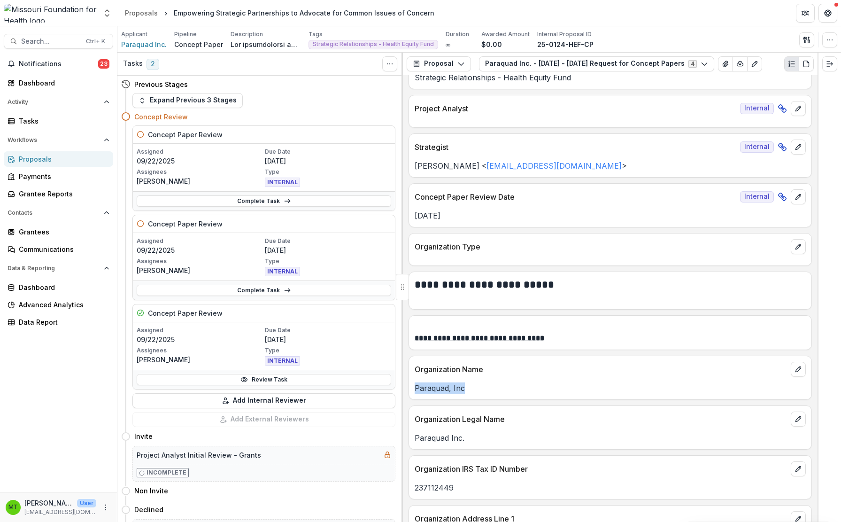
drag, startPoint x: 82, startPoint y: 367, endPoint x: 458, endPoint y: 217, distance: 404.6
click at [82, 367] on div "Notifications 23 Dashboard Activity Tasks Workflows Proposals Payments Grantee …" at bounding box center [58, 273] width 117 height 435
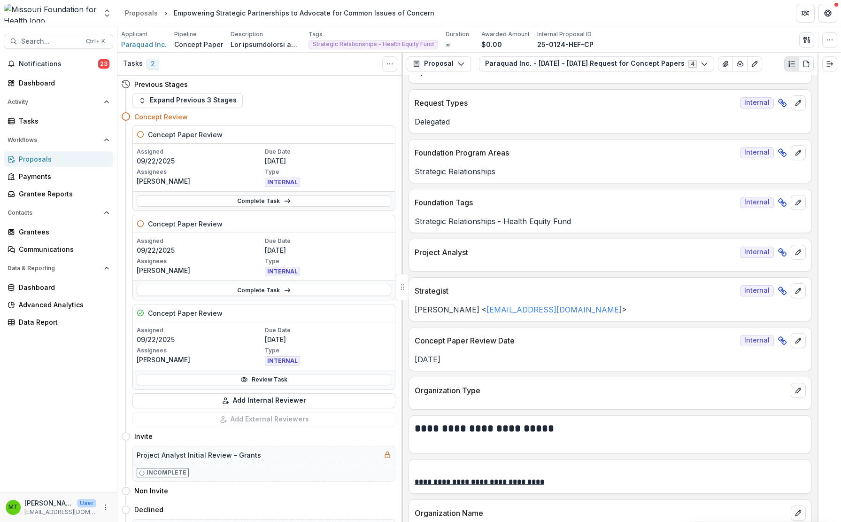
scroll to position [0, 0]
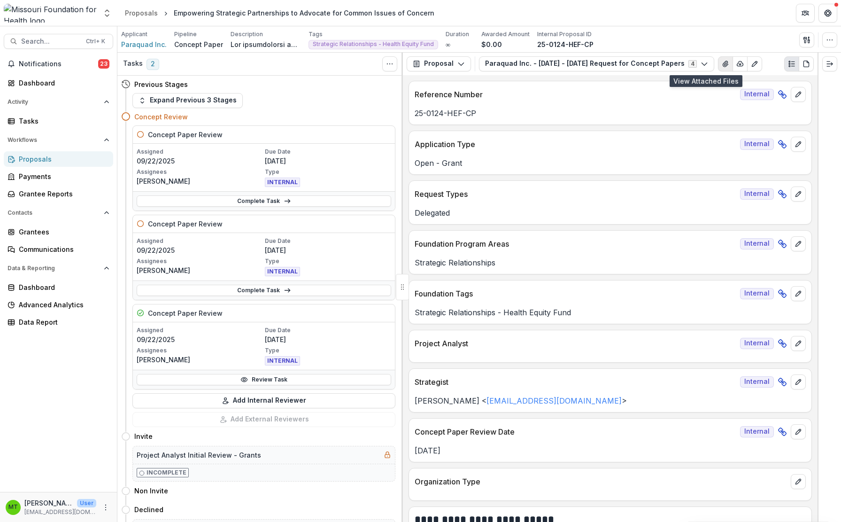
click at [722, 61] on icon "View Attached Files" at bounding box center [726, 64] width 8 height 8
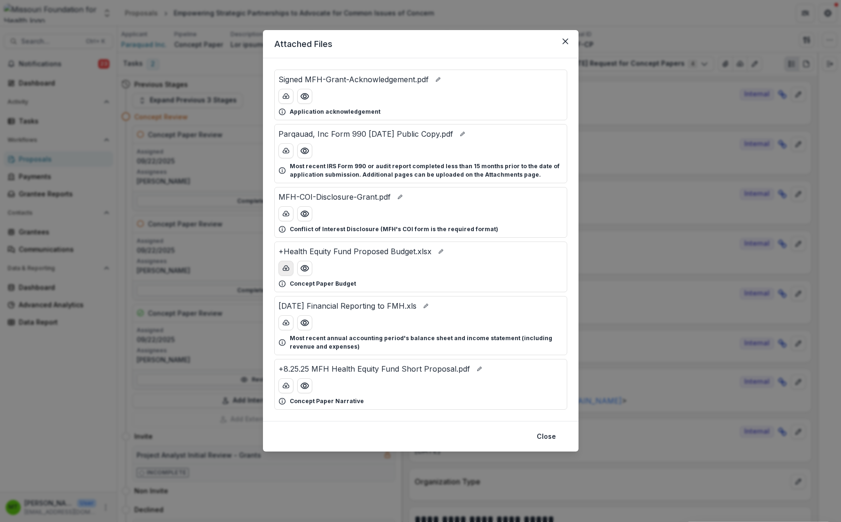
click at [289, 269] on icon "download-button" at bounding box center [286, 267] width 6 height 5
click at [285, 388] on icon "download-button" at bounding box center [286, 385] width 6 height 5
drag, startPoint x: 555, startPoint y: 438, endPoint x: 568, endPoint y: 429, distance: 16.5
click at [555, 438] on button "Close" at bounding box center [546, 436] width 31 height 15
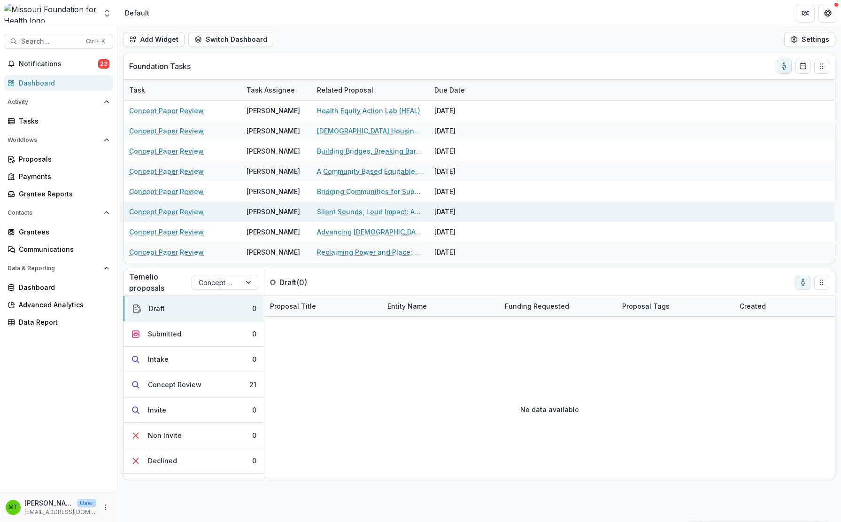
drag, startPoint x: 67, startPoint y: 359, endPoint x: 233, endPoint y: 211, distance: 222.2
click at [67, 359] on div "Notifications 23 Dashboard Activity Tasks Workflows Proposals Payments Grantee …" at bounding box center [58, 273] width 117 height 435
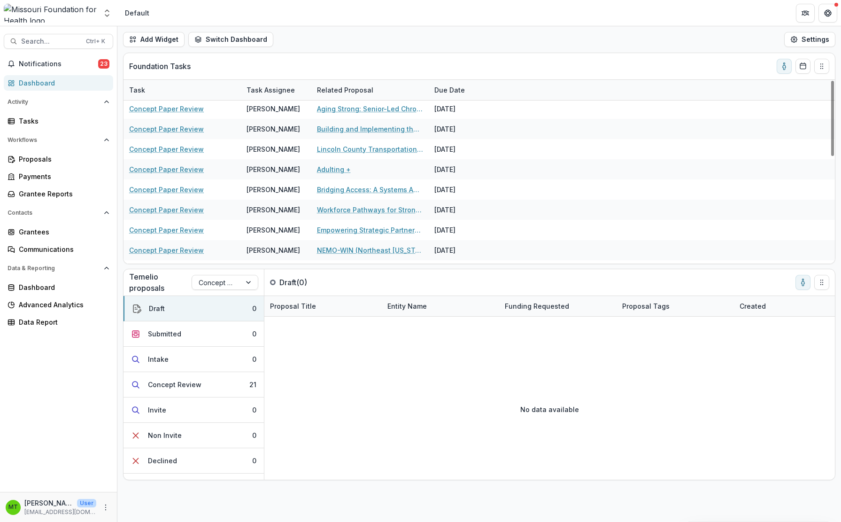
scroll to position [235, 0]
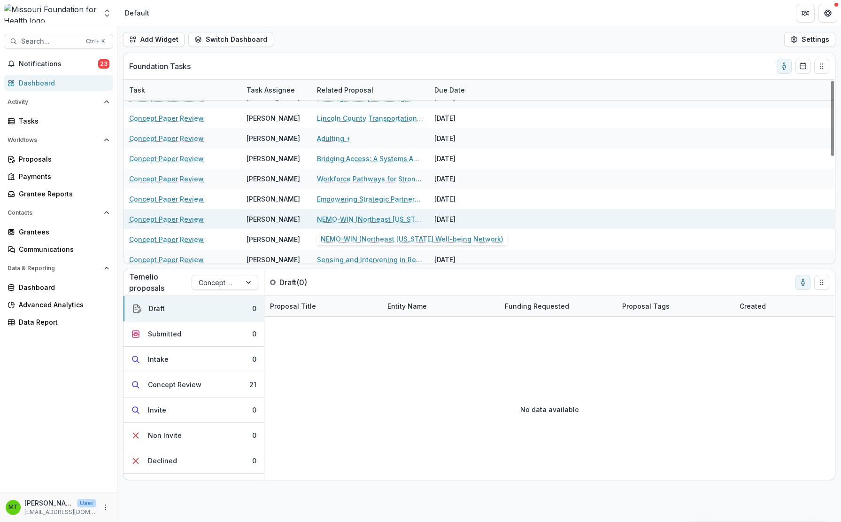
click at [327, 216] on link "NEMO-WIN (Northeast [US_STATE] Well-being Network)" at bounding box center [370, 219] width 106 height 10
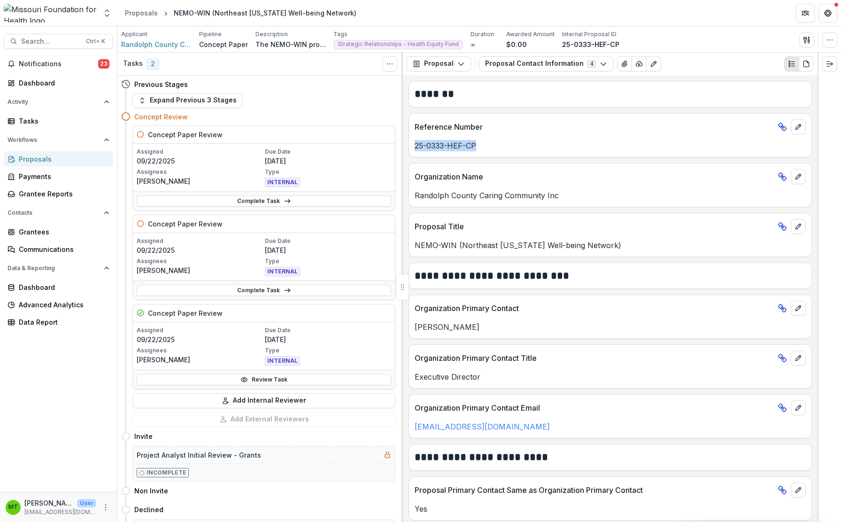
drag, startPoint x: 415, startPoint y: 148, endPoint x: 492, endPoint y: 152, distance: 77.1
click at [492, 152] on div "Reference Number 25-0333-HEF-CP" at bounding box center [611, 135] width 404 height 44
drag, startPoint x: 74, startPoint y: 357, endPoint x: 279, endPoint y: 197, distance: 260.1
click at [74, 357] on div "Notifications 23 Dashboard Activity Tasks Workflows Proposals Payments Grantee …" at bounding box center [58, 273] width 117 height 435
drag, startPoint x: 416, startPoint y: 197, endPoint x: 557, endPoint y: 203, distance: 141.1
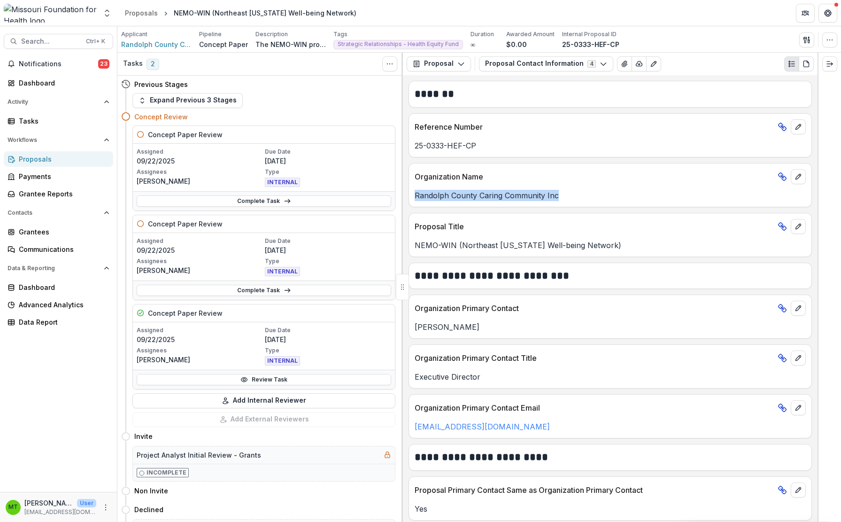
click at [557, 203] on div "Organization Name Randolph County Caring Community Inc" at bounding box center [611, 185] width 404 height 44
drag, startPoint x: 80, startPoint y: 349, endPoint x: 225, endPoint y: 292, distance: 156.3
click at [80, 349] on div "Notifications 23 Dashboard Activity Tasks Workflows Proposals Payments Grantee …" at bounding box center [58, 273] width 117 height 435
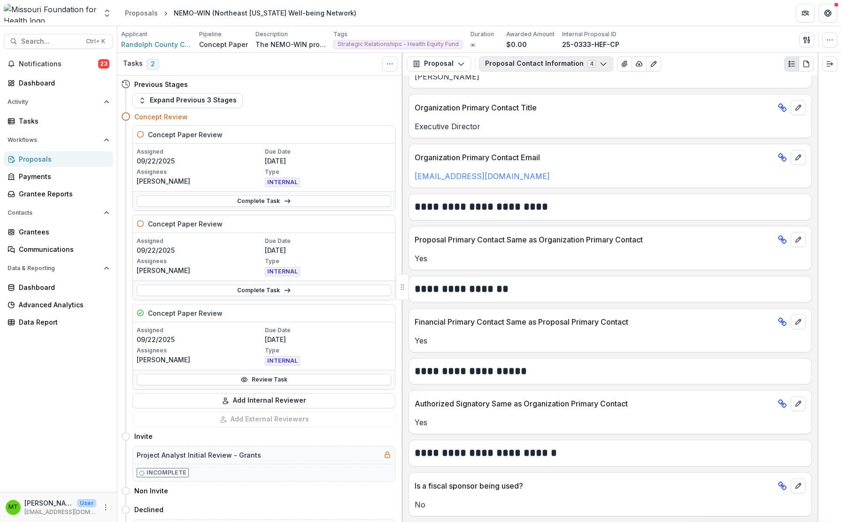
click at [526, 62] on button "Proposal Contact Information 4" at bounding box center [546, 63] width 134 height 15
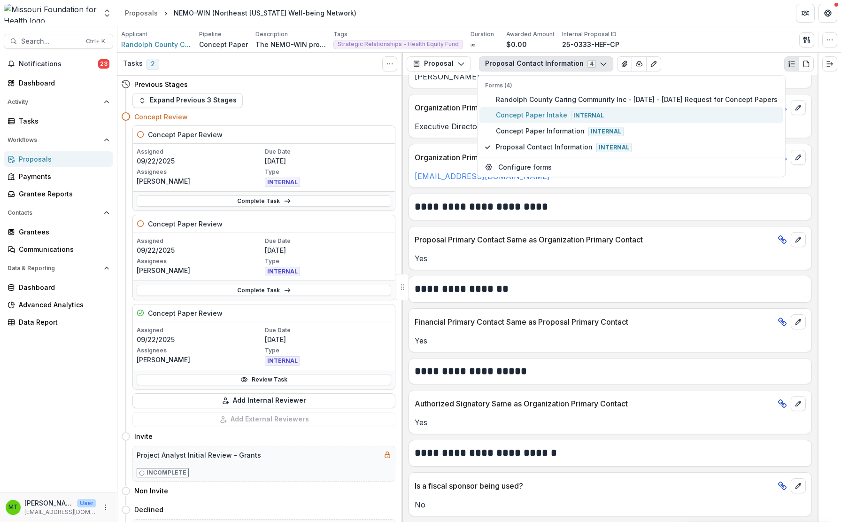
click at [515, 117] on span "Concept Paper Intake Internal" at bounding box center [637, 115] width 282 height 10
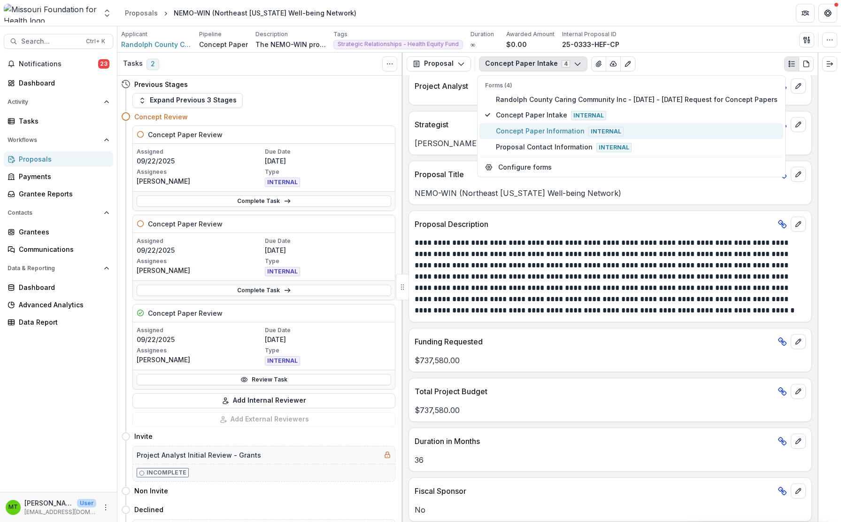
scroll to position [266, 0]
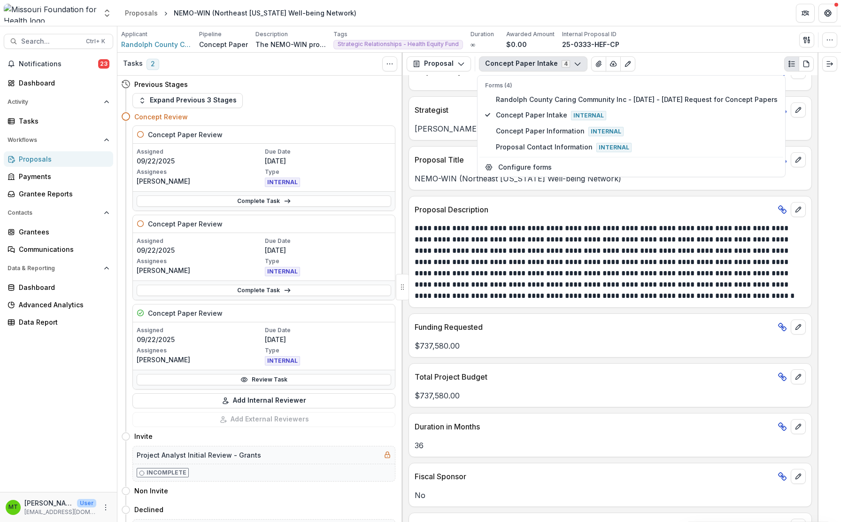
drag, startPoint x: 65, startPoint y: 365, endPoint x: 419, endPoint y: 239, distance: 375.9
click at [65, 365] on div "Notifications 23 Dashboard Activity Tasks Workflows Proposals Payments Grantee …" at bounding box center [58, 273] width 117 height 435
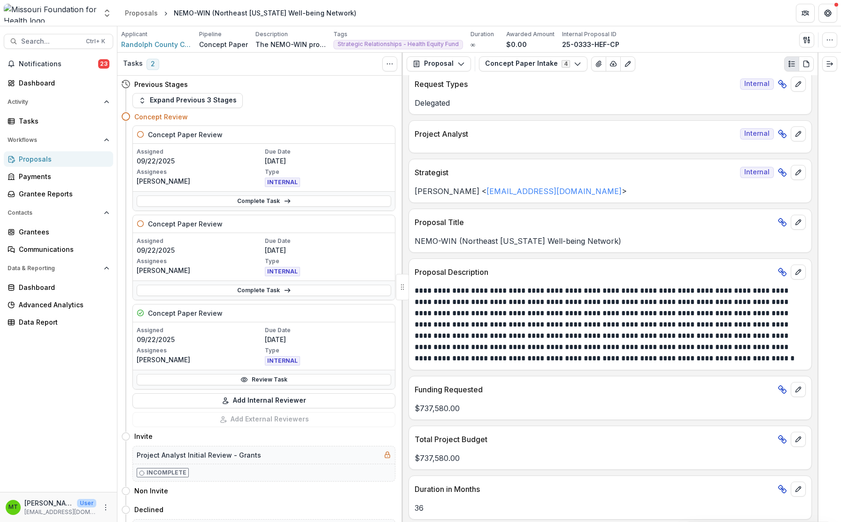
scroll to position [0, 0]
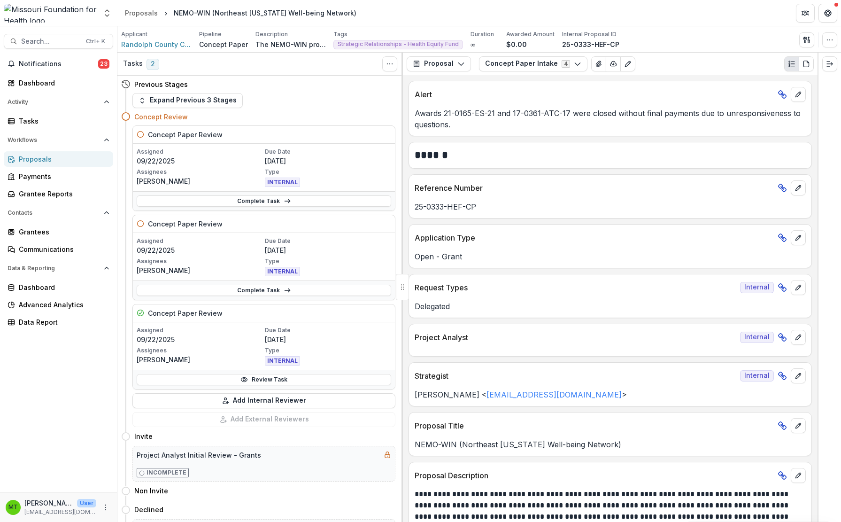
click at [56, 362] on div "Notifications 23 Dashboard Activity Tasks Workflows Proposals Payments Grantee …" at bounding box center [58, 273] width 117 height 435
click at [520, 62] on button "Concept Paper Intake 4" at bounding box center [533, 63] width 109 height 15
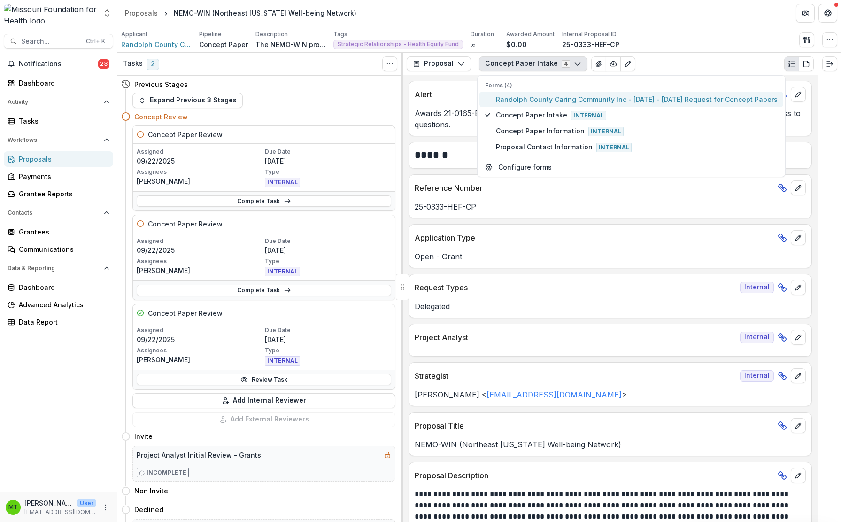
click at [509, 96] on span "Randolph County Caring Community Inc - [DATE] - [DATE] Request for Concept Pape…" at bounding box center [637, 99] width 282 height 10
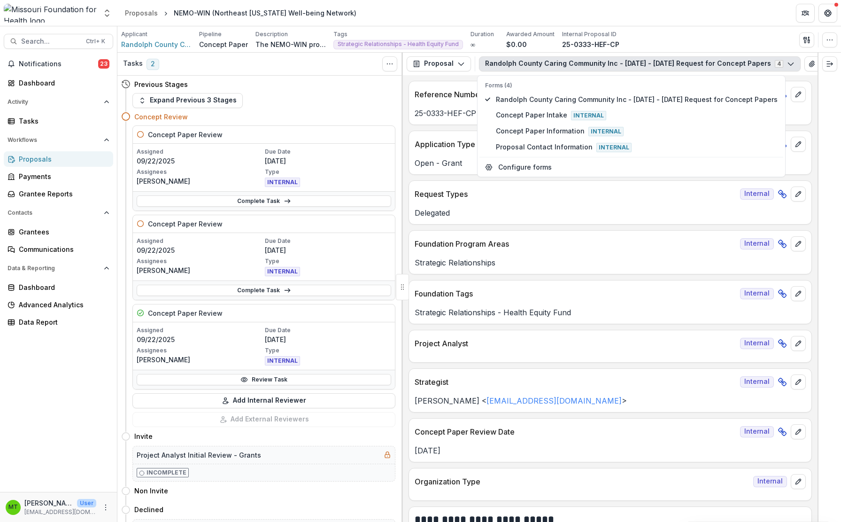
click at [446, 86] on div "Reference Number Internal" at bounding box center [610, 91] width 403 height 21
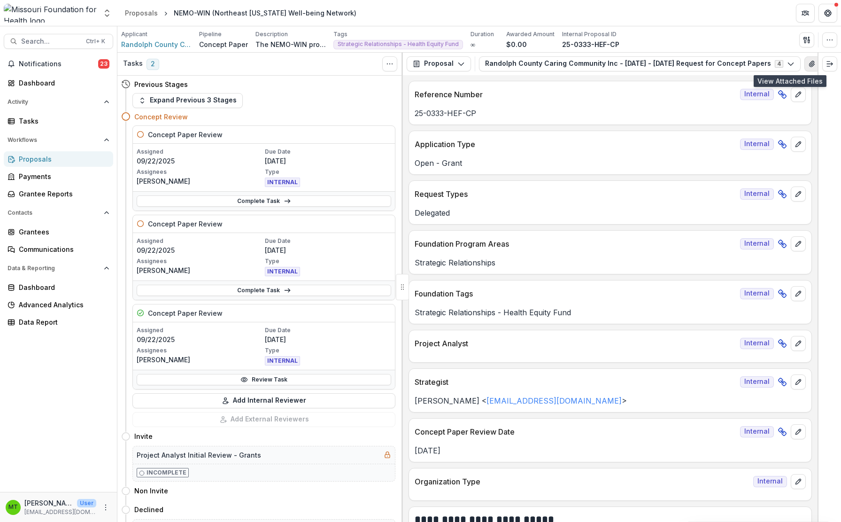
click at [809, 63] on icon "View Attached Files" at bounding box center [811, 64] width 5 height 6
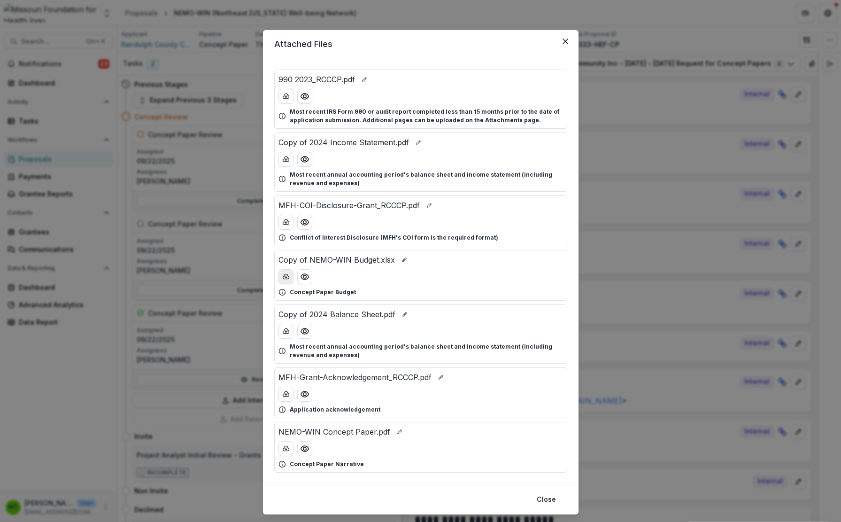
click at [285, 279] on icon "download-button" at bounding box center [286, 276] width 6 height 5
click at [282, 448] on icon "download-button" at bounding box center [286, 449] width 8 height 8
click at [541, 500] on button "Close" at bounding box center [546, 499] width 31 height 15
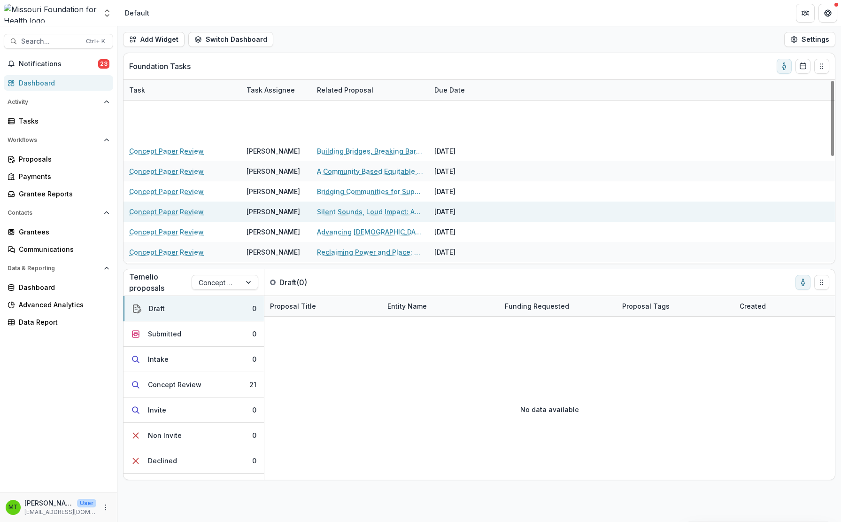
scroll to position [261, 0]
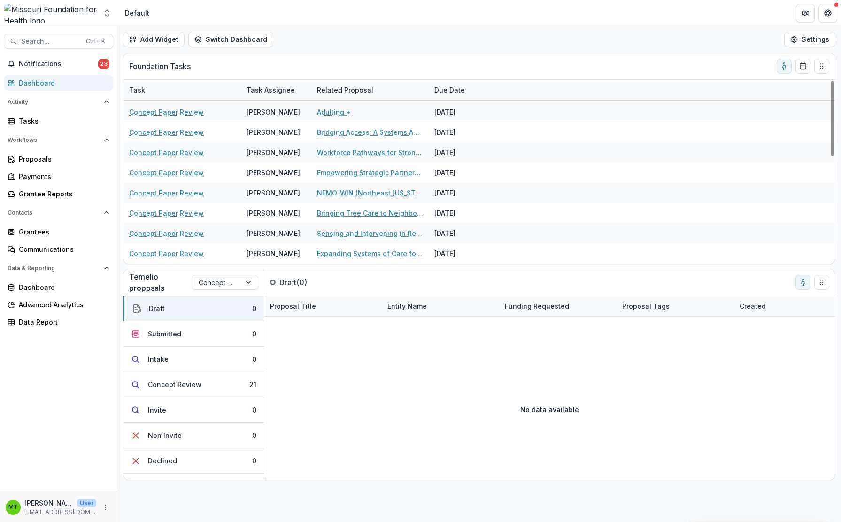
click at [350, 213] on link "Bringing Tree Care to Neighborhoods" at bounding box center [370, 213] width 106 height 10
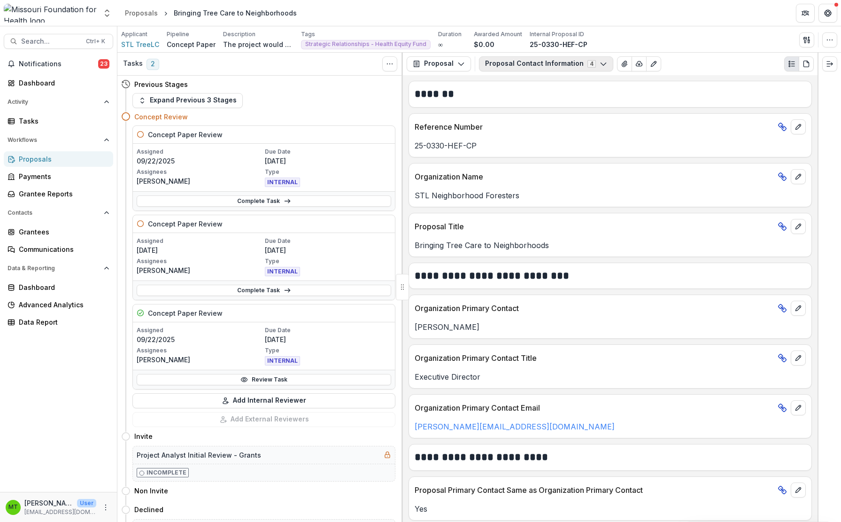
click at [507, 62] on button "Proposal Contact Information 4" at bounding box center [546, 63] width 134 height 15
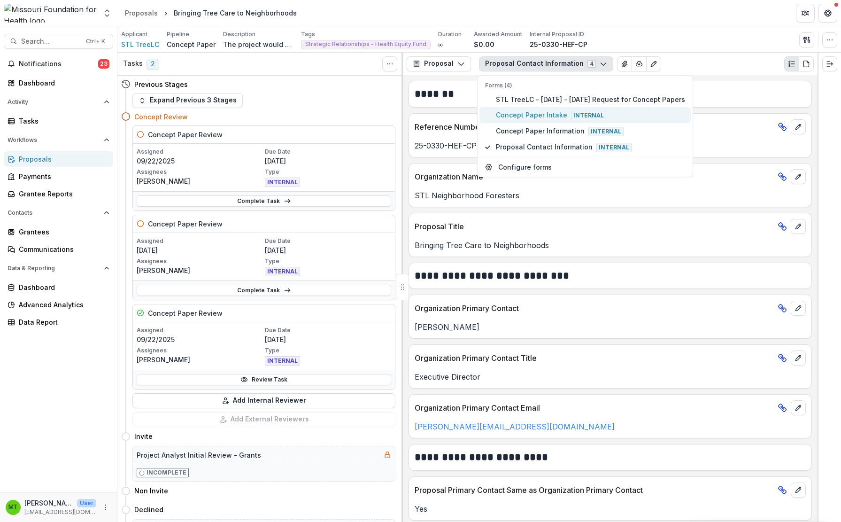
click at [512, 110] on span "Concept Paper Intake Internal" at bounding box center [590, 115] width 189 height 10
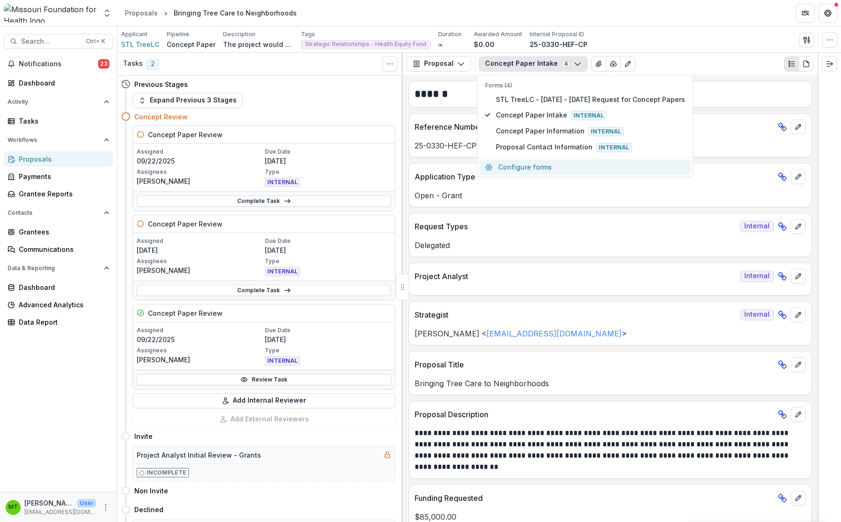
scroll to position [47, 0]
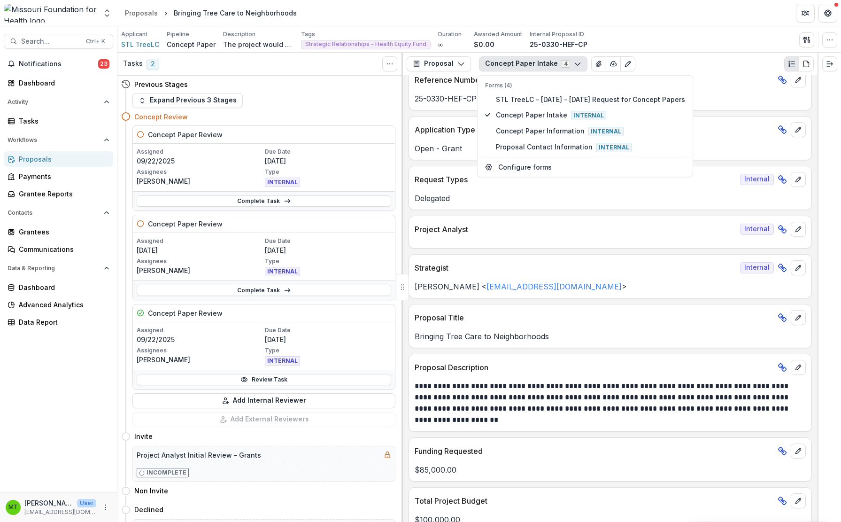
click at [420, 104] on p "25-0330-HEF-CP" at bounding box center [610, 98] width 391 height 11
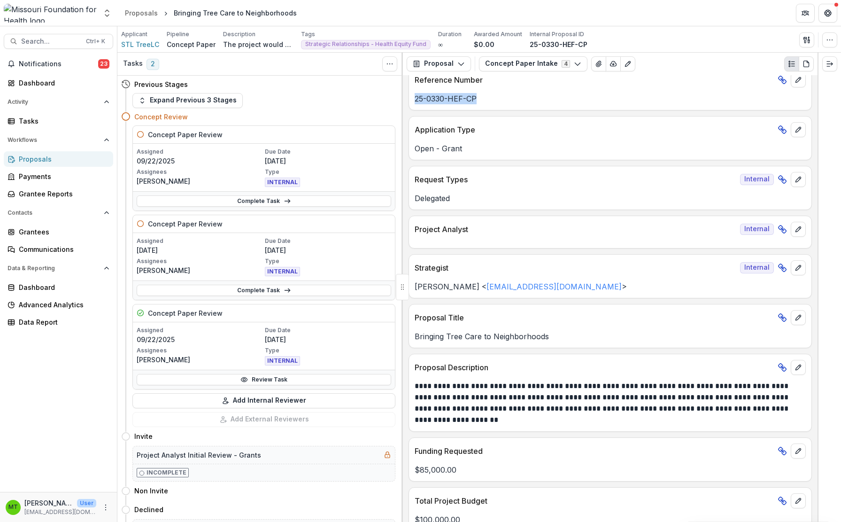
drag, startPoint x: 416, startPoint y: 99, endPoint x: 481, endPoint y: 106, distance: 64.7
click at [481, 106] on div "Reference Number 25-0330-HEF-CP" at bounding box center [611, 88] width 404 height 44
click at [70, 360] on div "Notifications 23 Dashboard Activity Tasks Workflows Proposals Payments Grantee …" at bounding box center [58, 273] width 117 height 435
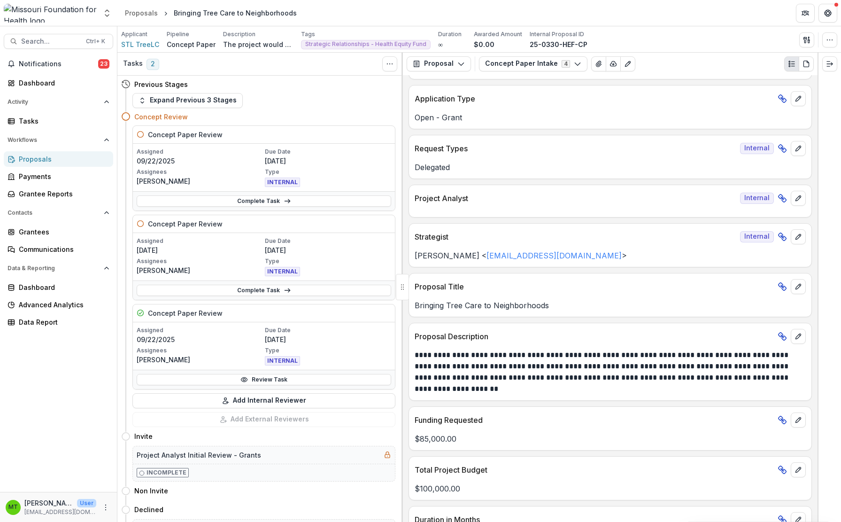
scroll to position [141, 0]
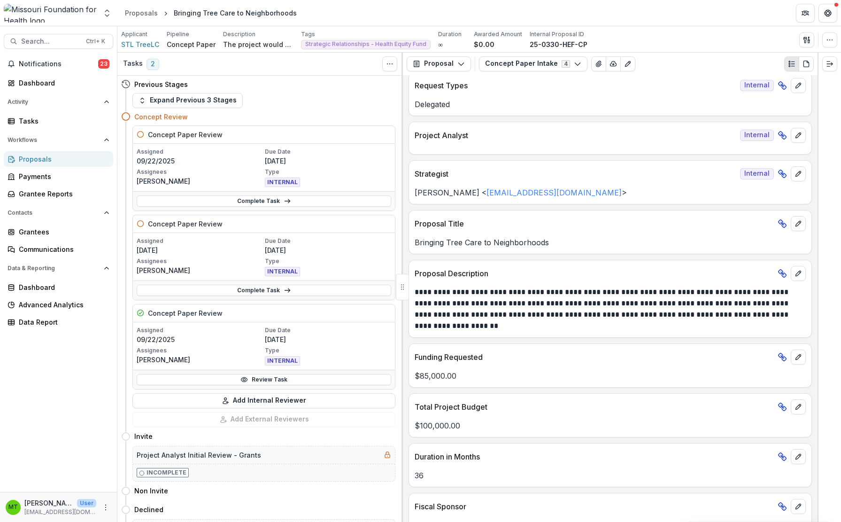
click at [73, 361] on div "Notifications 23 Dashboard Activity Tasks Workflows Proposals Payments Grantee …" at bounding box center [58, 273] width 117 height 435
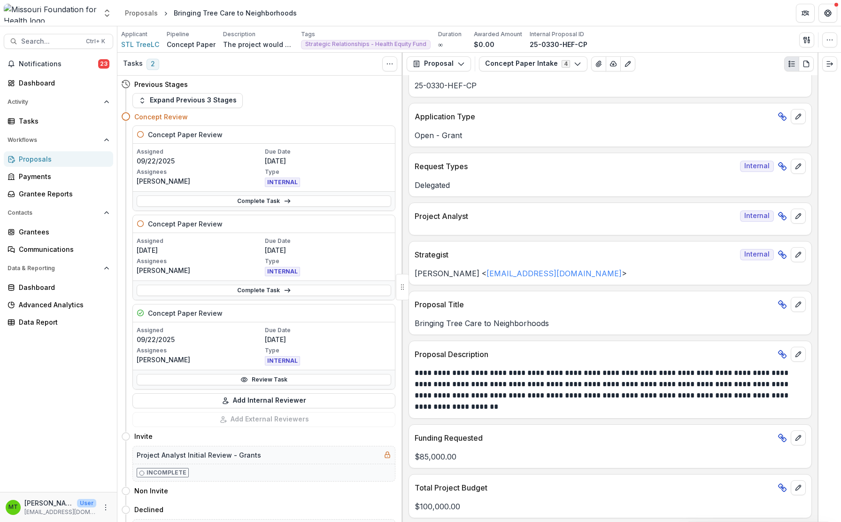
scroll to position [0, 0]
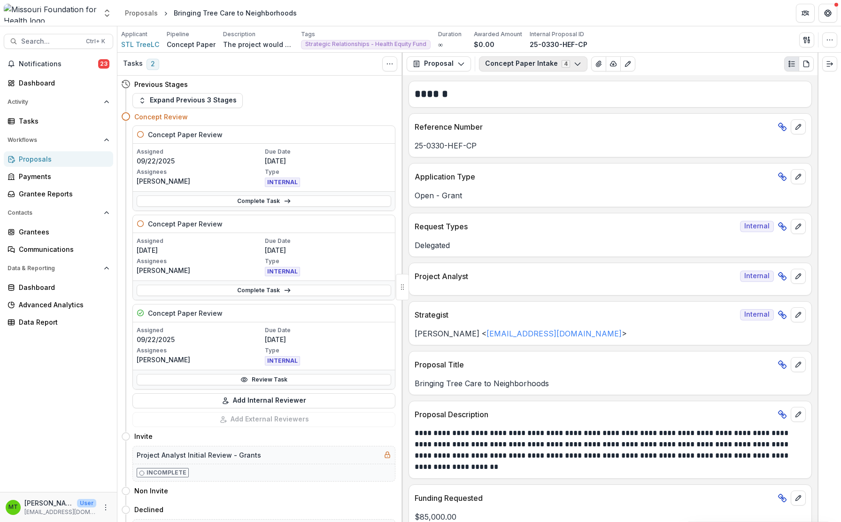
click at [523, 62] on button "Concept Paper Intake 4" at bounding box center [533, 63] width 109 height 15
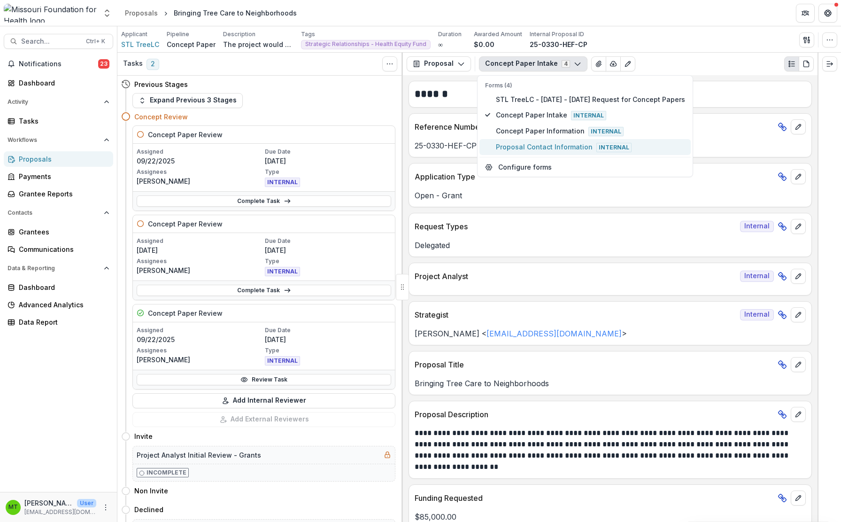
click at [507, 145] on span "Proposal Contact Information Internal" at bounding box center [590, 147] width 189 height 10
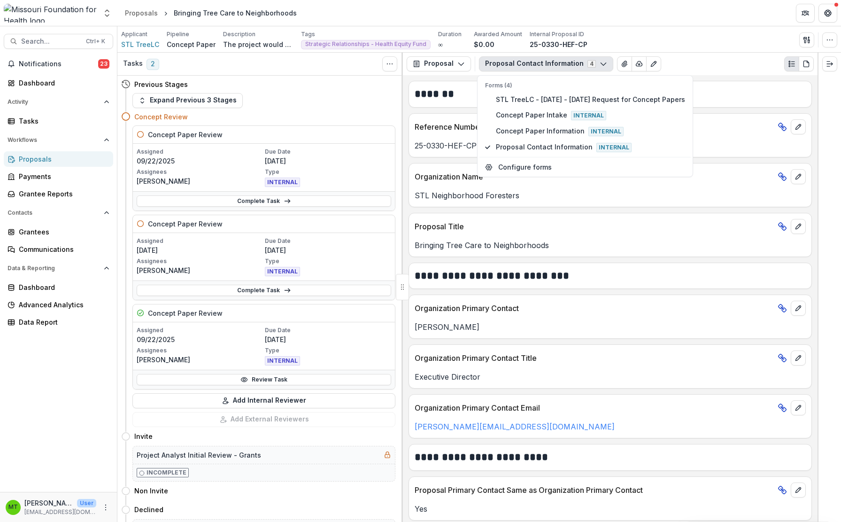
click at [414, 196] on div "STL Neighborhood Foresters" at bounding box center [610, 195] width 403 height 11
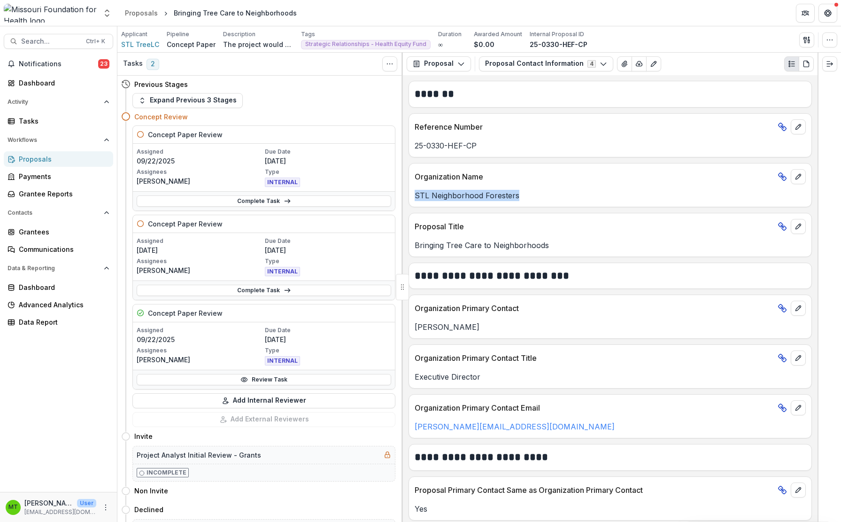
drag, startPoint x: 415, startPoint y: 196, endPoint x: 520, endPoint y: 197, distance: 105.2
click at [520, 197] on p "STL Neighborhood Foresters" at bounding box center [610, 195] width 391 height 11
click at [75, 363] on div "Notifications 23 Dashboard Activity Tasks Workflows Proposals Payments Grantee …" at bounding box center [58, 273] width 117 height 435
click at [569, 68] on button "Proposal Contact Information 4" at bounding box center [546, 63] width 134 height 15
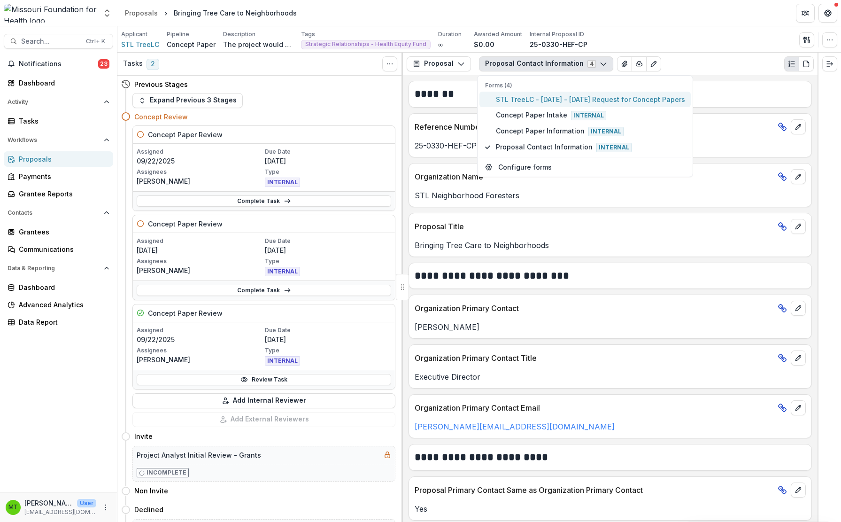
click at [528, 99] on span "STL TreeLC - [DATE] - [DATE] Request for Concept Papers" at bounding box center [590, 99] width 189 height 10
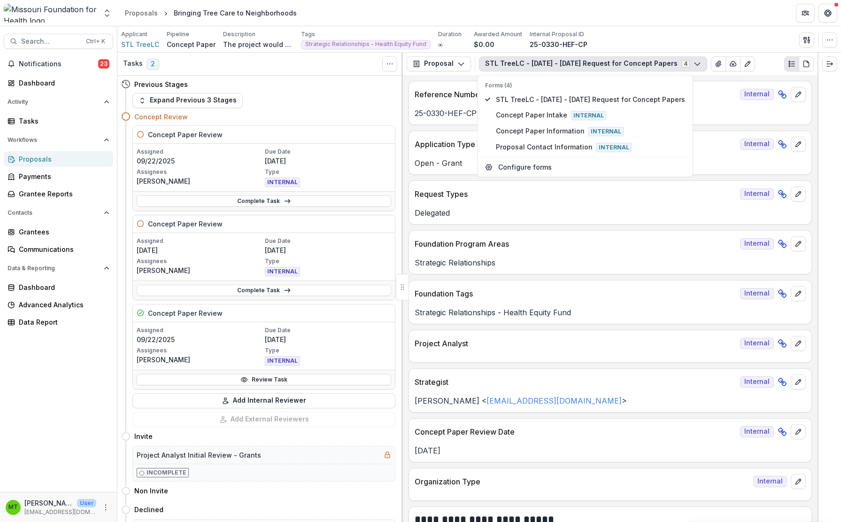
click at [768, 62] on div "STL TreeLC - [DATE] - [DATE] Request for Concept Papers 4 Forms (4) STL TreeLC …" at bounding box center [646, 63] width 335 height 15
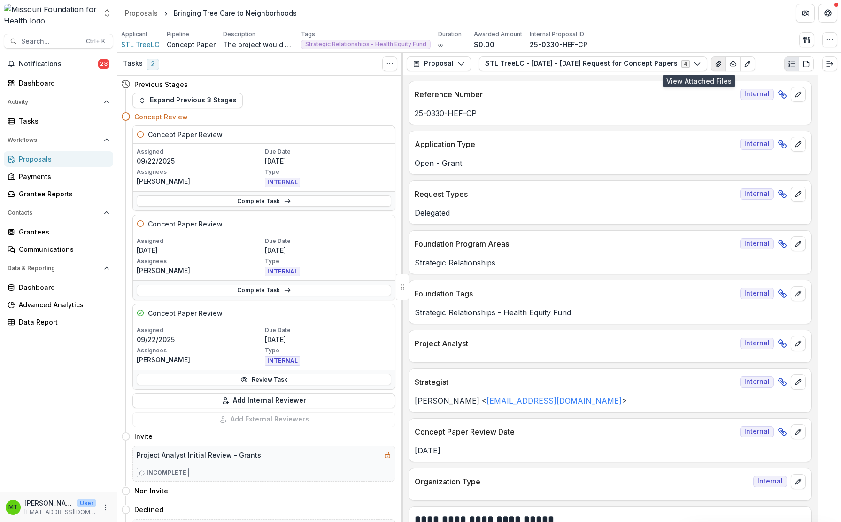
click at [715, 63] on icon "View Attached Files" at bounding box center [719, 64] width 8 height 8
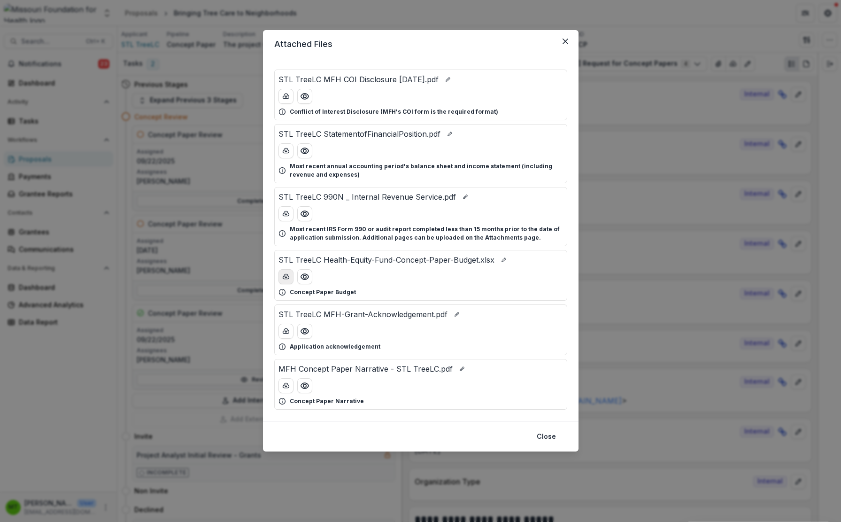
click at [284, 279] on icon "download-button" at bounding box center [286, 276] width 6 height 5
click at [286, 389] on button "download-button" at bounding box center [286, 385] width 15 height 15
click at [564, 41] on icon "Close" at bounding box center [566, 42] width 6 height 6
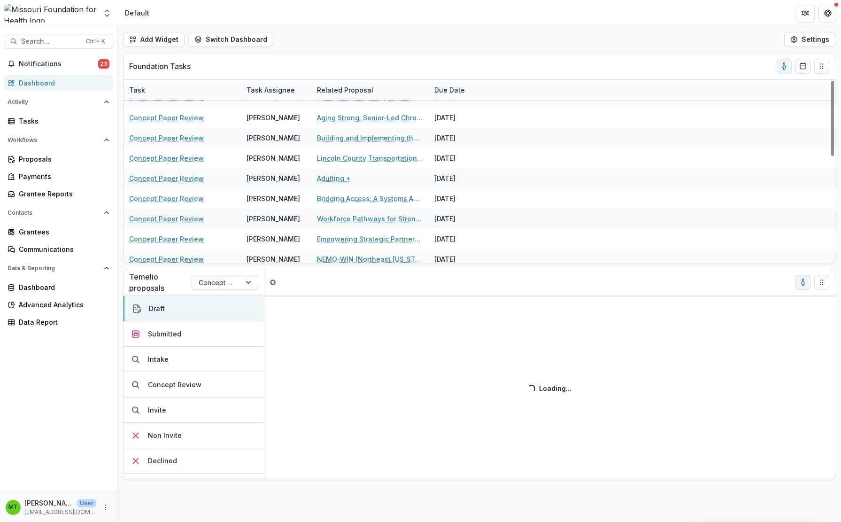
scroll to position [261, 0]
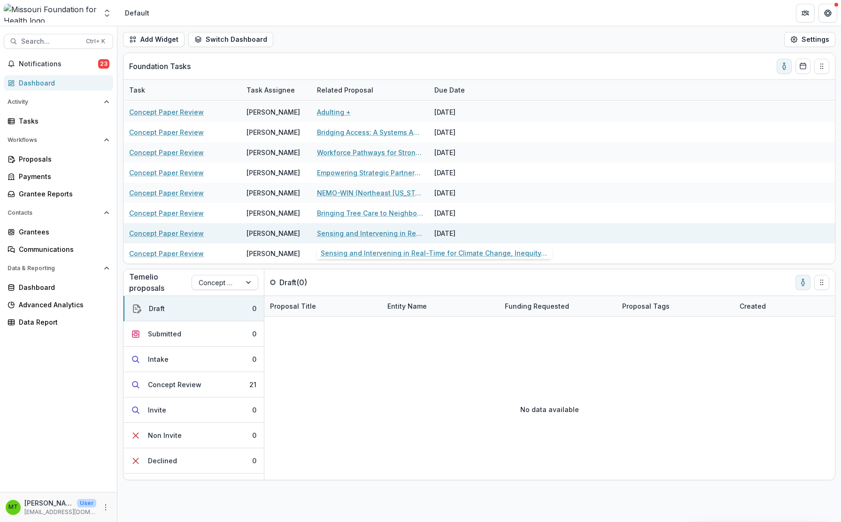
click at [352, 233] on link "Sensing and Intervening in Real-Time for Climate Change, Inequity, and Health C…" at bounding box center [370, 233] width 106 height 10
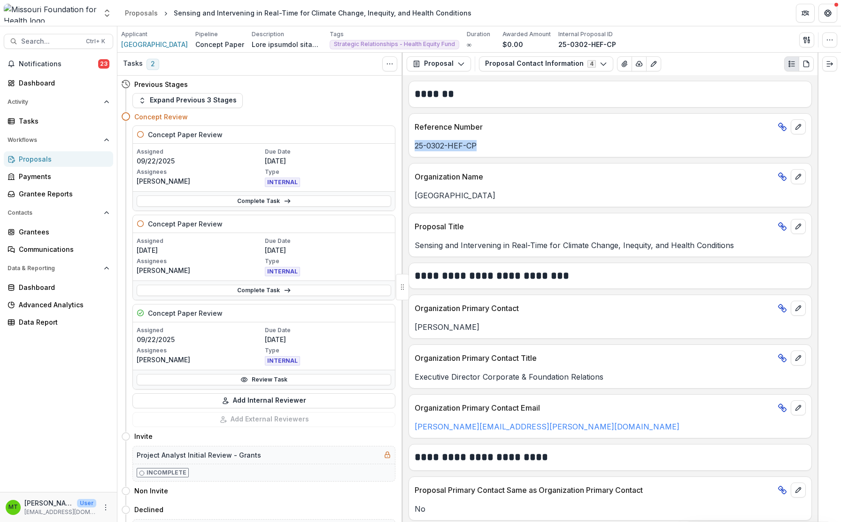
drag, startPoint x: 415, startPoint y: 141, endPoint x: 502, endPoint y: 145, distance: 87.0
click at [502, 145] on p "25-0302-HEF-CP" at bounding box center [610, 145] width 391 height 11
drag, startPoint x: 66, startPoint y: 373, endPoint x: 268, endPoint y: 213, distance: 257.5
click at [66, 373] on div "Notifications 23 Dashboard Activity Tasks Workflows Proposals Payments Grantee …" at bounding box center [58, 273] width 117 height 435
drag, startPoint x: 415, startPoint y: 198, endPoint x: 518, endPoint y: 194, distance: 102.5
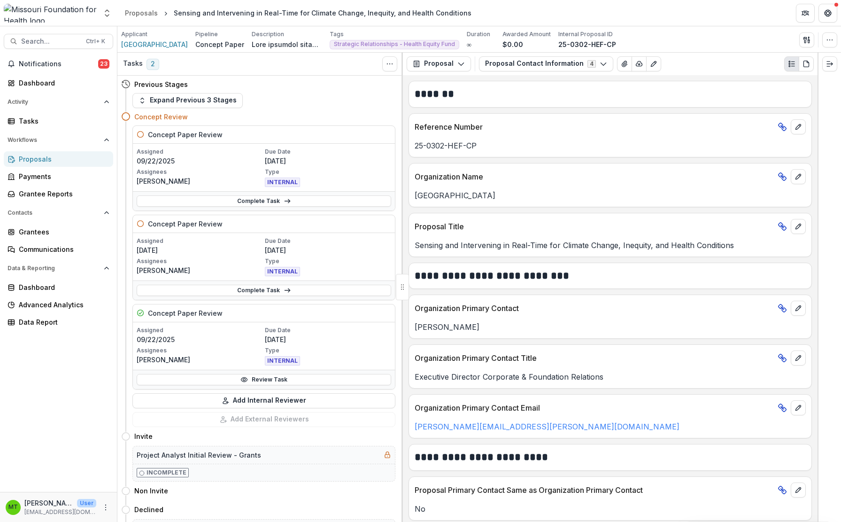
click at [518, 194] on p "[GEOGRAPHIC_DATA]" at bounding box center [610, 195] width 391 height 11
click at [82, 354] on div "Notifications 23 Dashboard Activity Tasks Workflows Proposals Payments Grantee …" at bounding box center [58, 273] width 117 height 435
click at [572, 58] on button "Proposal Contact Information 4" at bounding box center [546, 63] width 134 height 15
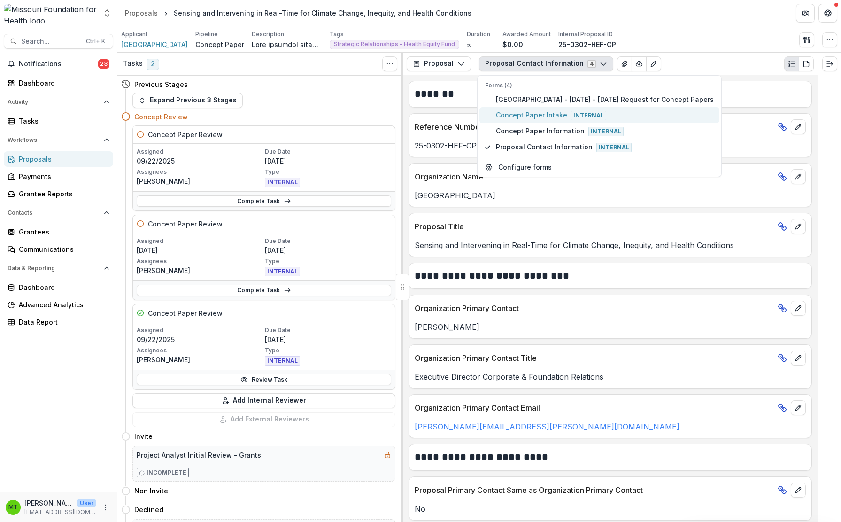
click at [542, 115] on span "Concept Paper Intake Internal" at bounding box center [605, 115] width 218 height 10
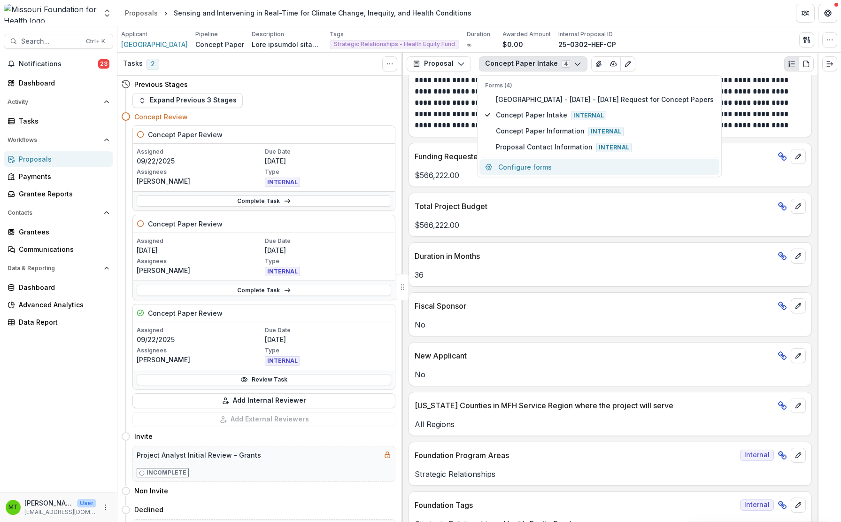
scroll to position [423, 0]
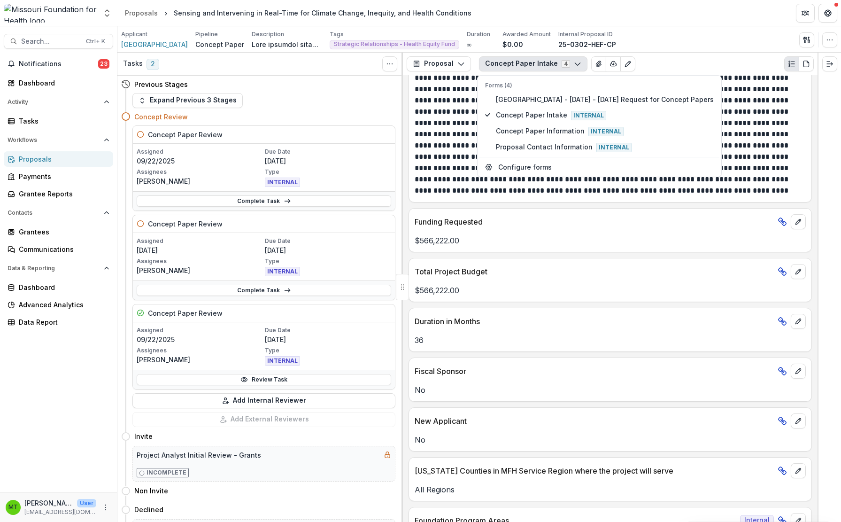
click at [93, 355] on div "Notifications 23 Dashboard Activity Tasks Workflows Proposals Payments Grantee …" at bounding box center [58, 273] width 117 height 435
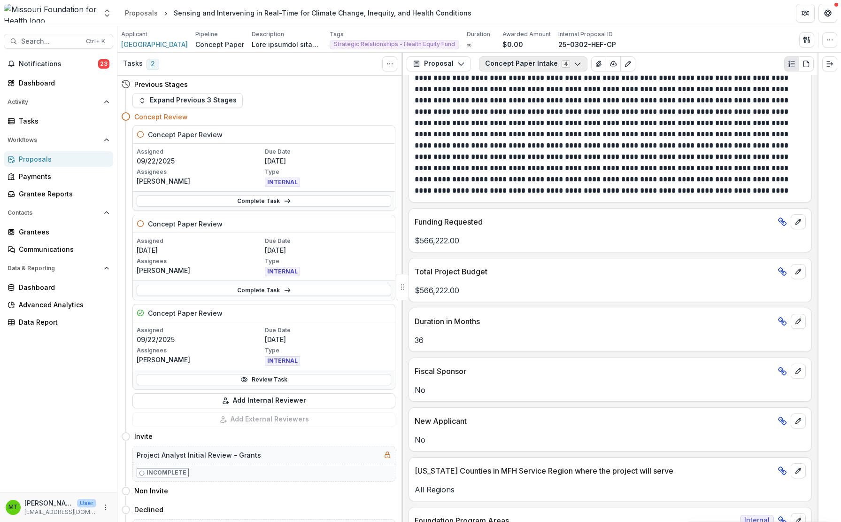
click at [554, 63] on button "Concept Paper Intake 4" at bounding box center [533, 63] width 109 height 15
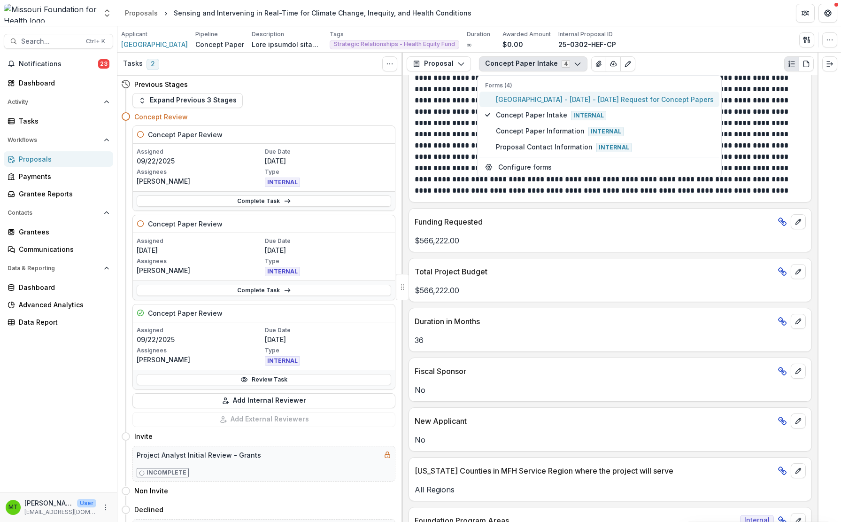
click at [534, 96] on span "[GEOGRAPHIC_DATA] - [DATE] - [DATE] Request for Concept Papers" at bounding box center [605, 99] width 218 height 10
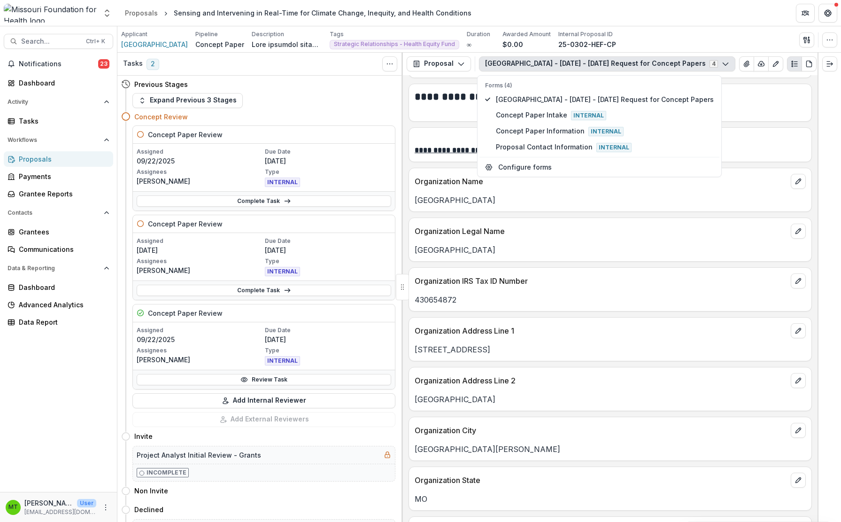
click at [699, 40] on div "Applicant [GEOGRAPHIC_DATA] Pipeline Concept Paper Description Description Tags…" at bounding box center [479, 39] width 716 height 19
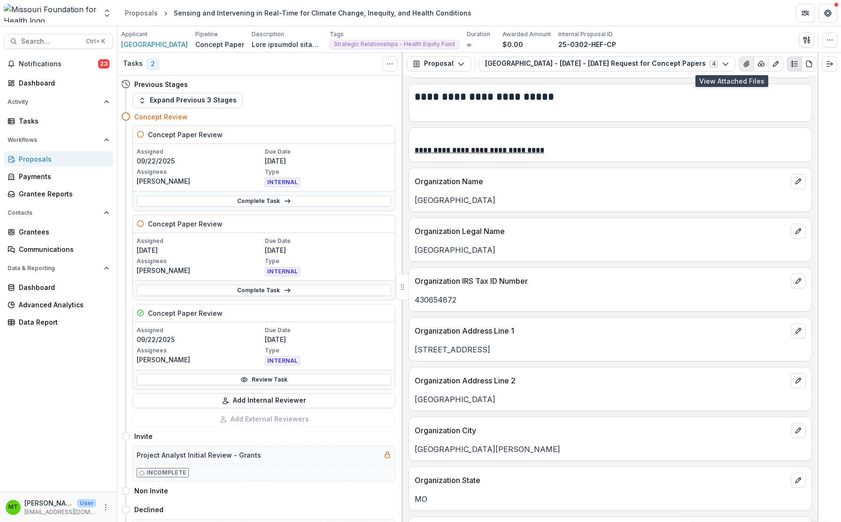
click at [743, 62] on icon "View Attached Files" at bounding box center [747, 64] width 8 height 8
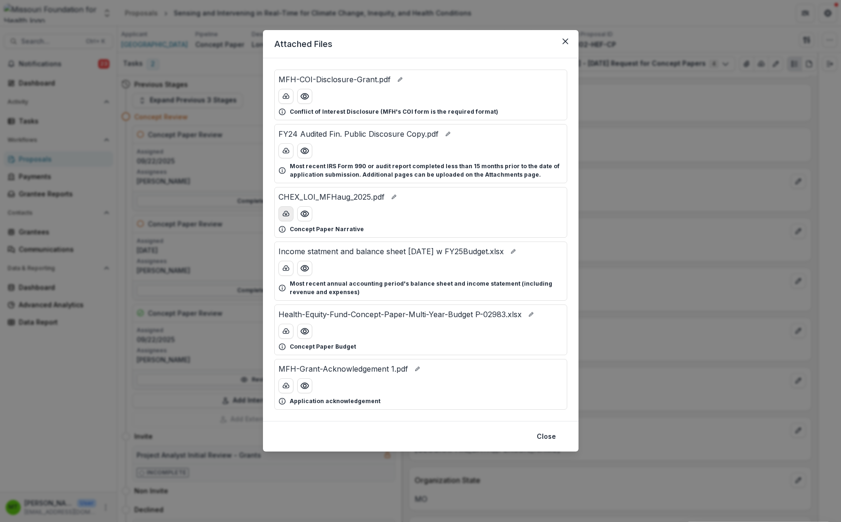
click at [292, 214] on button "download-button" at bounding box center [286, 213] width 15 height 15
click at [286, 335] on button "download-button" at bounding box center [286, 331] width 15 height 15
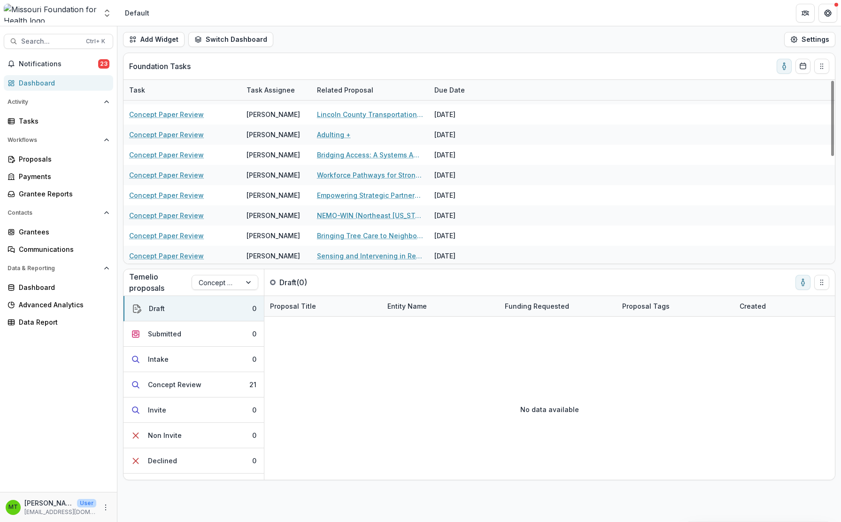
scroll to position [261, 0]
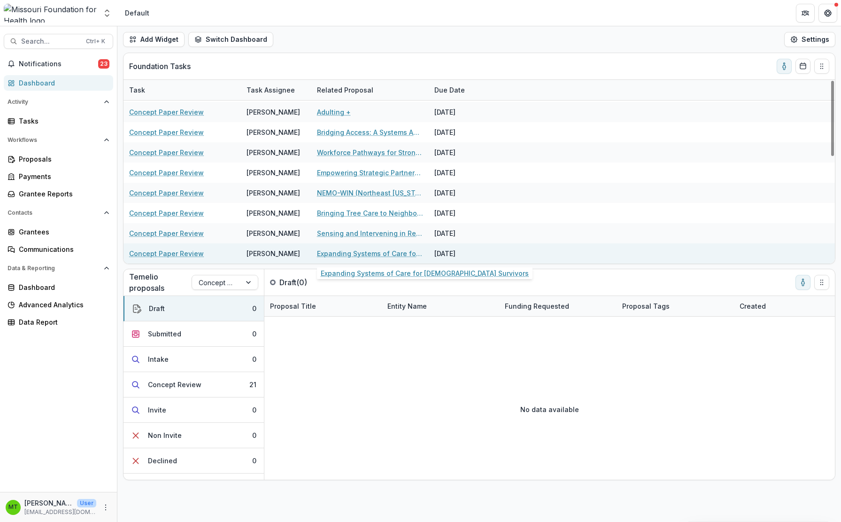
drag, startPoint x: 325, startPoint y: 253, endPoint x: 333, endPoint y: 252, distance: 7.6
click at [325, 253] on link "Expanding Systems of Care for [DEMOGRAPHIC_DATA] Survivors" at bounding box center [370, 254] width 106 height 10
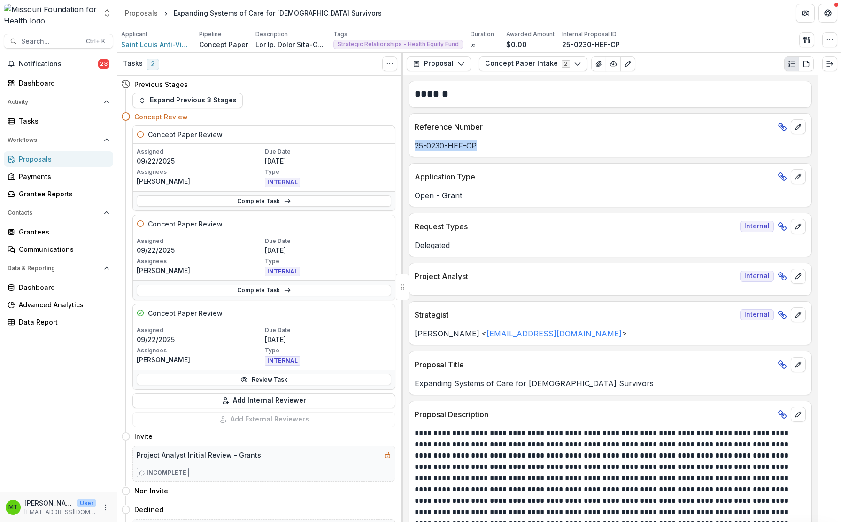
drag, startPoint x: 416, startPoint y: 142, endPoint x: 505, endPoint y: 151, distance: 90.1
click at [505, 151] on p "25-0230-HEF-CP" at bounding box center [610, 145] width 391 height 11
click at [44, 360] on div "Notifications 23 Dashboard Activity Tasks Workflows Proposals Payments Grantee …" at bounding box center [58, 273] width 117 height 435
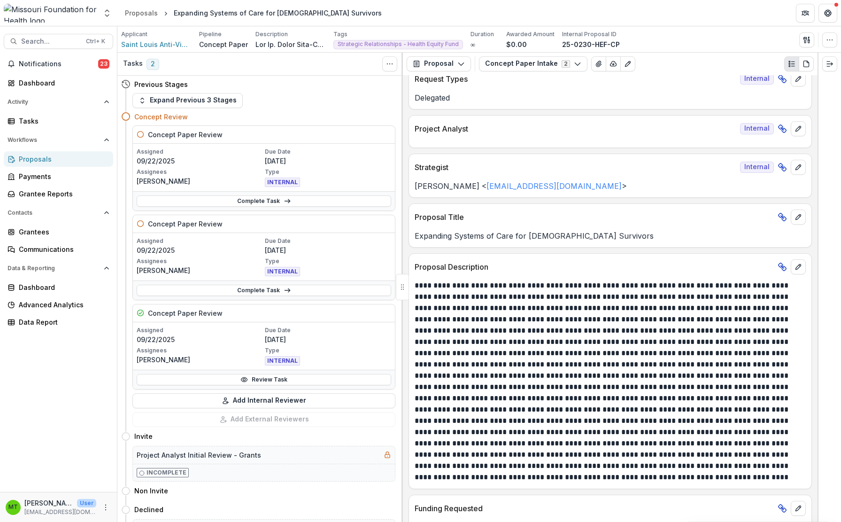
scroll to position [329, 0]
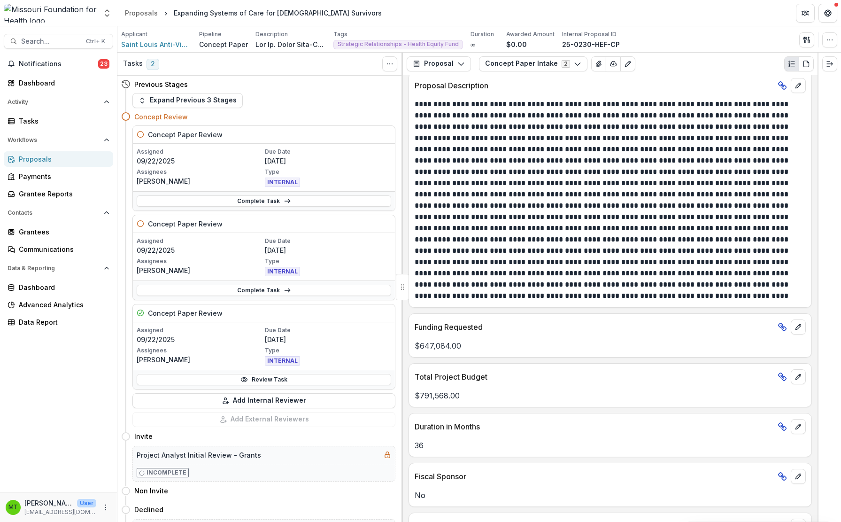
drag, startPoint x: 28, startPoint y: 340, endPoint x: 227, endPoint y: 256, distance: 216.6
click at [28, 340] on div "Notifications 23 Dashboard Activity Tasks Workflows Proposals Payments Grantee …" at bounding box center [58, 273] width 117 height 435
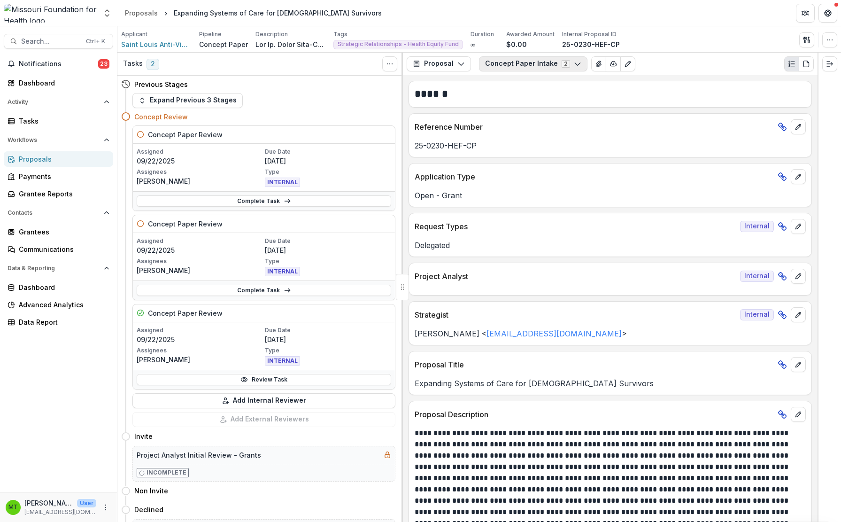
click at [516, 58] on button "Concept Paper Intake 2" at bounding box center [533, 63] width 109 height 15
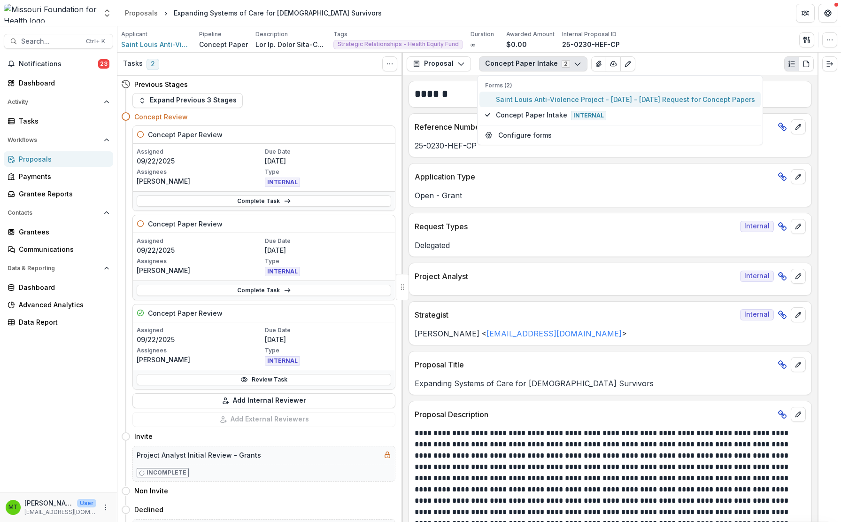
click at [518, 97] on span "Saint Louis Anti-Violence Project - [DATE] - [DATE] Request for Concept Papers" at bounding box center [625, 99] width 259 height 10
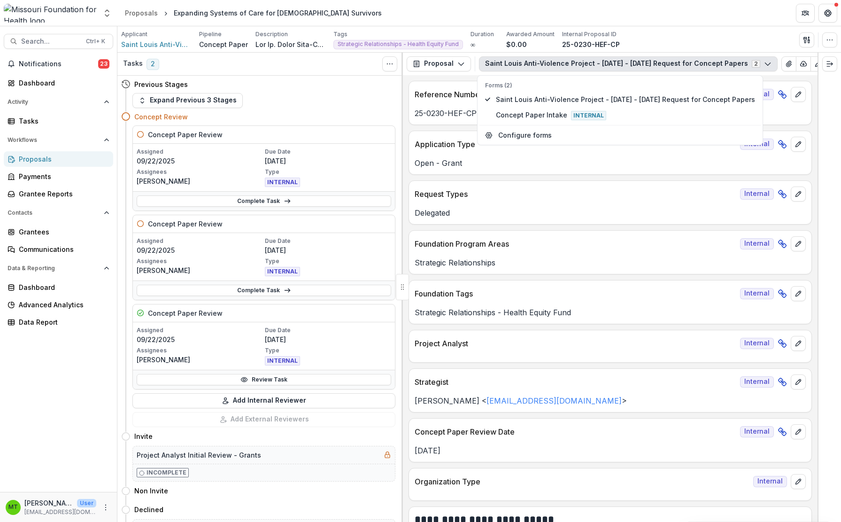
click at [436, 175] on div "Application Type Internal Open - Grant" at bounding box center [611, 153] width 404 height 44
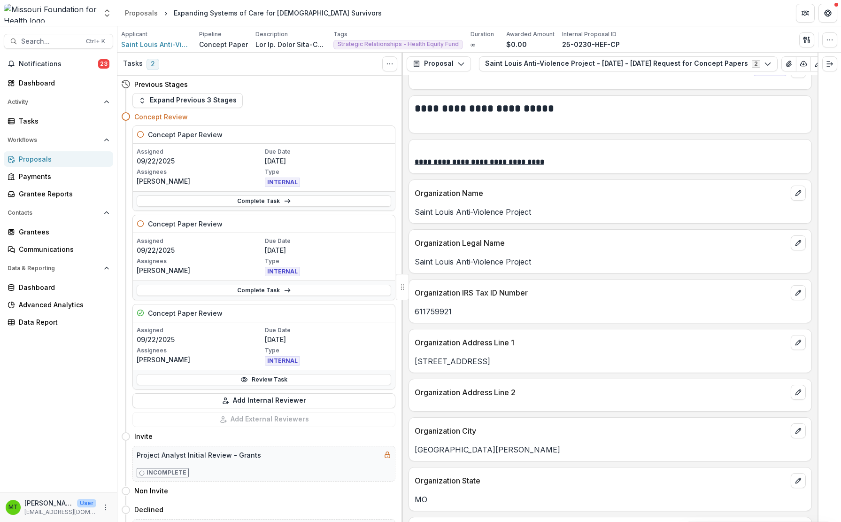
scroll to position [470, 0]
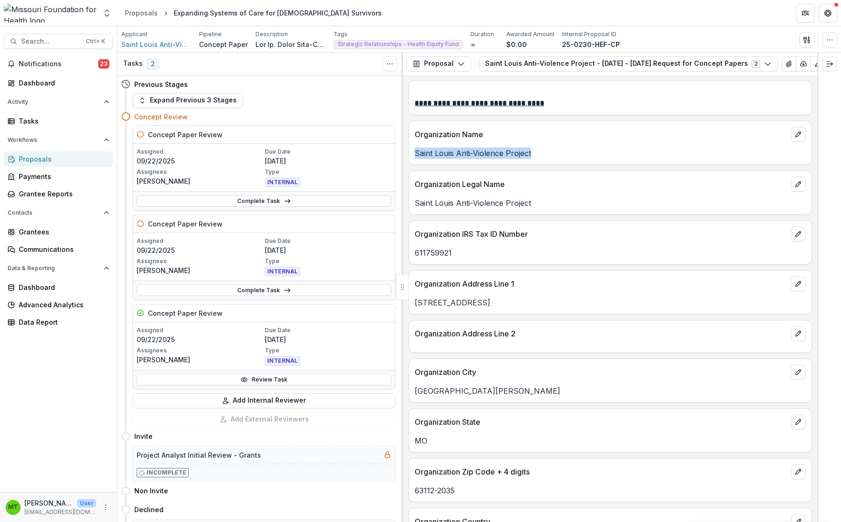
drag, startPoint x: 416, startPoint y: 155, endPoint x: 569, endPoint y: 156, distance: 153.1
click at [569, 156] on p "Saint Louis Anti-Violence Project" at bounding box center [610, 153] width 391 height 11
drag, startPoint x: 63, startPoint y: 358, endPoint x: 124, endPoint y: 320, distance: 72.0
click at [63, 358] on div "Notifications 23 Dashboard Activity Tasks Workflows Proposals Payments Grantee …" at bounding box center [58, 273] width 117 height 435
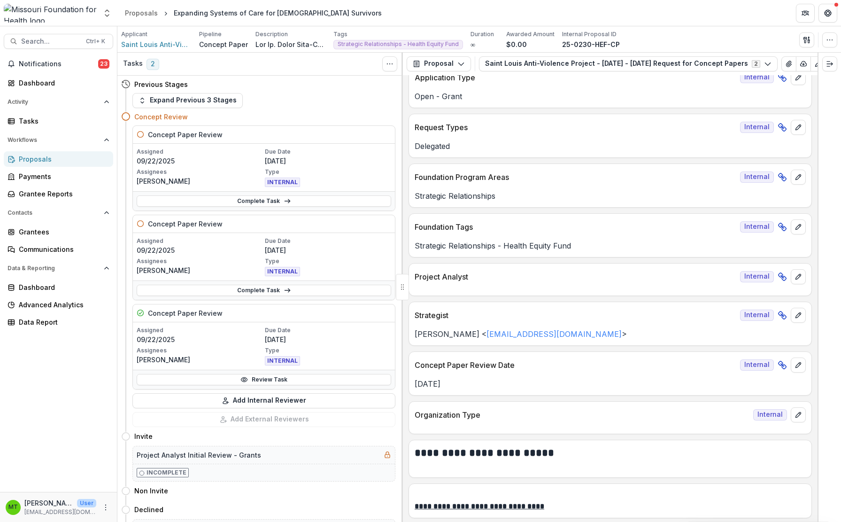
scroll to position [0, 0]
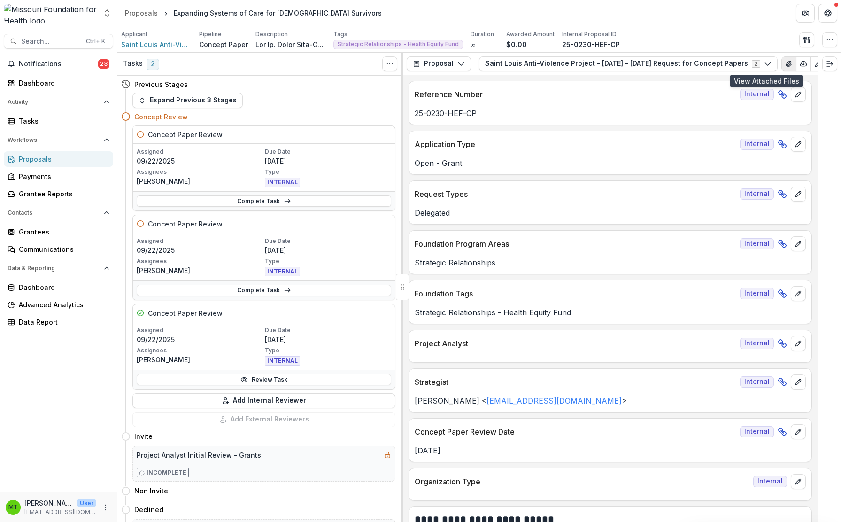
click at [785, 62] on icon "View Attached Files" at bounding box center [789, 64] width 8 height 8
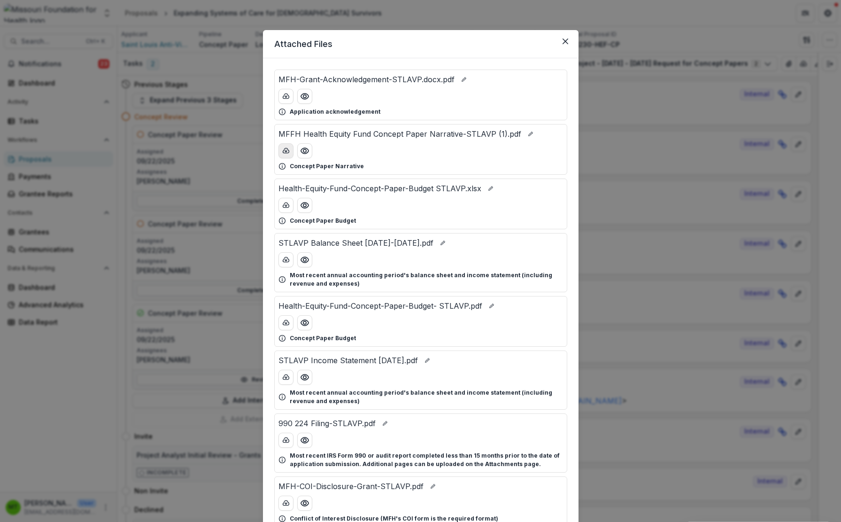
click at [286, 151] on icon "download-button" at bounding box center [286, 151] width 8 height 8
click at [286, 206] on line "download-button" at bounding box center [286, 205] width 0 height 2
click at [570, 39] on button "Close" at bounding box center [565, 41] width 15 height 15
